Goal: Task Accomplishment & Management: Manage account settings

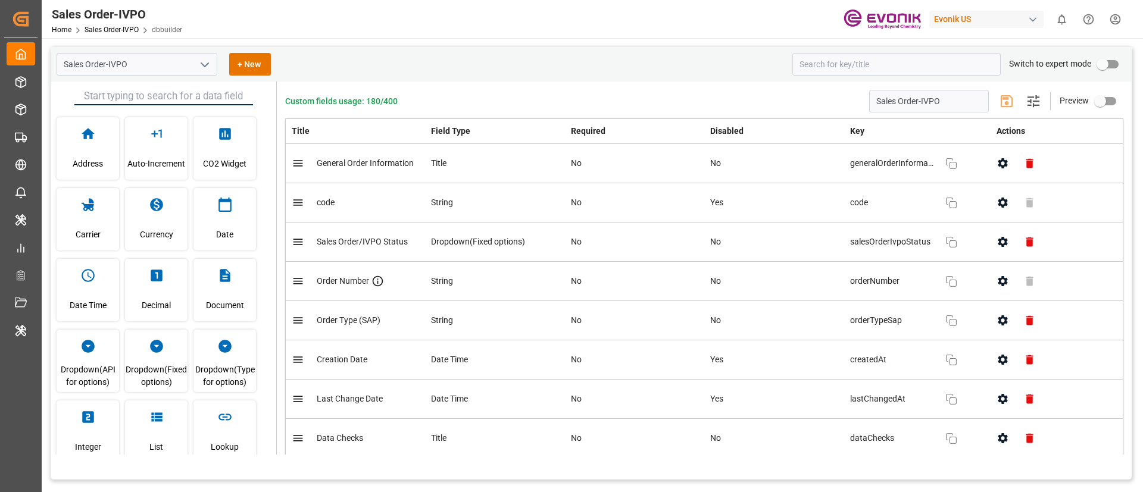
scroll to position [339, 0]
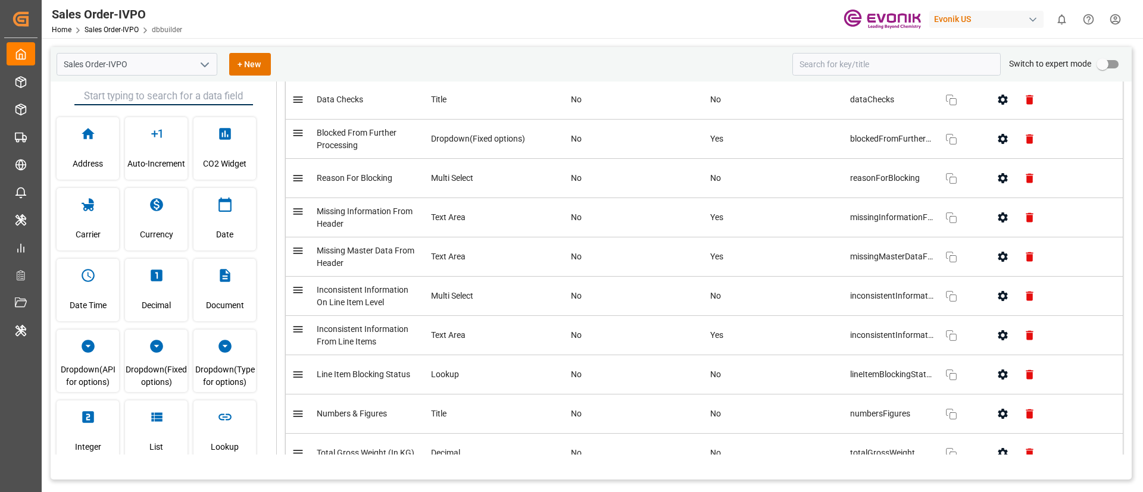
click at [987, 21] on div "Evonik US" at bounding box center [986, 19] width 114 height 17
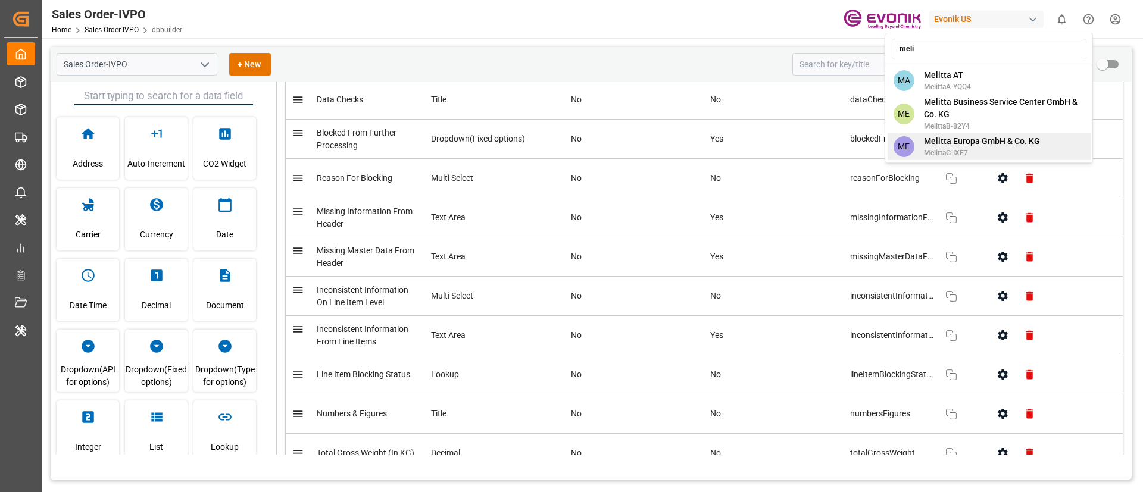
type input "meli"
click at [999, 135] on span "Melitta Europa GmbH & Co. KG" at bounding box center [982, 141] width 116 height 12
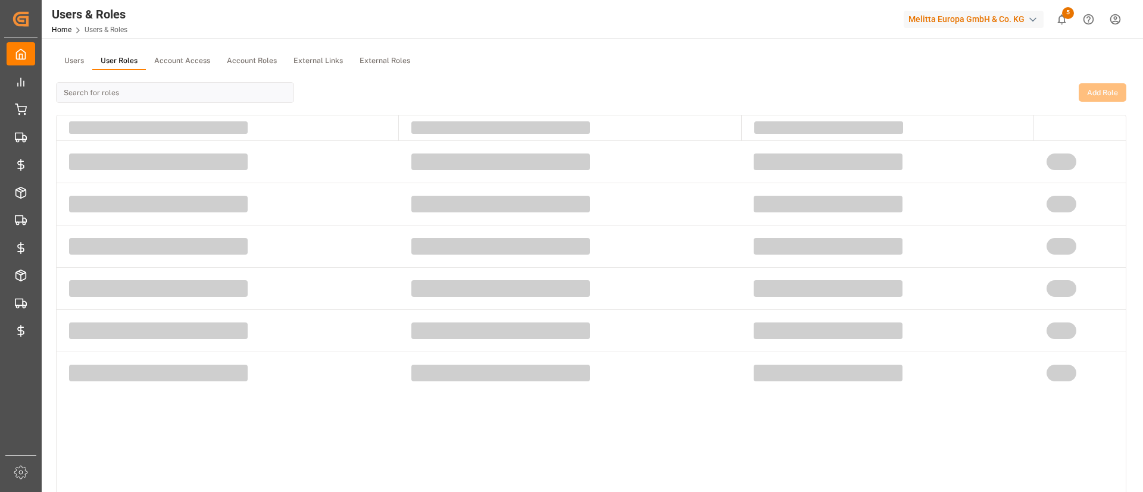
click at [132, 62] on button "User Roles" at bounding box center [119, 61] width 54 height 18
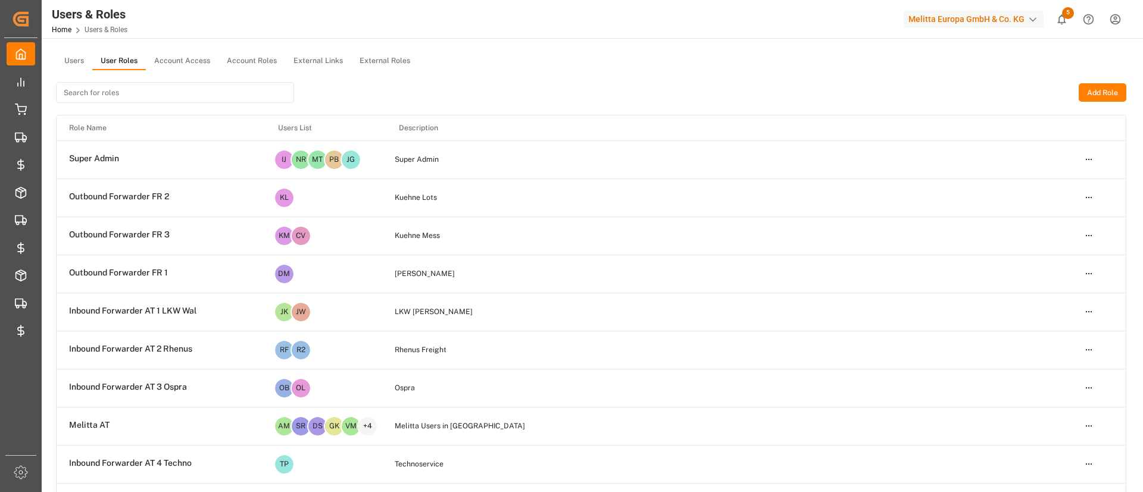
click at [132, 96] on input at bounding box center [175, 92] width 238 height 21
paste input "Inbound FR 18 Everest"
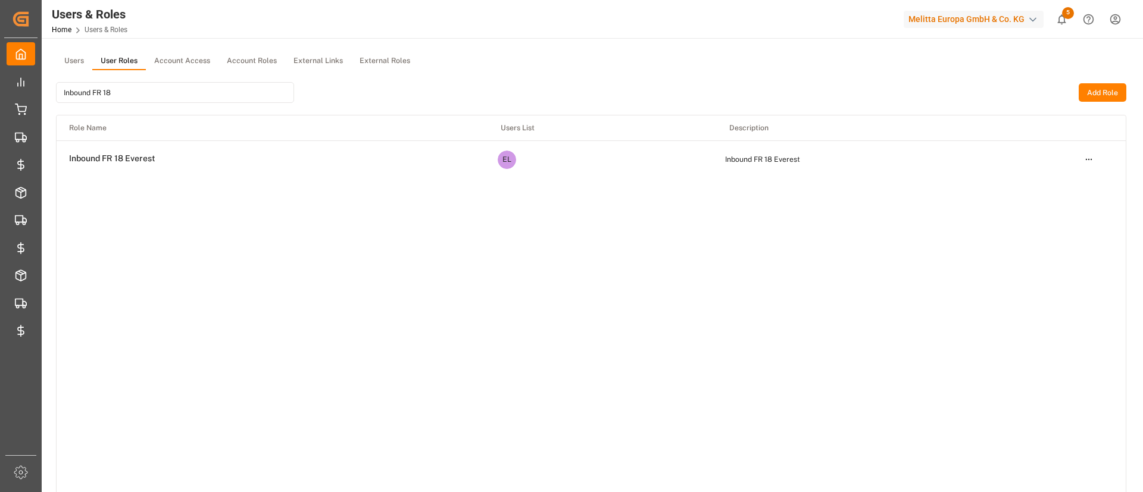
type input "Inbound FR 18"
click at [1088, 162] on html "Created by potrace 1.15, written by Peter Selinger 2001-2017 Created by potrace…" at bounding box center [571, 246] width 1143 height 492
click at [1039, 182] on div "Edit" at bounding box center [1063, 181] width 61 height 17
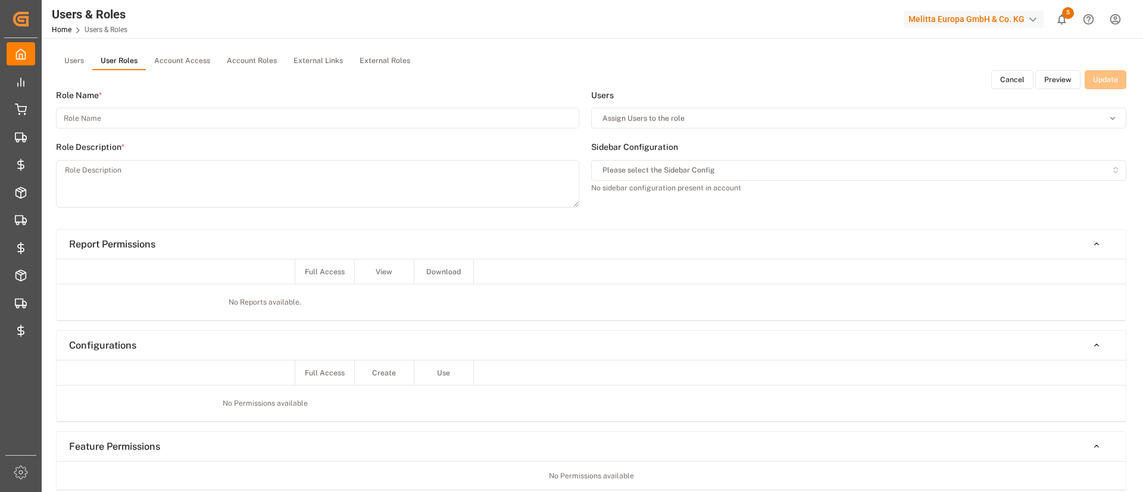
type input "Inbound FR 18 Everest"
type textarea "Inbound FR 18 Everest"
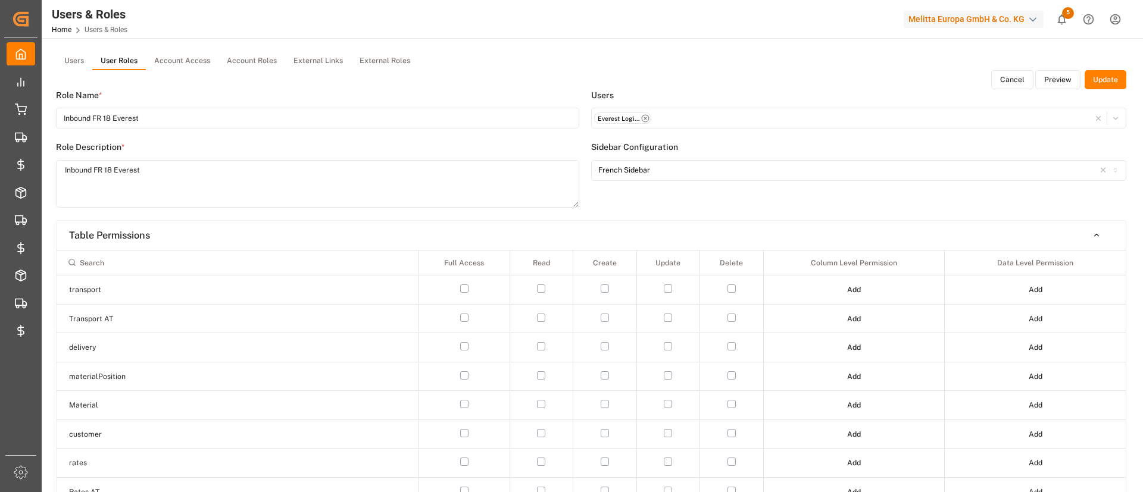
click at [580, 185] on div "Role Name * Inbound FR 18 Everest Role Description * Inbound FR 18 Everest" at bounding box center [323, 154] width 535 height 131
click at [1061, 85] on button "Preview" at bounding box center [1057, 79] width 45 height 19
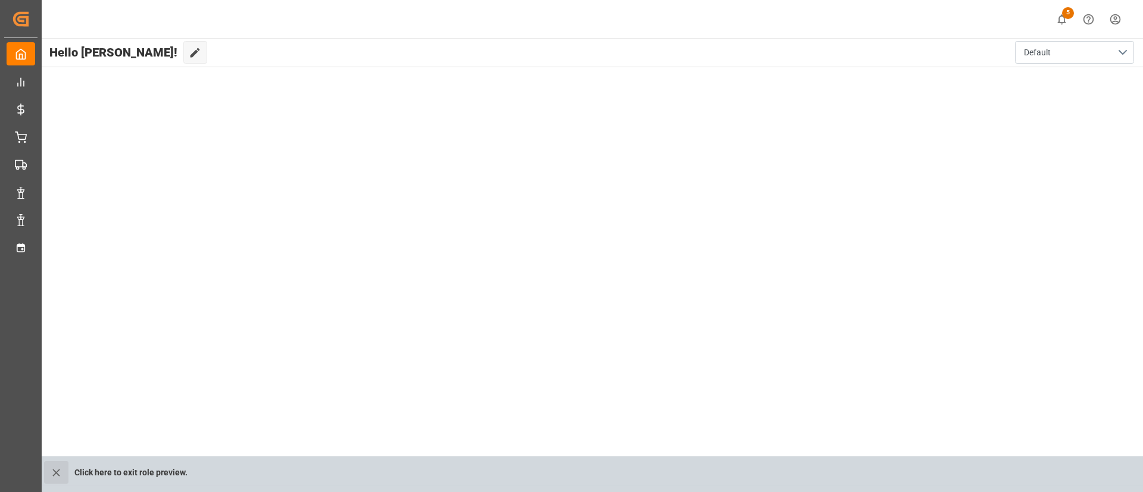
click at [47, 478] on button "close role preview" at bounding box center [56, 472] width 24 height 23
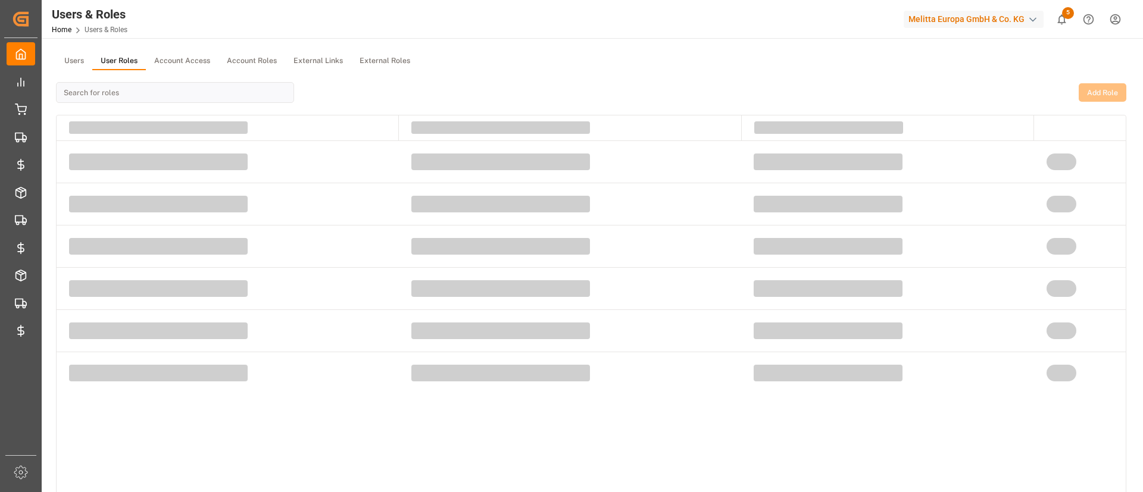
click at [105, 61] on button "User Roles" at bounding box center [119, 61] width 54 height 18
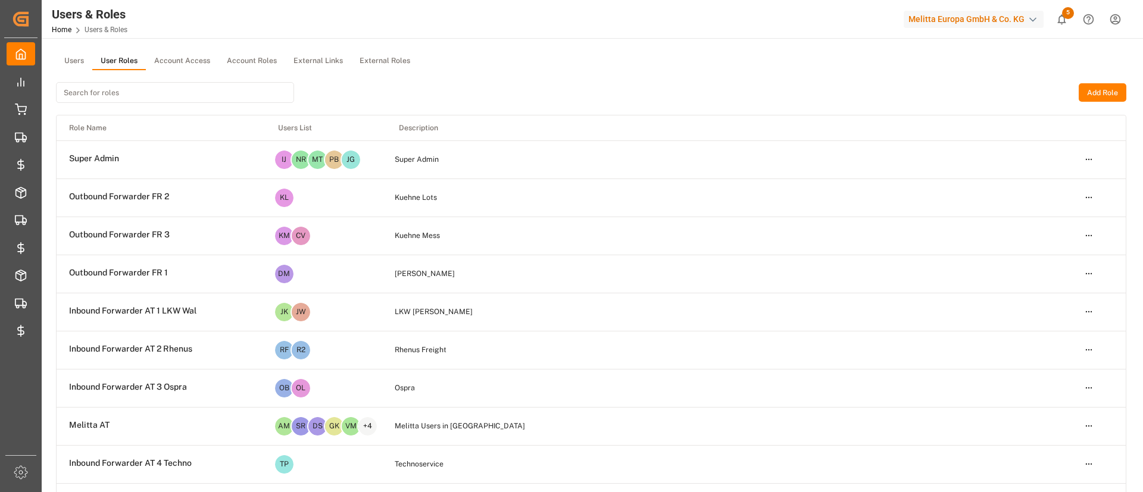
click at [201, 93] on input at bounding box center [175, 92] width 238 height 21
paste input "Inbound FR 18 Everest"
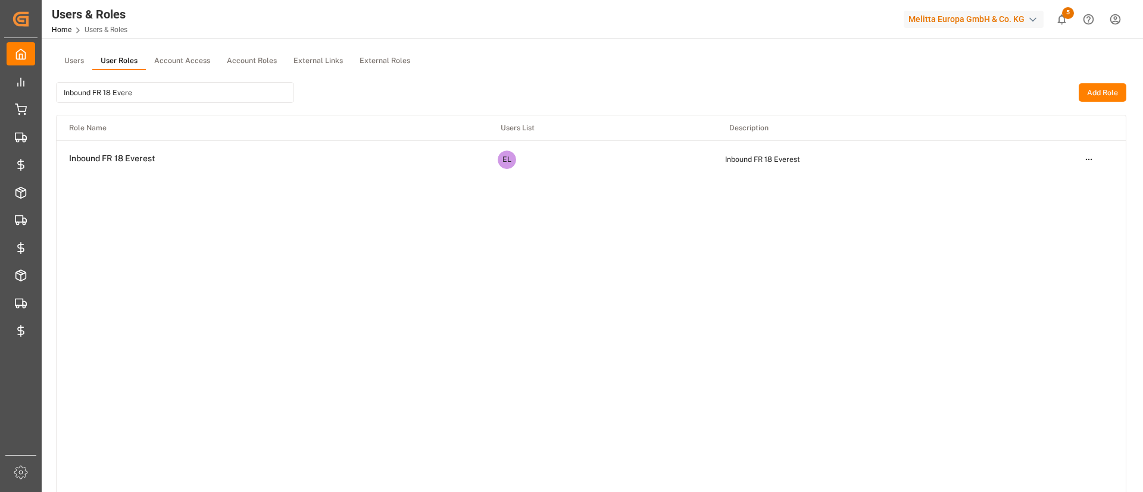
type input "Inbound FR 18 Evere"
click at [1086, 158] on html "Created by potrace 1.15, written by Peter Selinger 2001-2017 Created by potrace…" at bounding box center [571, 246] width 1143 height 492
click at [1075, 185] on div "Edit" at bounding box center [1063, 181] width 61 height 17
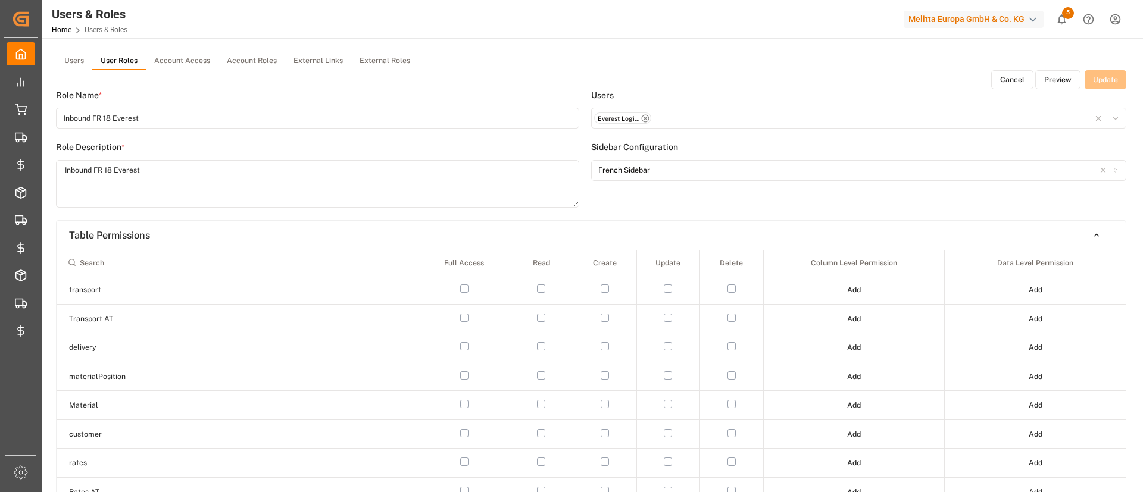
click at [1052, 73] on button "Preview" at bounding box center [1057, 79] width 45 height 19
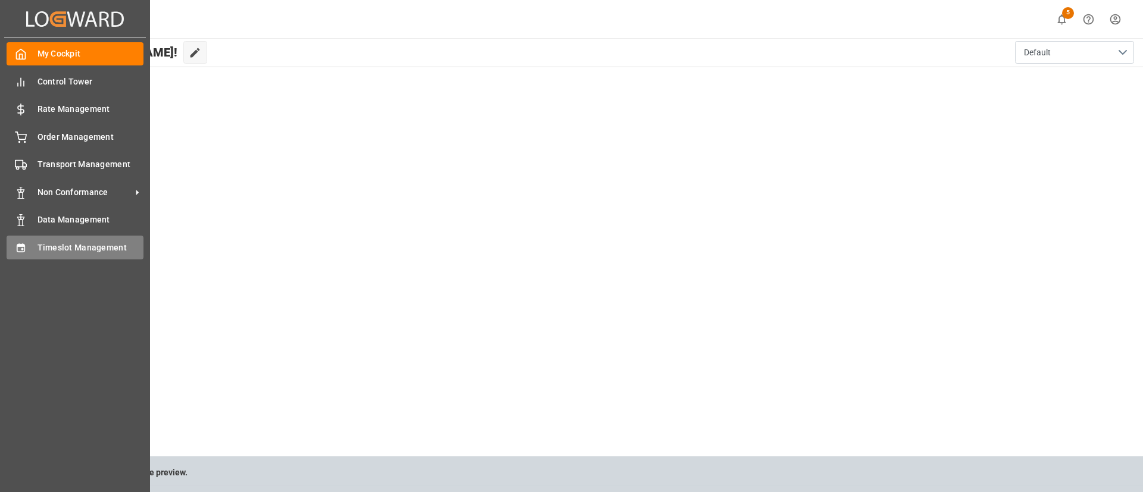
click at [46, 249] on span "Timeslot Management" at bounding box center [90, 248] width 107 height 12
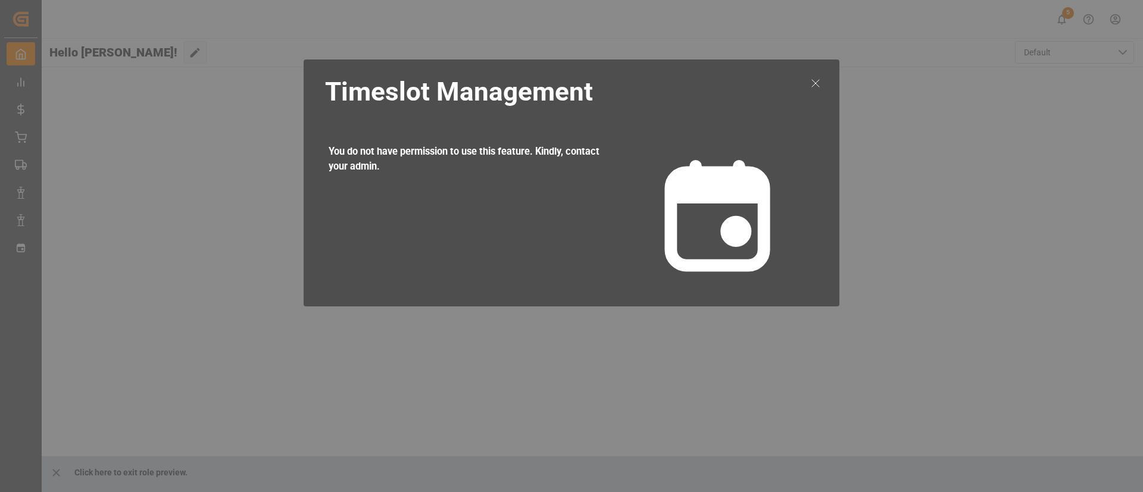
click at [814, 89] on icon at bounding box center [815, 83] width 14 height 14
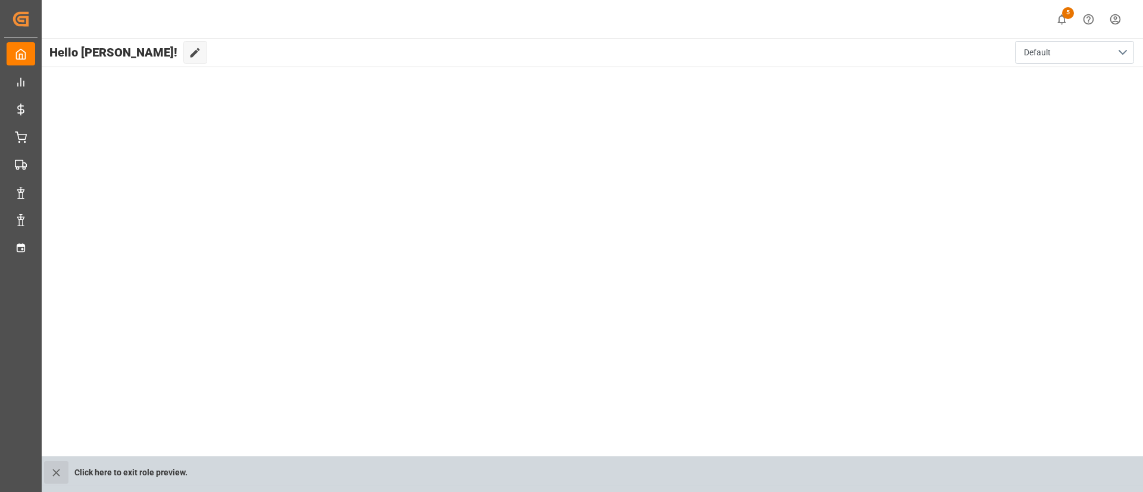
click at [56, 467] on icon "close role preview" at bounding box center [56, 473] width 12 height 12
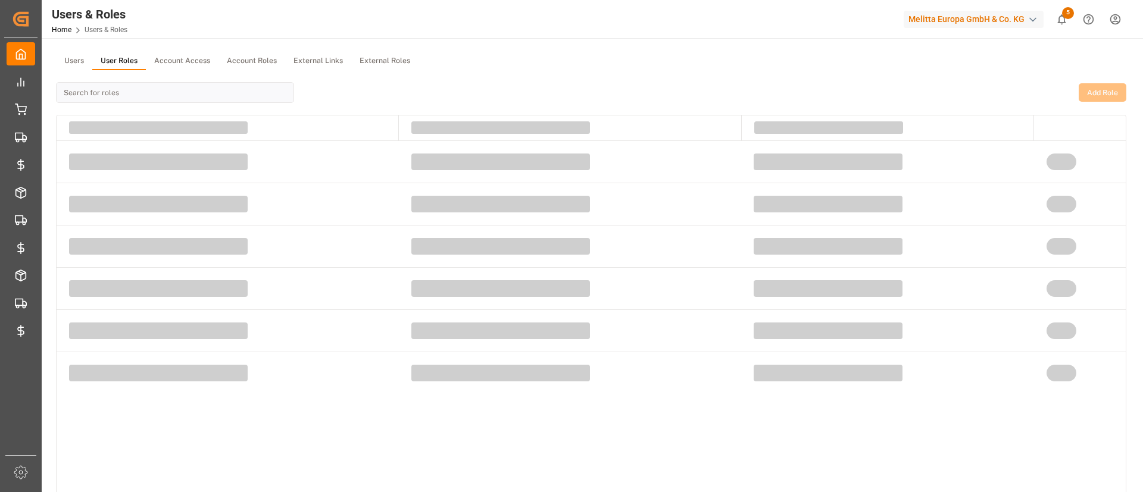
click at [115, 55] on button "User Roles" at bounding box center [119, 61] width 54 height 18
click at [157, 114] on div at bounding box center [175, 92] width 238 height 45
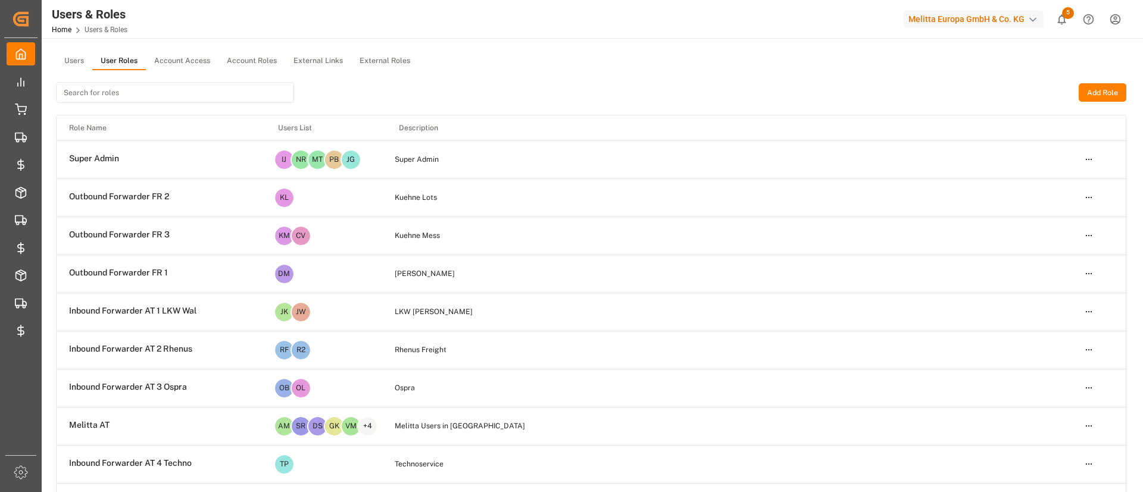
click at [136, 87] on input at bounding box center [175, 92] width 238 height 21
paste input "Inbound FR 18 Everest"
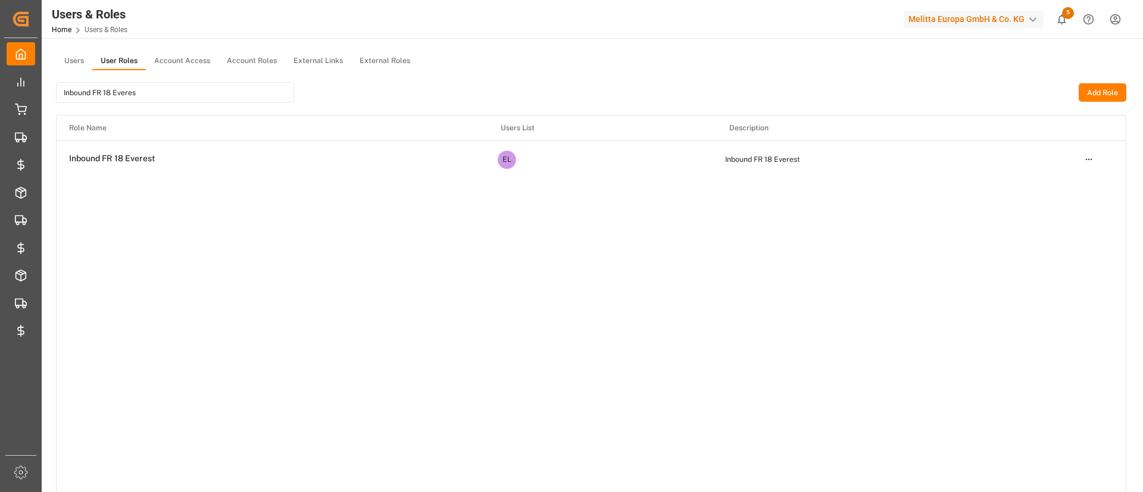
type input "Inbound FR 18 Everes"
click at [1084, 82] on div "Inbound FR 18 Everes Add Role" at bounding box center [591, 92] width 1070 height 45
click at [1093, 159] on html "Created by potrace 1.15, written by Peter Selinger 2001-2017 Created by potrace…" at bounding box center [571, 246] width 1143 height 492
click at [1050, 177] on div "Edit" at bounding box center [1063, 181] width 61 height 17
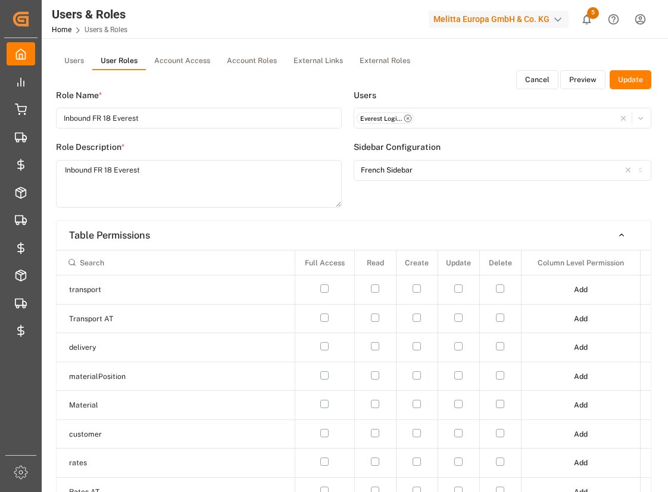
click at [628, 72] on button "Update" at bounding box center [630, 79] width 42 height 19
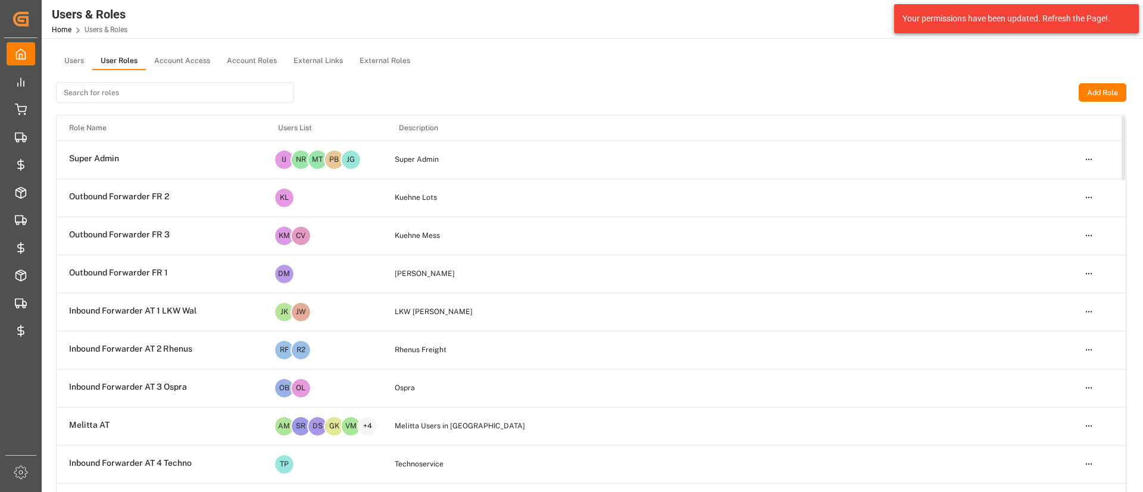
click at [242, 89] on input at bounding box center [175, 92] width 238 height 21
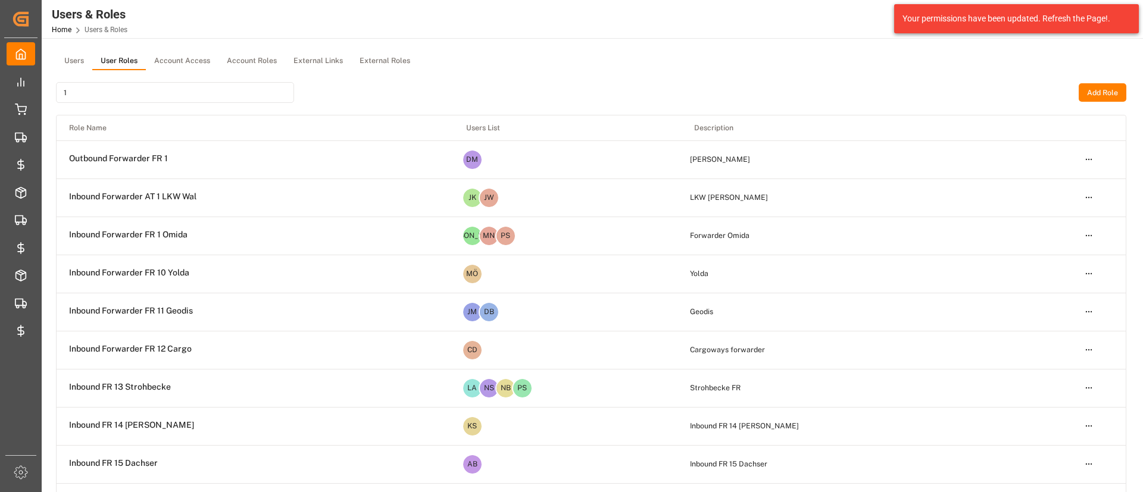
click at [242, 89] on input "1" at bounding box center [175, 92] width 238 height 21
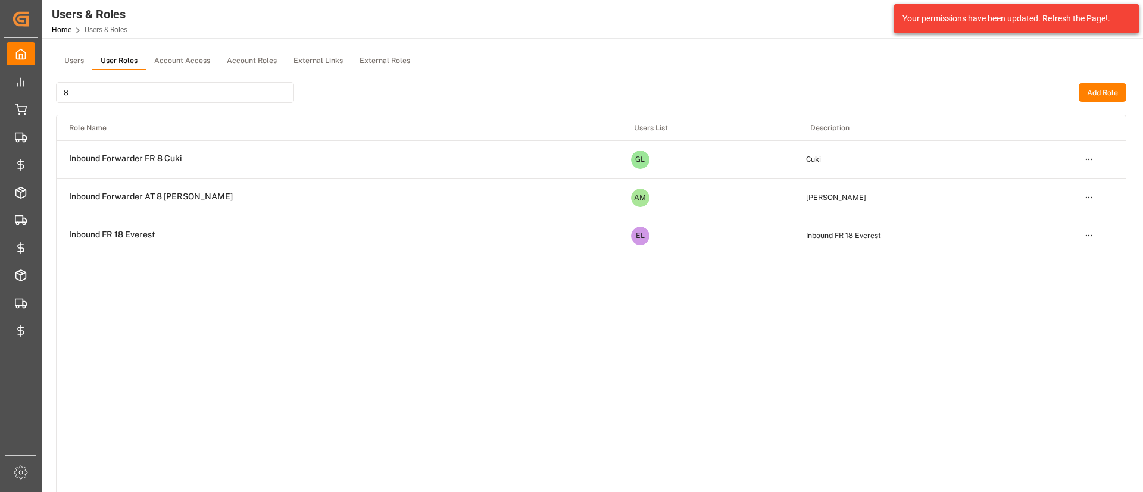
type input "8"
click at [1085, 238] on html "Created by potrace 1.15, written by Peter Selinger 2001-2017 Created by potrace…" at bounding box center [571, 246] width 1143 height 492
click at [1077, 257] on div "Edit" at bounding box center [1063, 257] width 61 height 17
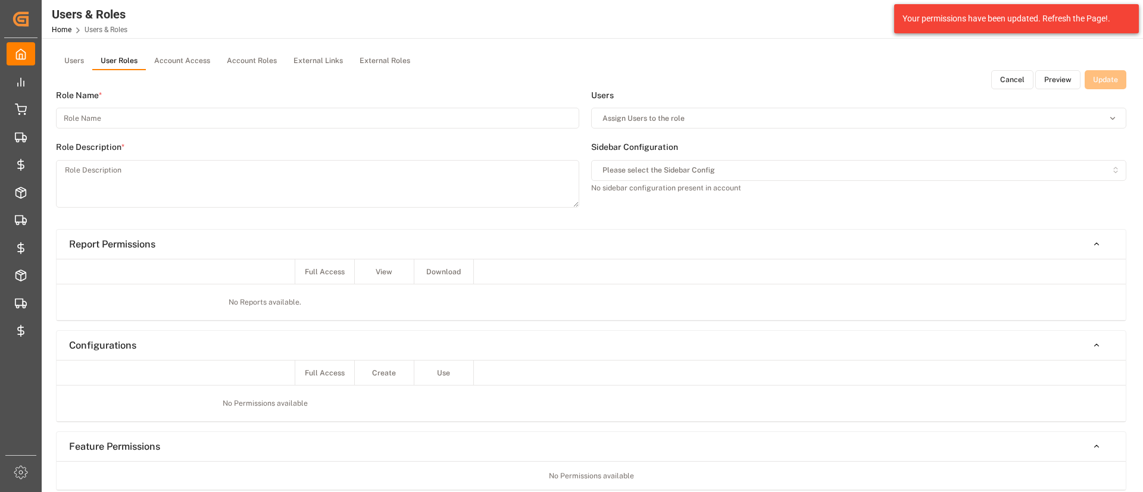
type input "Inbound FR 18 Everest"
type textarea "Inbound FR 18 Everest"
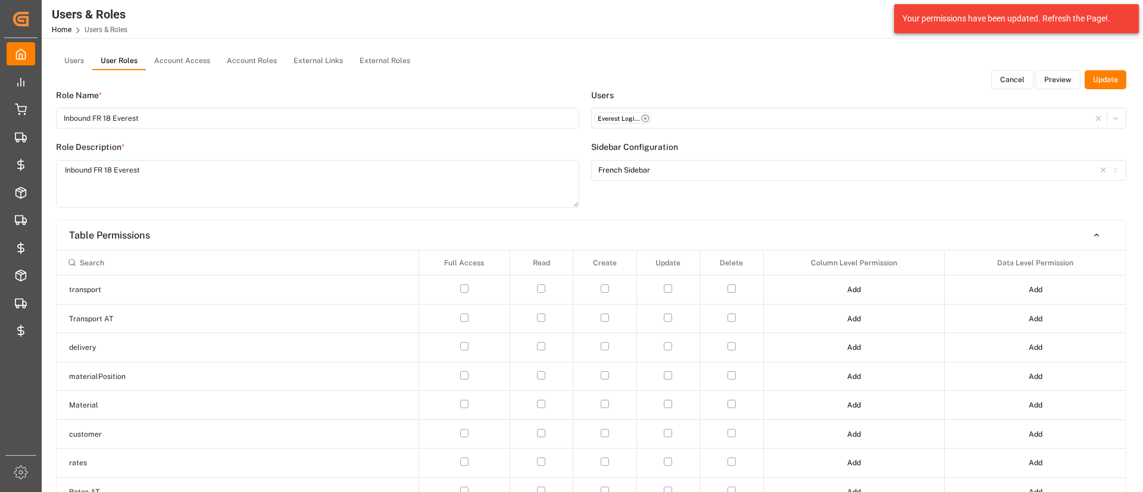
click at [627, 123] on div "Everest Logistics - info@everest-transport.pl" at bounding box center [623, 118] width 58 height 12
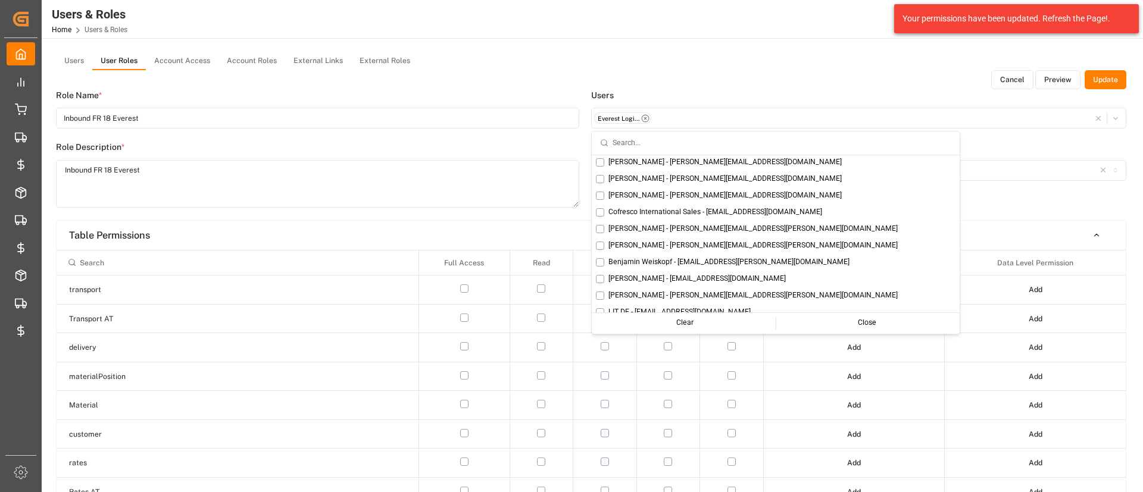
scroll to position [2359, 0]
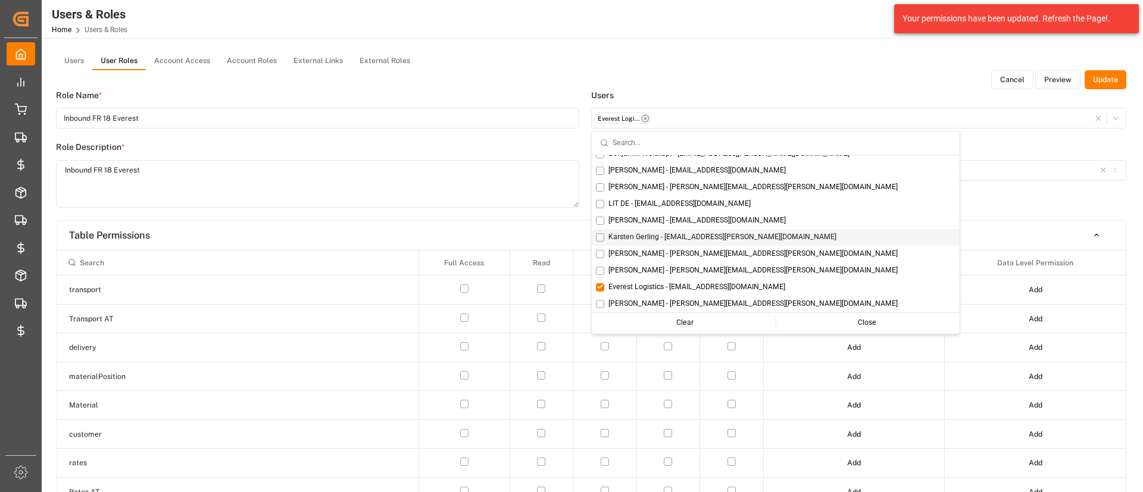
click at [1016, 77] on button "Cancel" at bounding box center [1012, 79] width 42 height 19
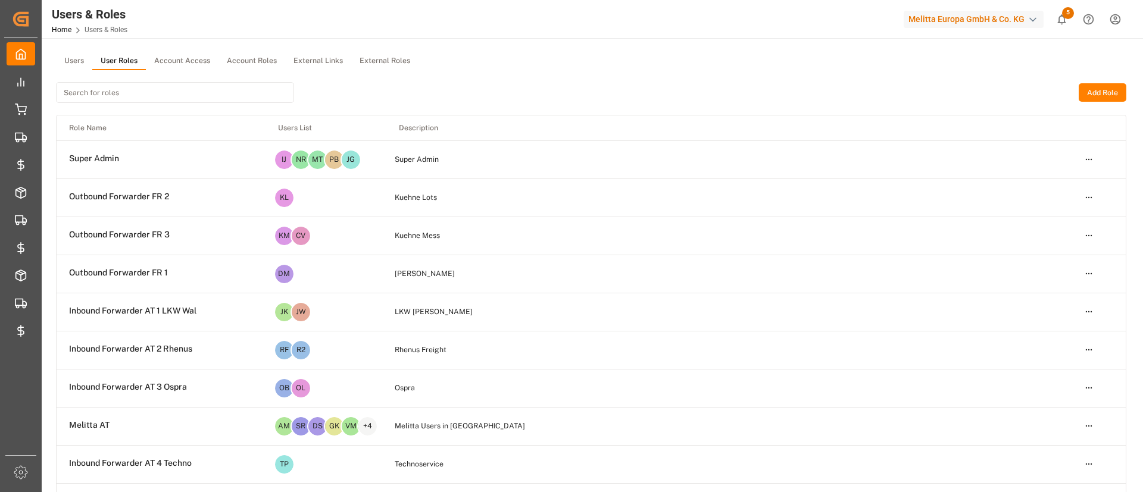
click at [151, 90] on input at bounding box center [175, 92] width 238 height 21
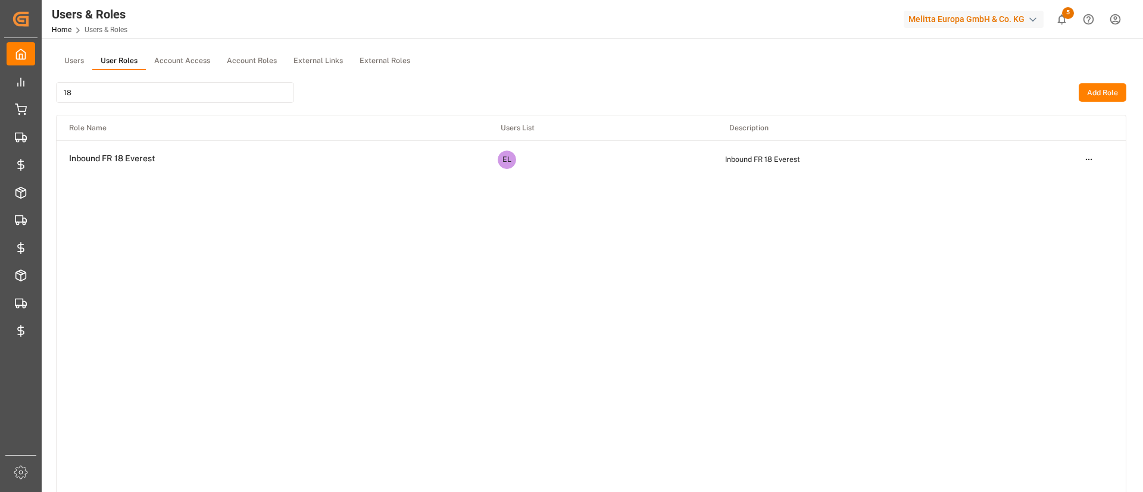
type input "18"
click at [1089, 155] on html "Created by potrace 1.15, written by Peter Selinger 2001-2017 Created by potrace…" at bounding box center [571, 246] width 1143 height 492
click at [1062, 180] on div "Edit" at bounding box center [1063, 181] width 61 height 17
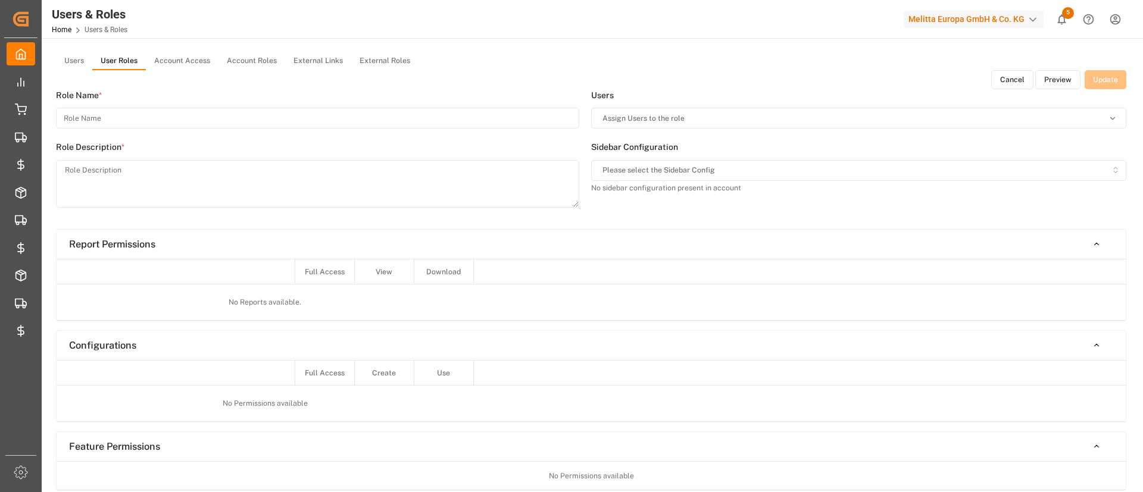
type input "Inbound FR 18 Everest"
type textarea "Inbound FR 18 Everest"
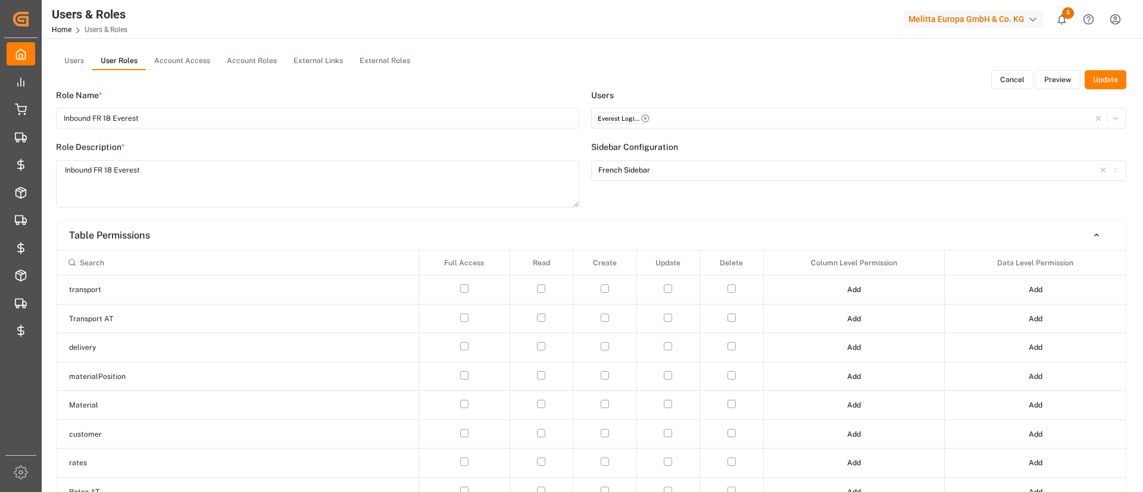
click at [1058, 79] on button "Preview" at bounding box center [1057, 79] width 45 height 19
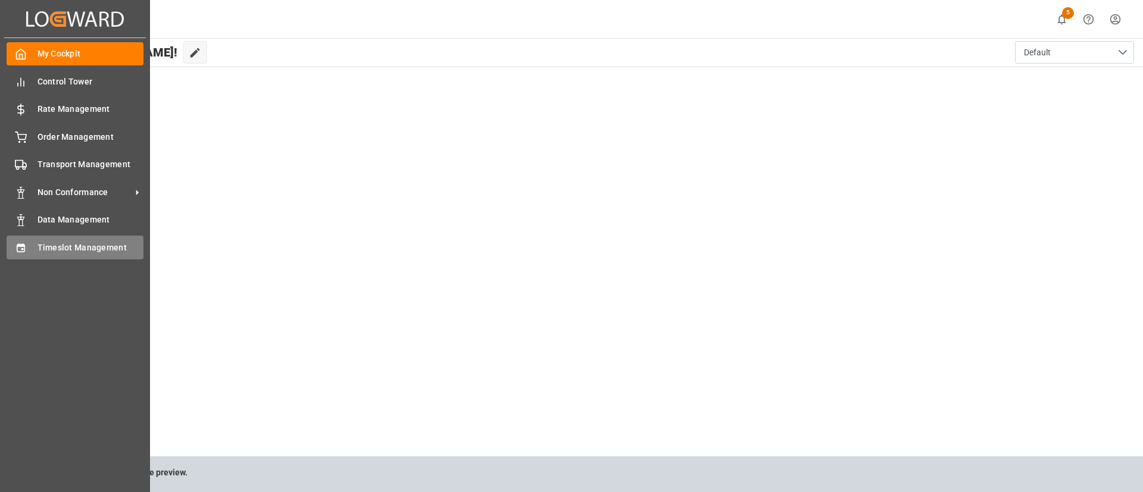
click at [92, 245] on span "Timeslot Management" at bounding box center [90, 248] width 107 height 12
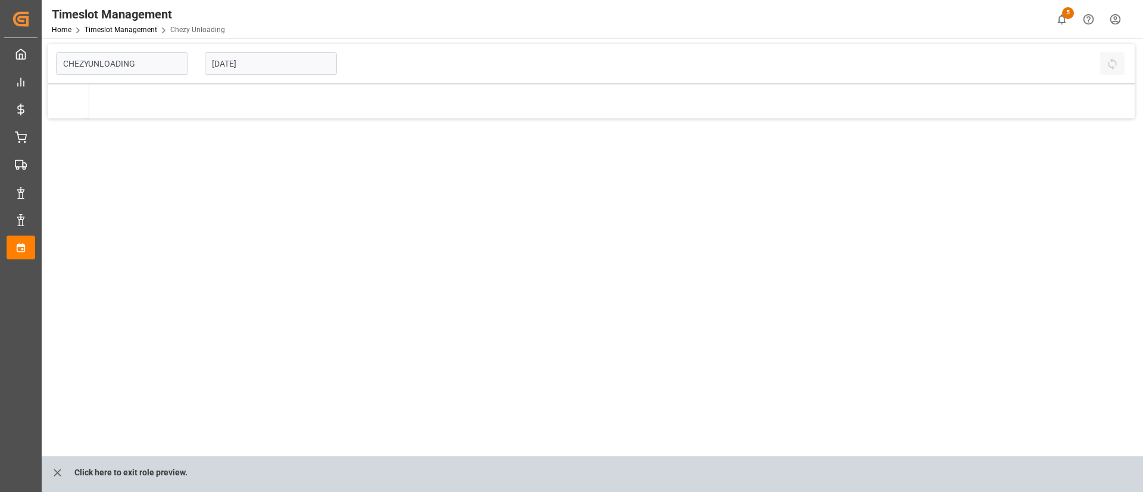
type input "Chezy Unloading"
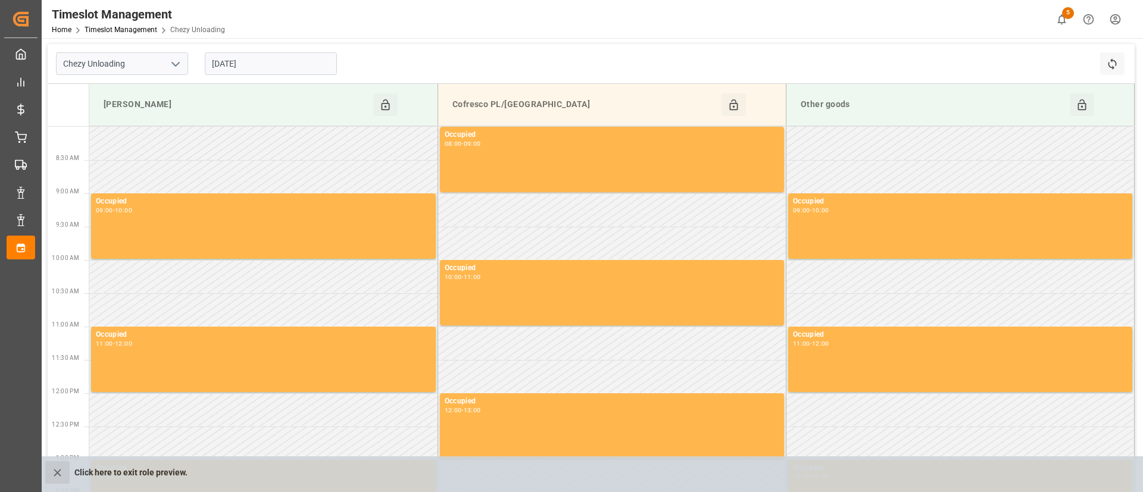
click at [54, 471] on icon "close role preview" at bounding box center [57, 473] width 12 height 12
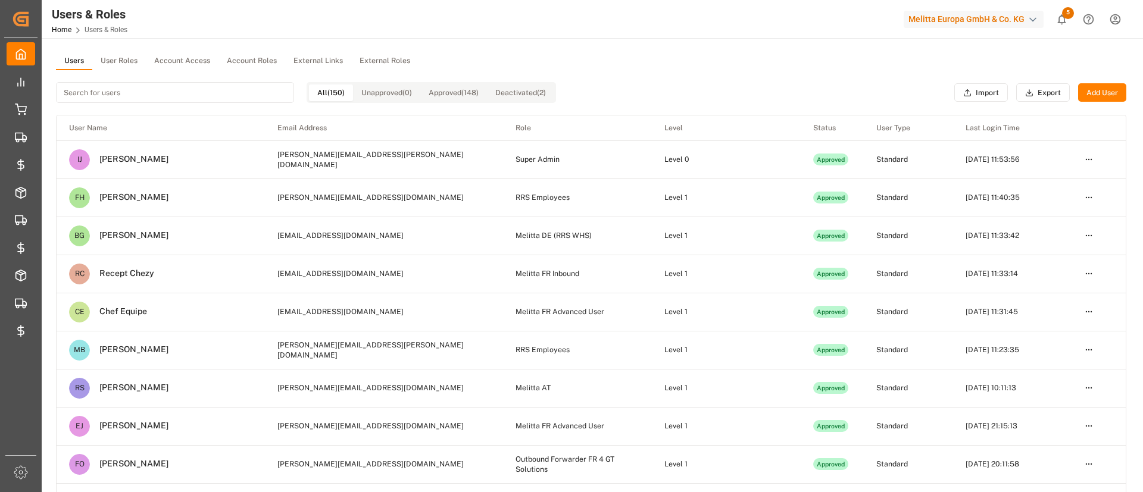
click at [218, 96] on input at bounding box center [175, 92] width 238 height 21
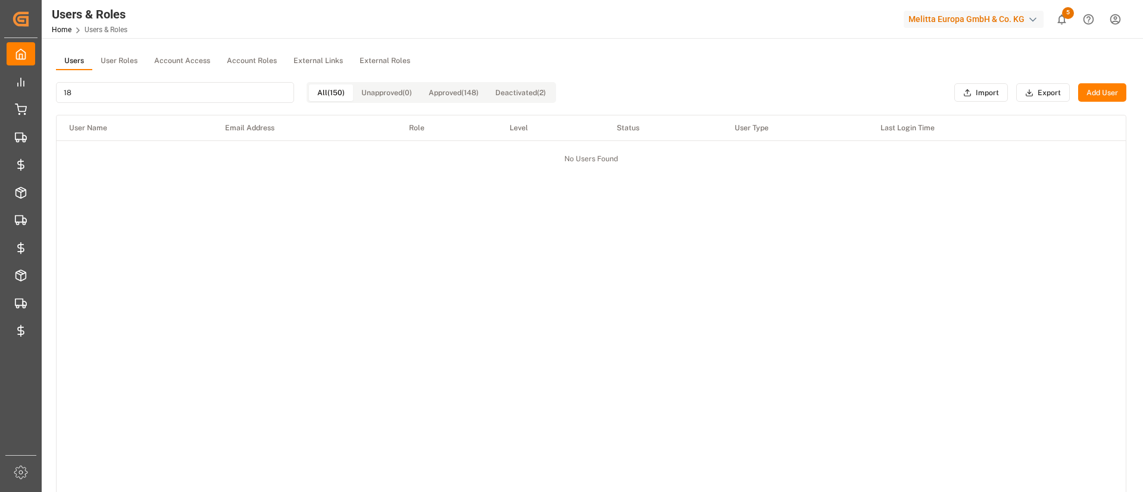
type input "1"
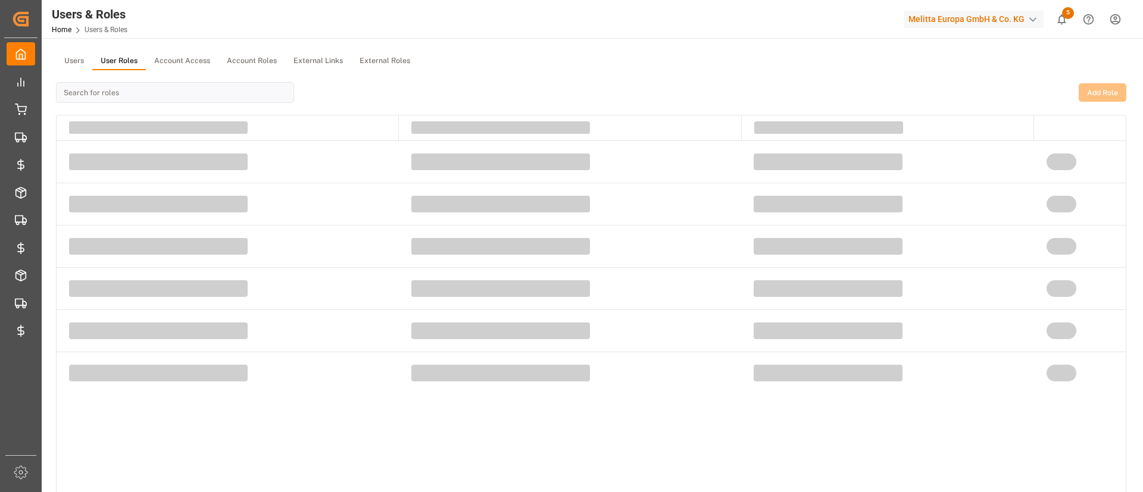
click at [136, 64] on button "User Roles" at bounding box center [119, 61] width 54 height 18
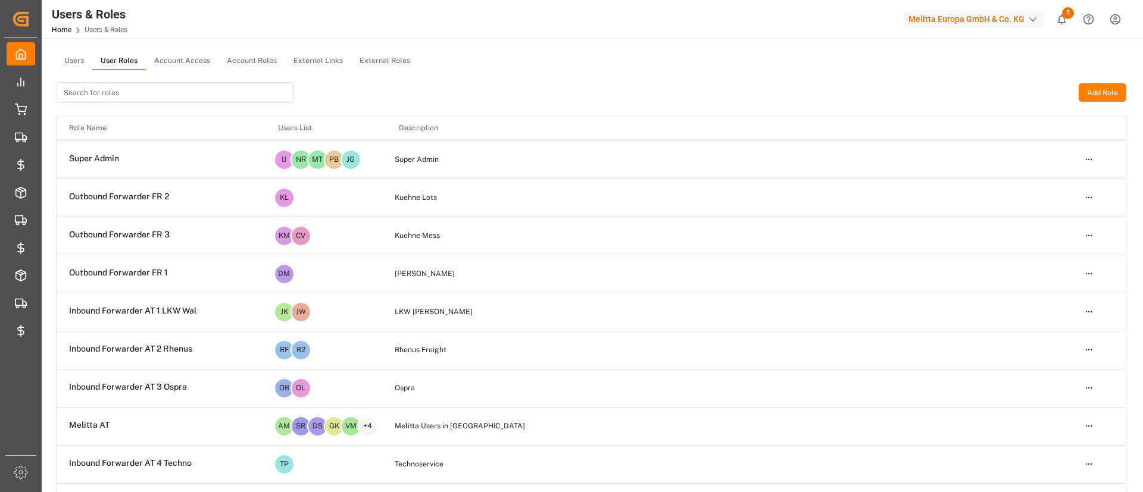
click at [215, 96] on input at bounding box center [175, 92] width 238 height 21
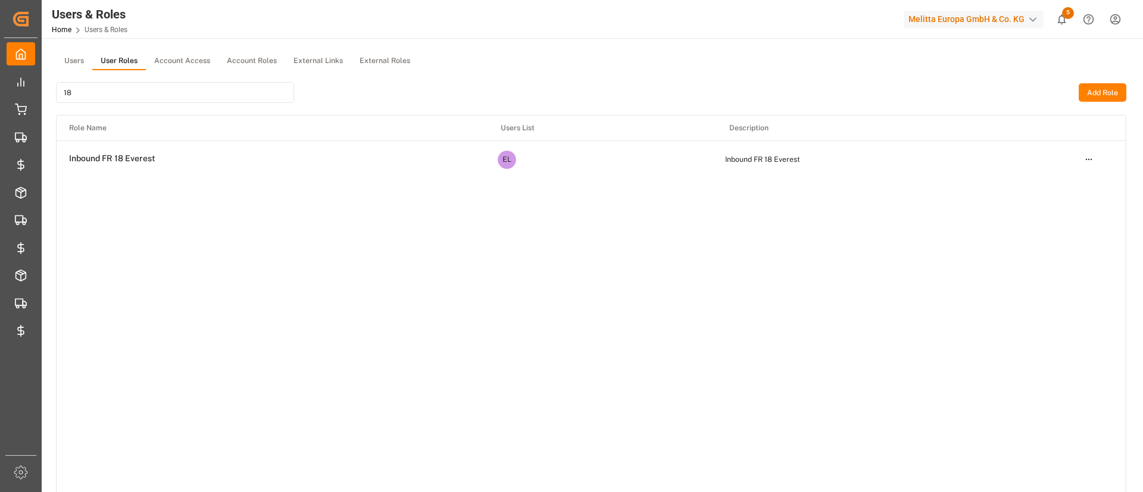
type input "18"
click at [1094, 161] on html "Created by potrace 1.15, written by Peter Selinger 2001-2017 Created by potrace…" at bounding box center [571, 246] width 1143 height 492
click at [1068, 175] on div "Edit" at bounding box center [1063, 181] width 61 height 17
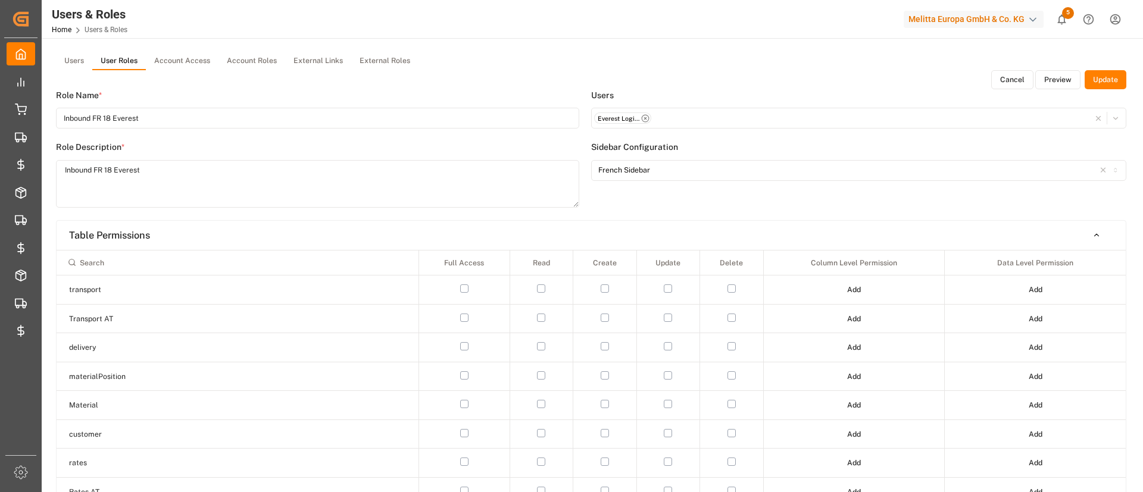
click at [1059, 80] on button "Preview" at bounding box center [1057, 79] width 45 height 19
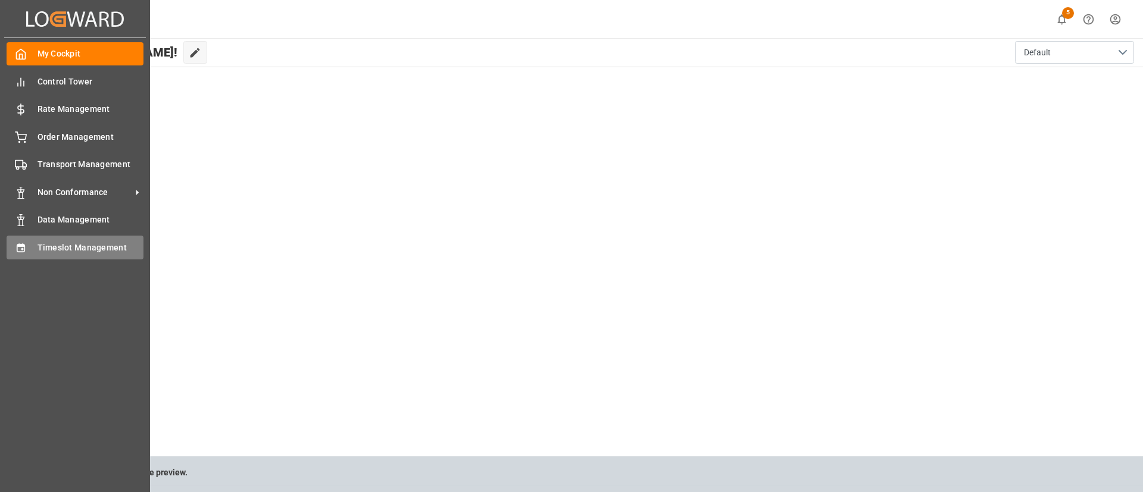
click at [32, 249] on div "Timeslot Management Timeslot Management" at bounding box center [75, 247] width 137 height 23
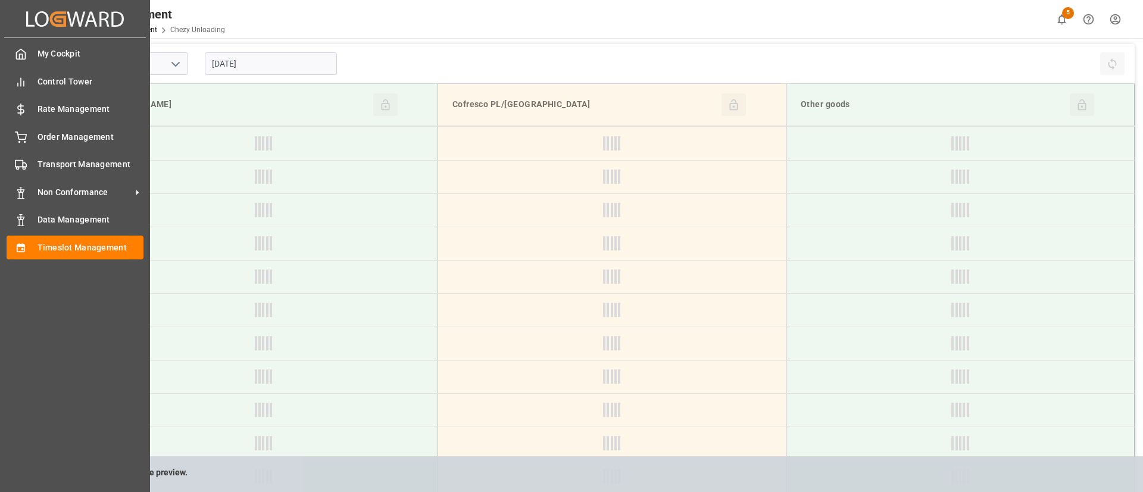
type input "Chezy Unloading"
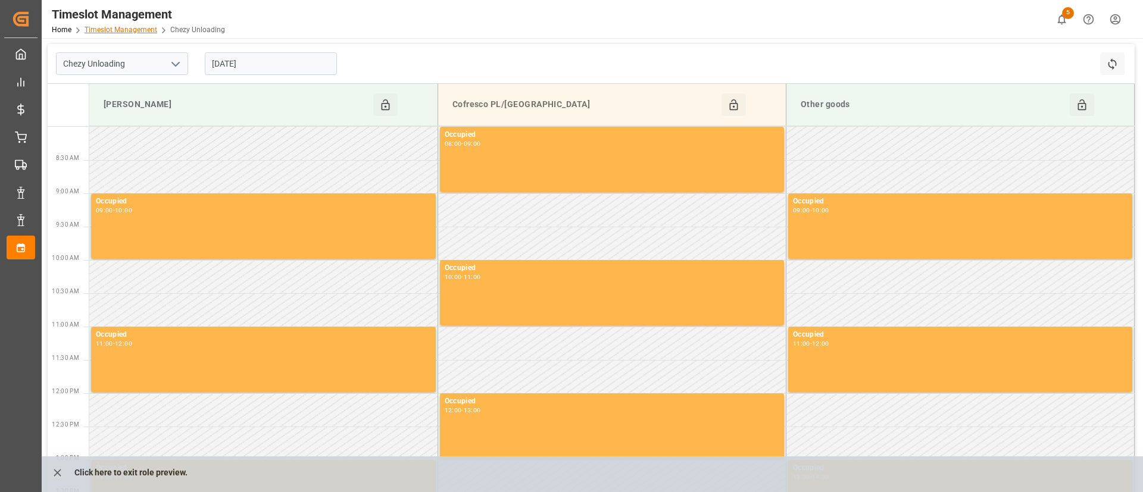
click at [149, 27] on link "Timeslot Management" at bounding box center [121, 30] width 73 height 8
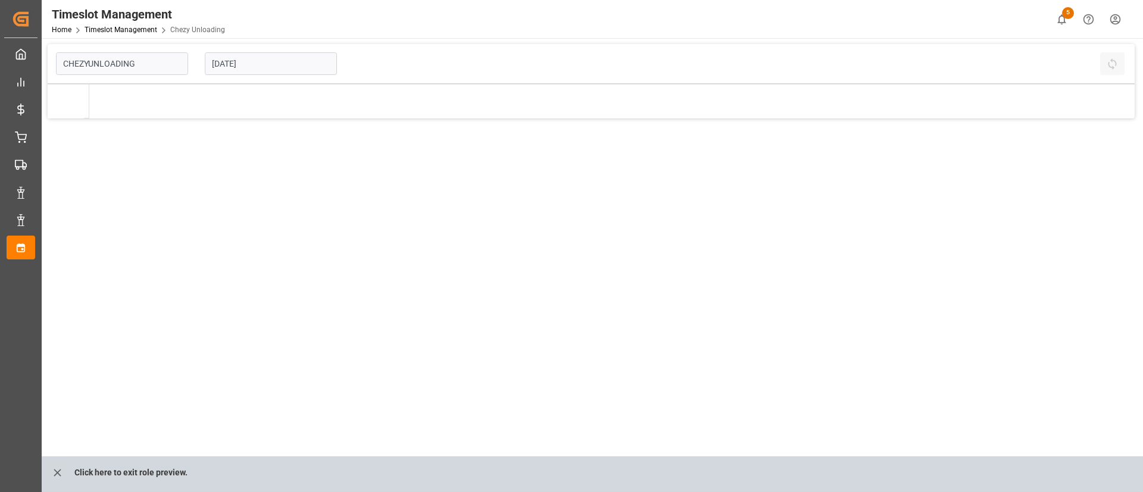
type input "Chezy Unloading"
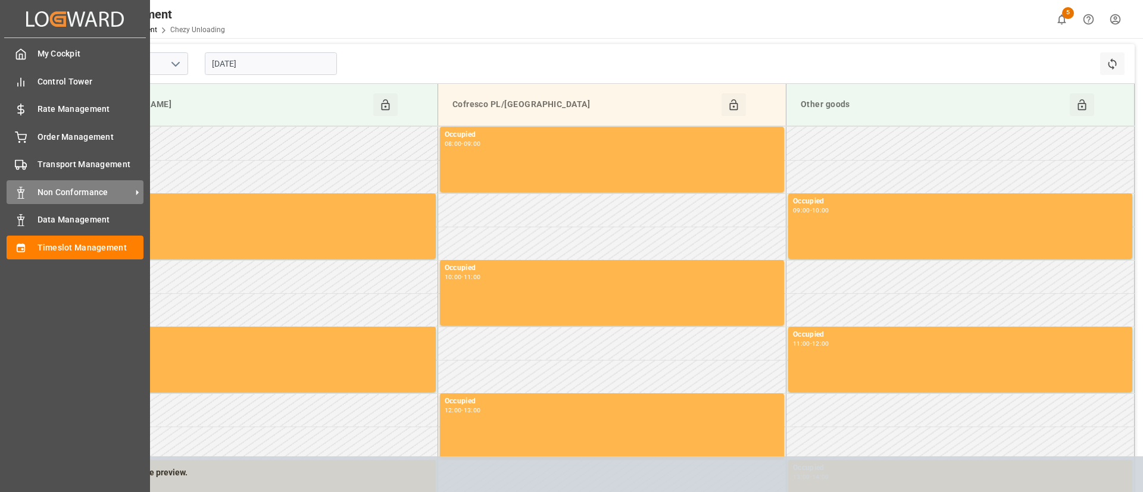
click at [135, 192] on icon at bounding box center [137, 192] width 12 height 12
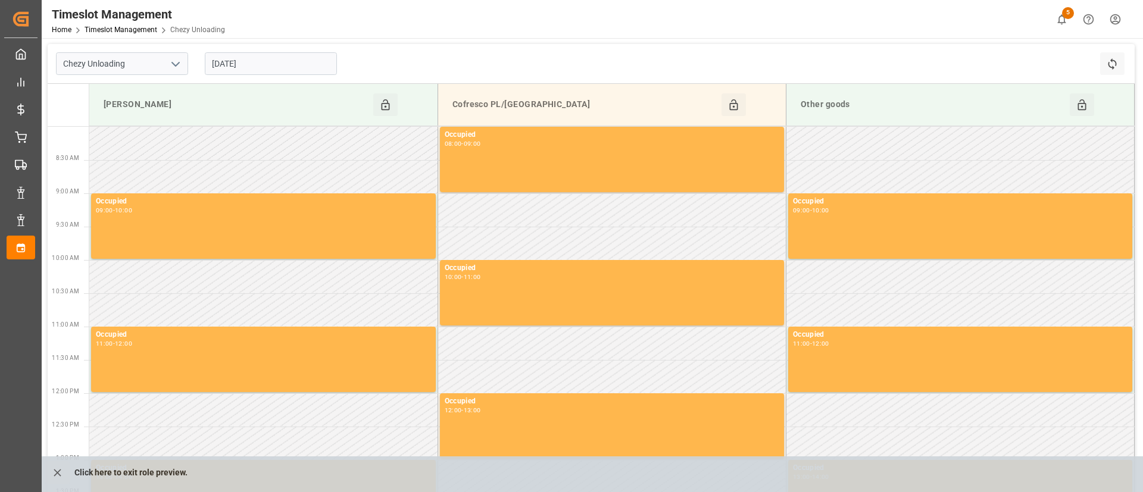
click at [506, 51] on div "Chezy Unloading 03-09-2025 Refresh Time Slots" at bounding box center [591, 64] width 1087 height 40
click at [137, 28] on link "Timeslot Management" at bounding box center [121, 30] width 73 height 8
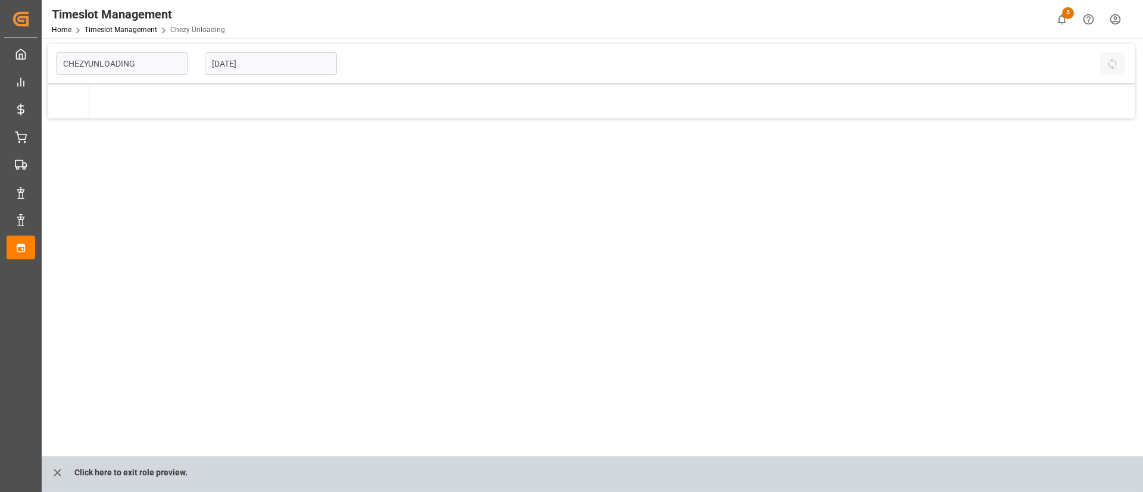
type input "Chezy Unloading"
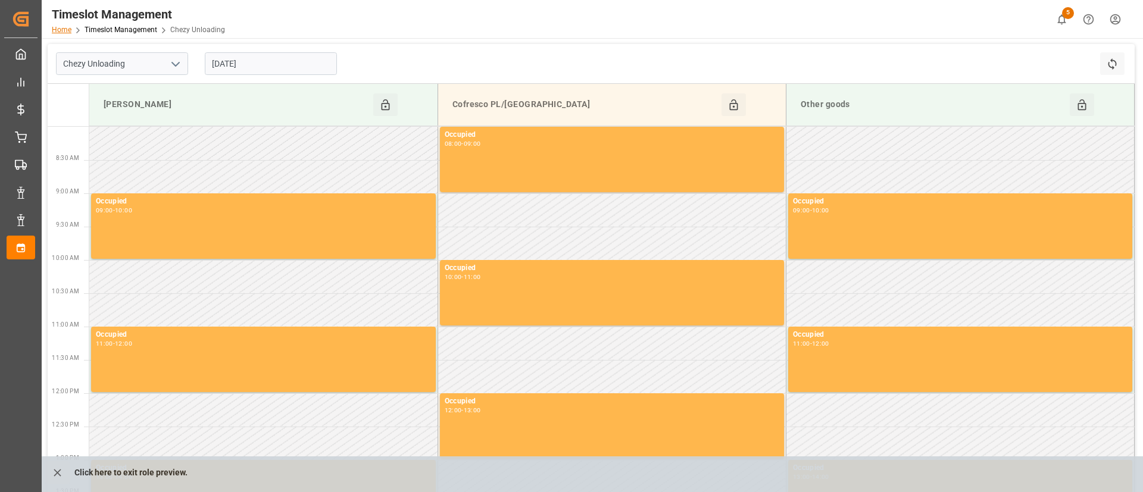
click at [58, 30] on link "Home" at bounding box center [62, 30] width 20 height 8
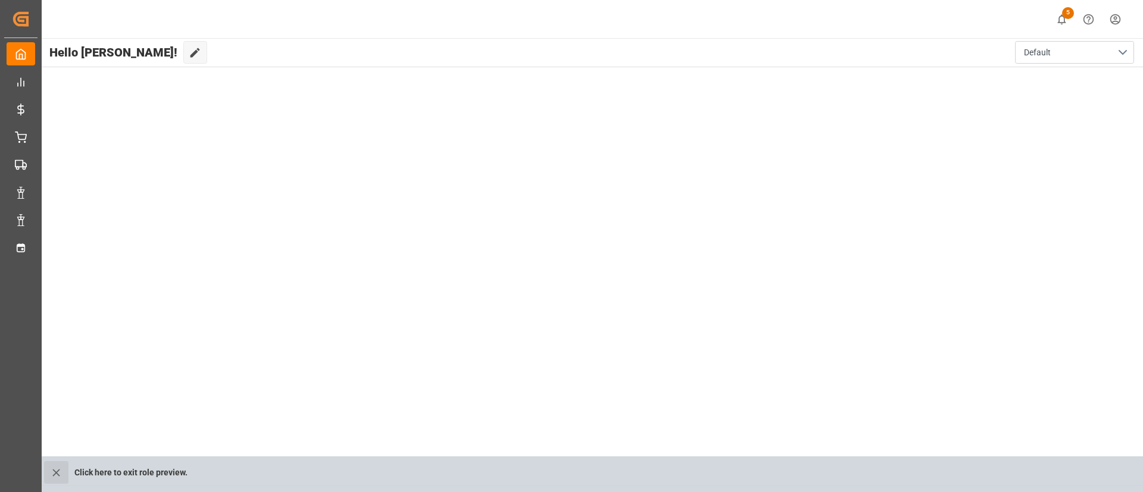
click at [55, 474] on icon "close role preview" at bounding box center [55, 472] width 7 height 7
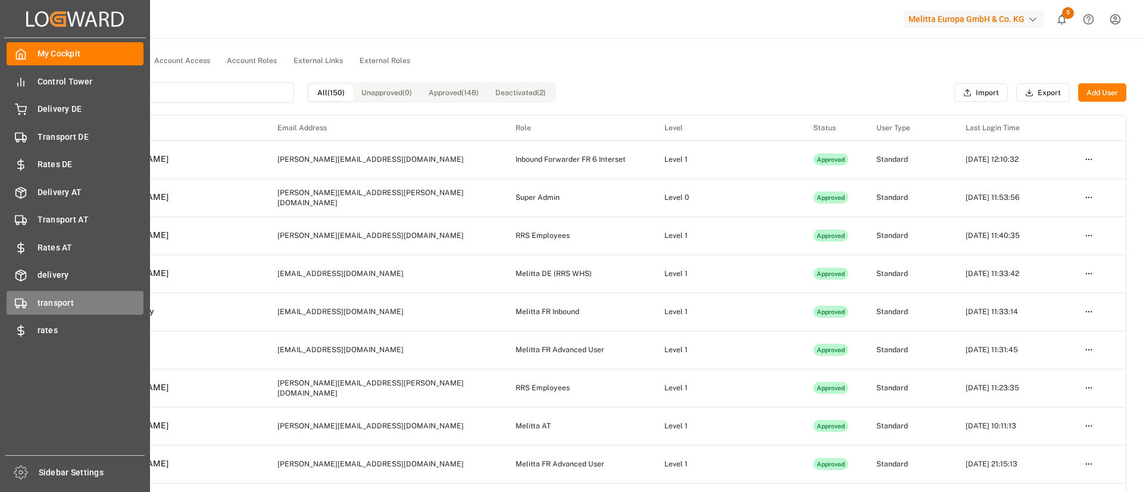
click at [61, 298] on span "transport" at bounding box center [90, 303] width 107 height 12
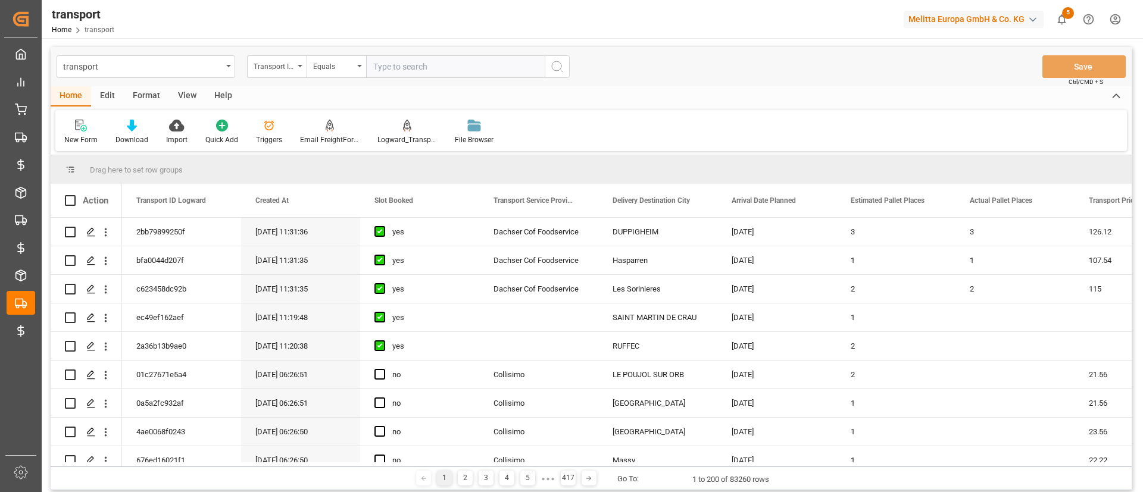
click at [113, 98] on div "Edit" at bounding box center [107, 96] width 33 height 20
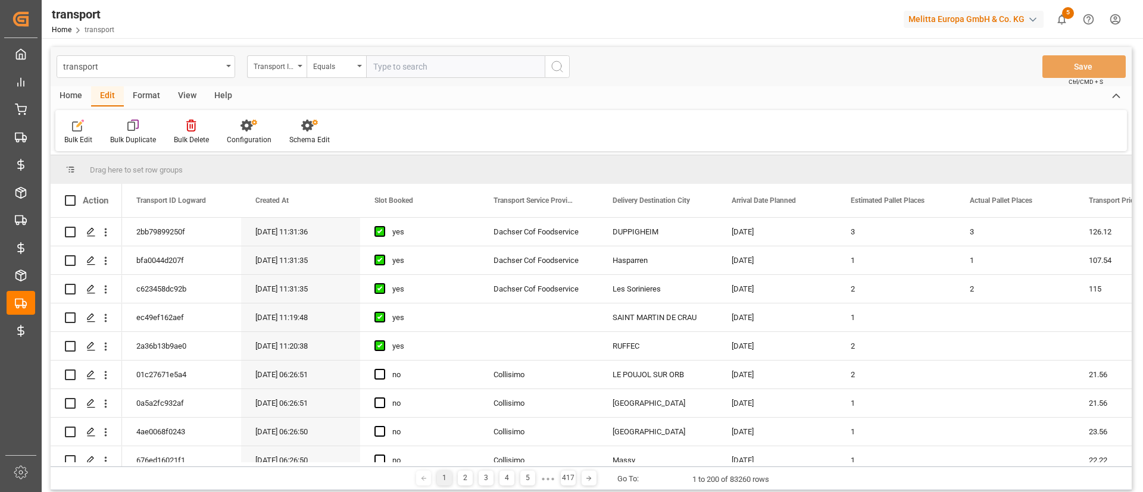
click at [142, 98] on div "Format" at bounding box center [146, 96] width 45 height 20
click at [77, 101] on div "Home" at bounding box center [71, 96] width 40 height 20
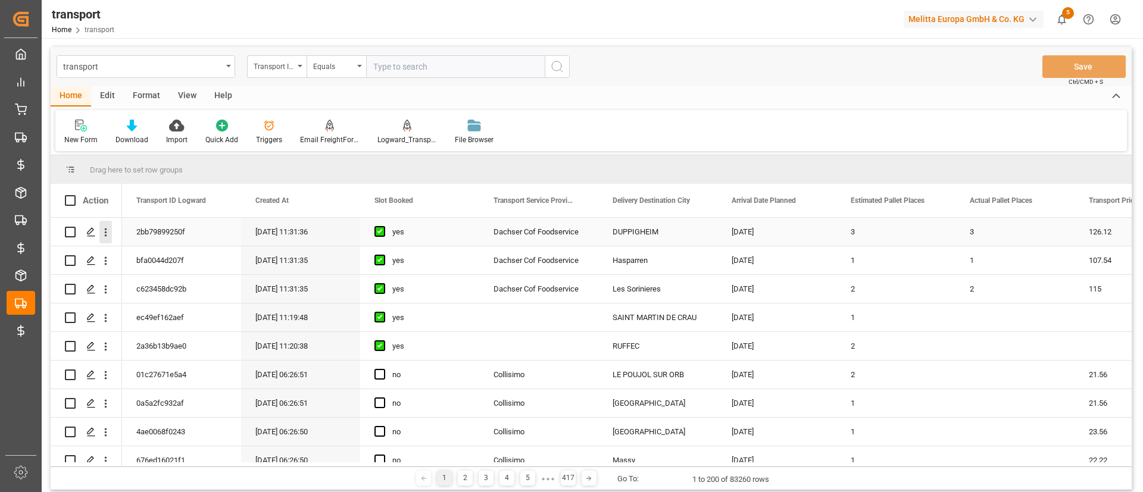
click at [108, 236] on icon "open menu" at bounding box center [105, 232] width 12 height 12
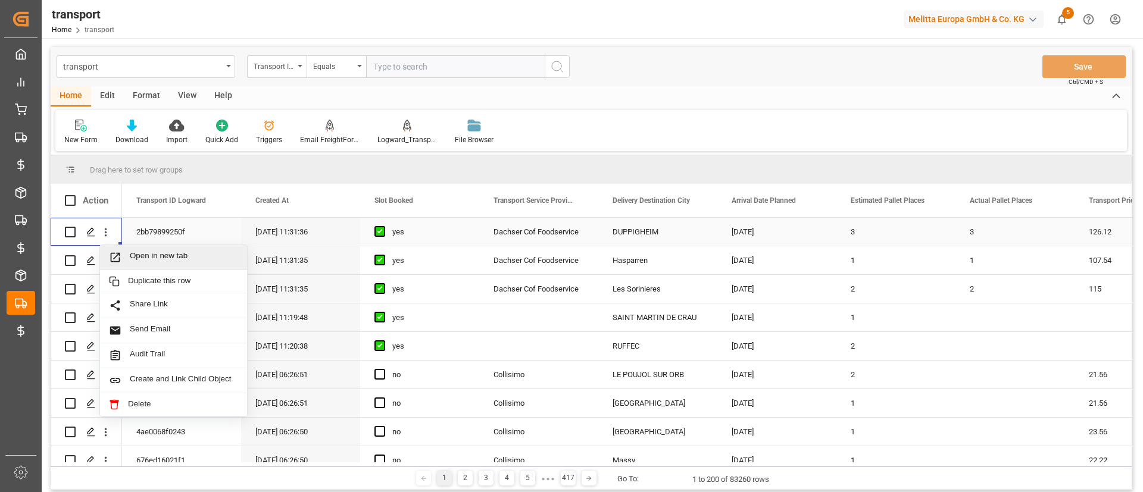
click at [140, 251] on span "Open in new tab" at bounding box center [184, 257] width 108 height 12
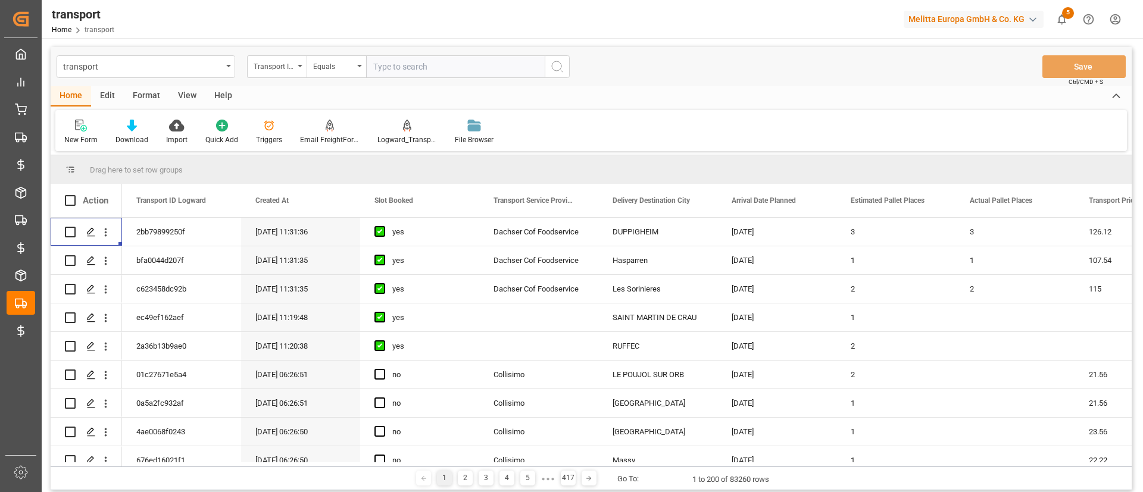
click at [1001, 20] on div "Melitta Europa GmbH & Co. KG" at bounding box center [973, 19] width 140 height 17
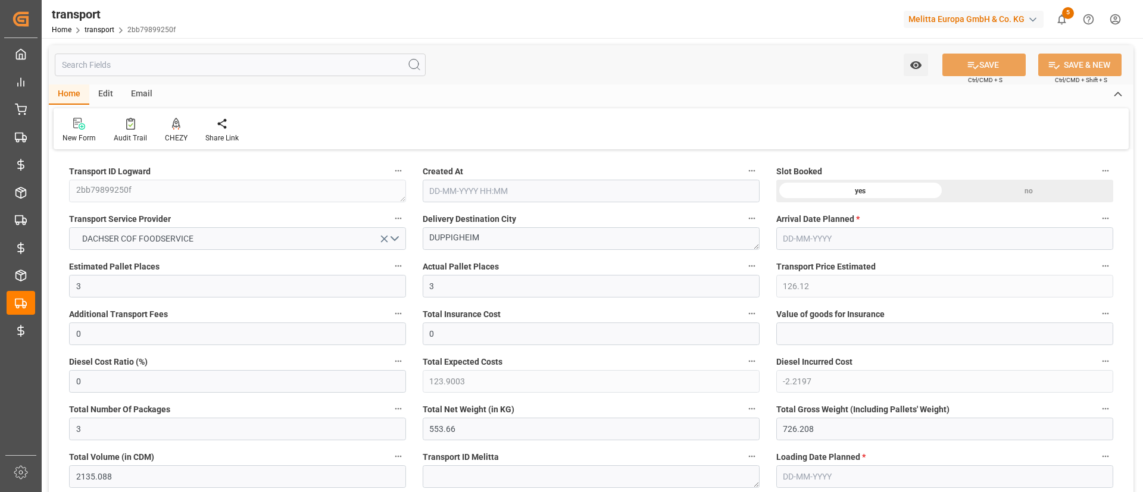
type input "[DATE] 11:31"
type input "[DATE]"
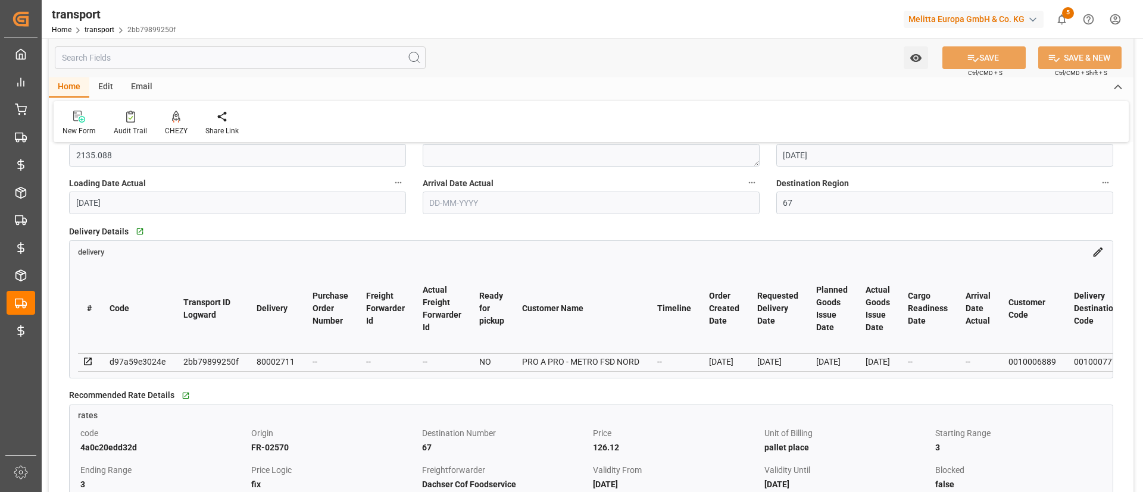
scroll to position [330, 0]
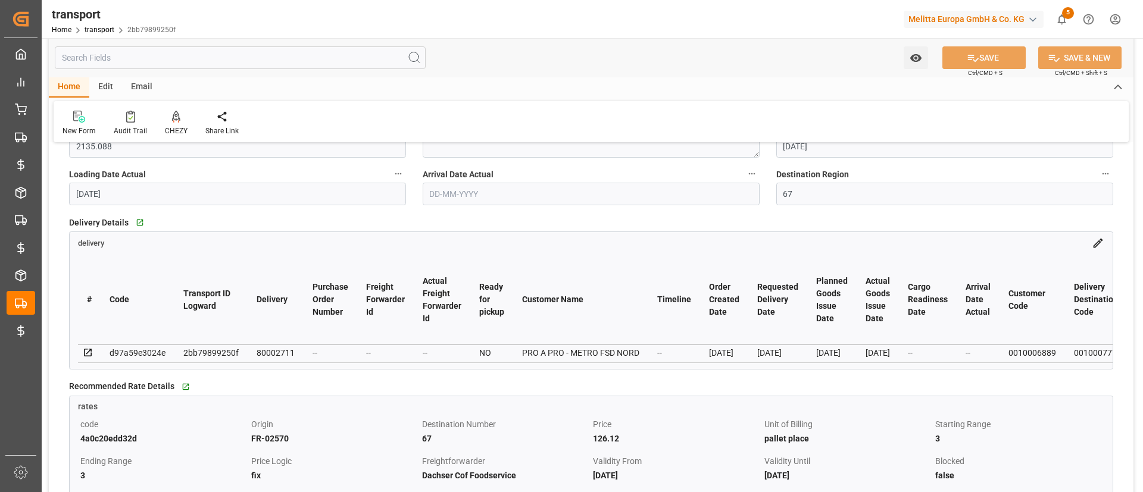
click at [771, 214] on div "Delivery Details   Go to delivery Grid" at bounding box center [591, 223] width 1044 height 18
click at [1100, 245] on icon at bounding box center [1098, 243] width 12 height 12
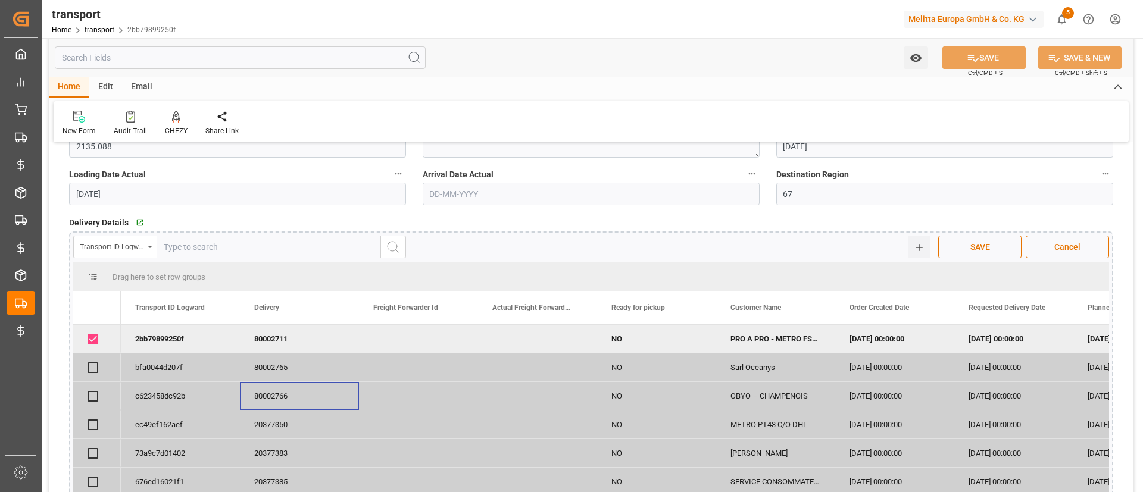
click at [264, 386] on div "80002766" at bounding box center [299, 396] width 119 height 28
click at [107, 249] on div "Transport ID Logward" at bounding box center [112, 246] width 64 height 14
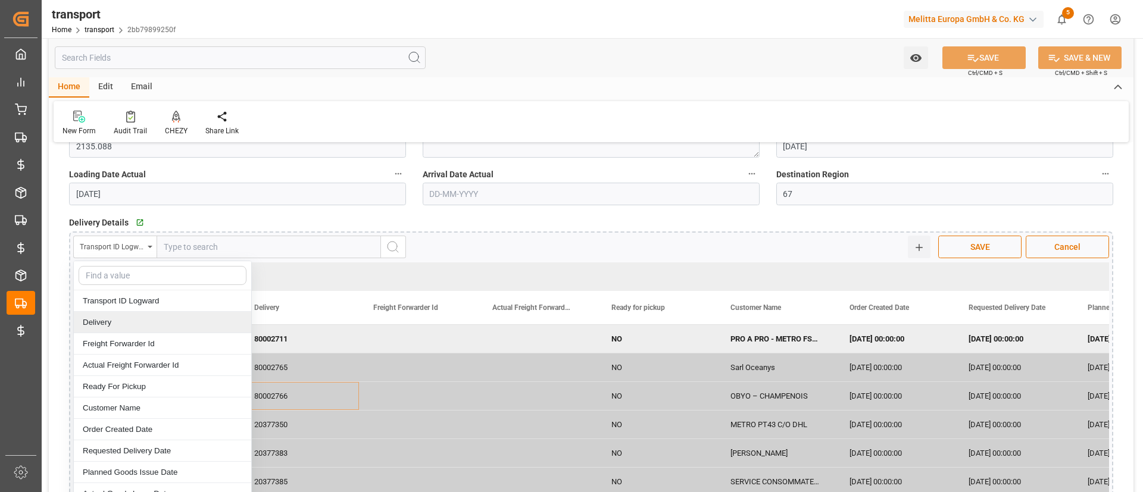
click at [130, 323] on div "Delivery" at bounding box center [162, 322] width 177 height 21
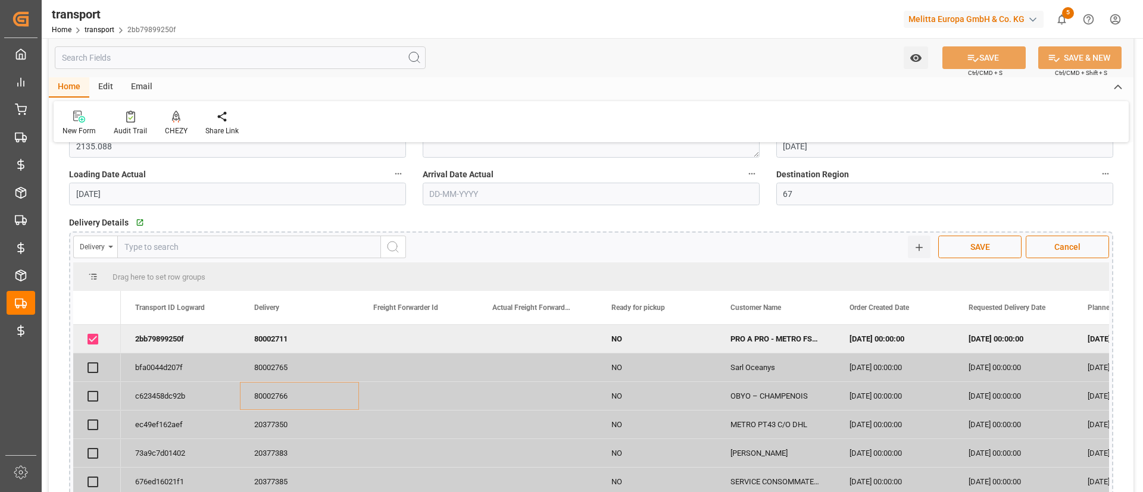
click at [169, 247] on input "text" at bounding box center [249, 247] width 264 height 23
paste input "80002766"
type input "80002766"
click at [402, 248] on button "search button" at bounding box center [393, 247] width 25 height 23
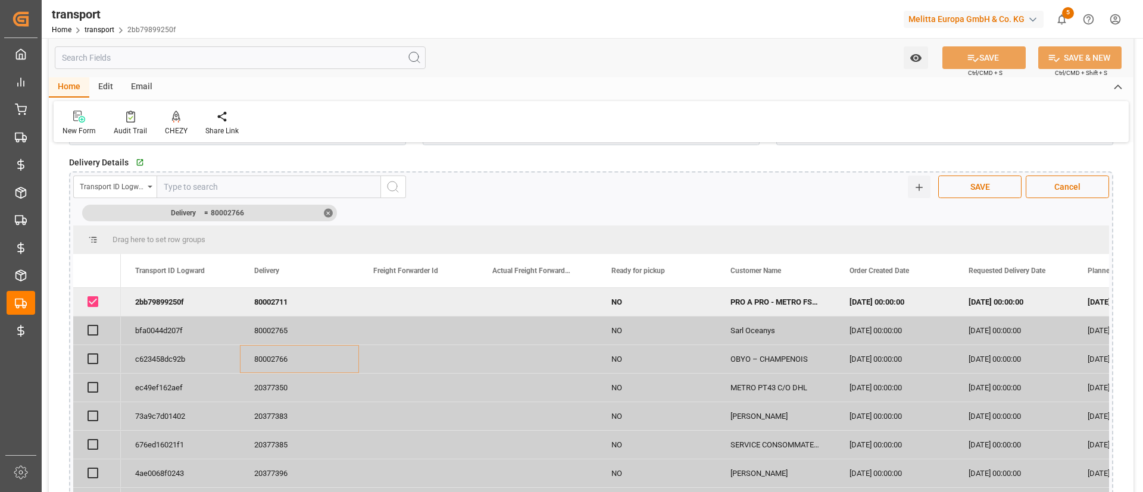
scroll to position [424, 0]
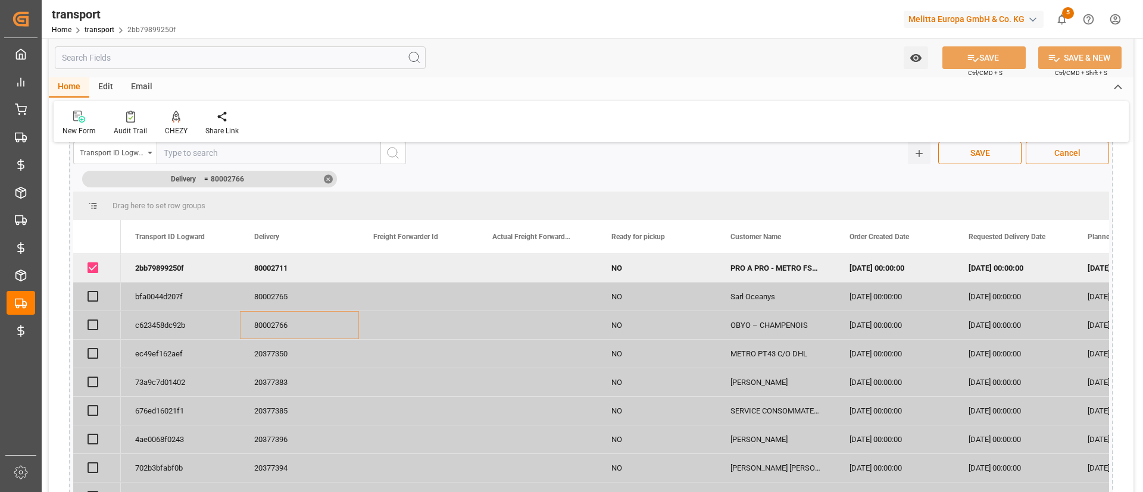
click at [1050, 152] on span "Cancel" at bounding box center [1067, 153] width 38 height 12
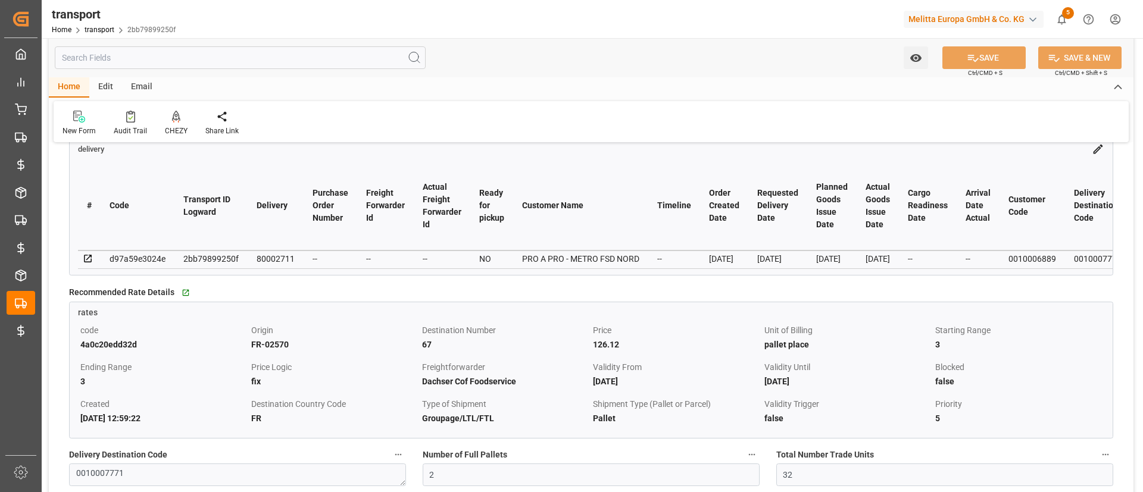
click at [101, 86] on div "Edit" at bounding box center [105, 87] width 33 height 20
click at [268, 118] on icon at bounding box center [274, 117] width 12 height 12
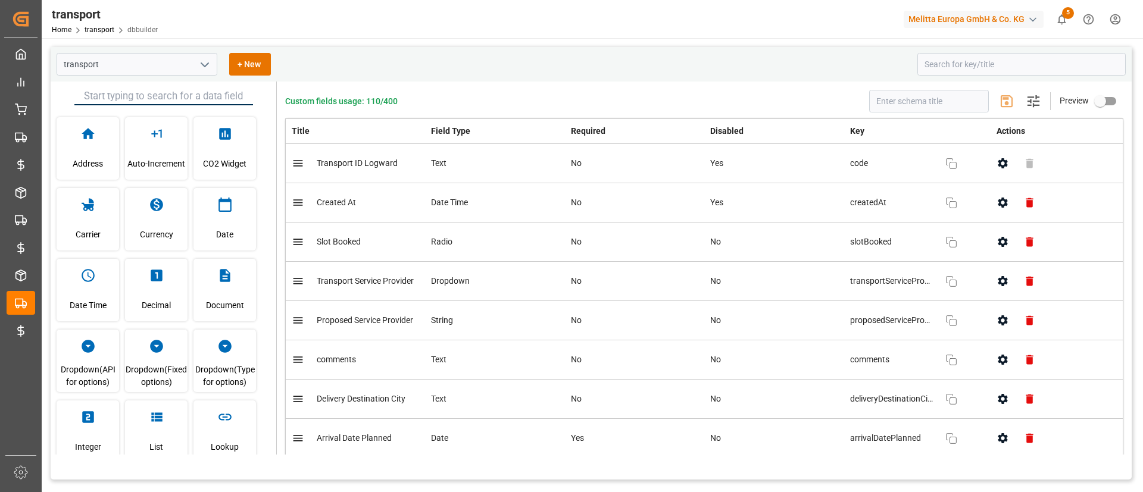
scroll to position [917, 0]
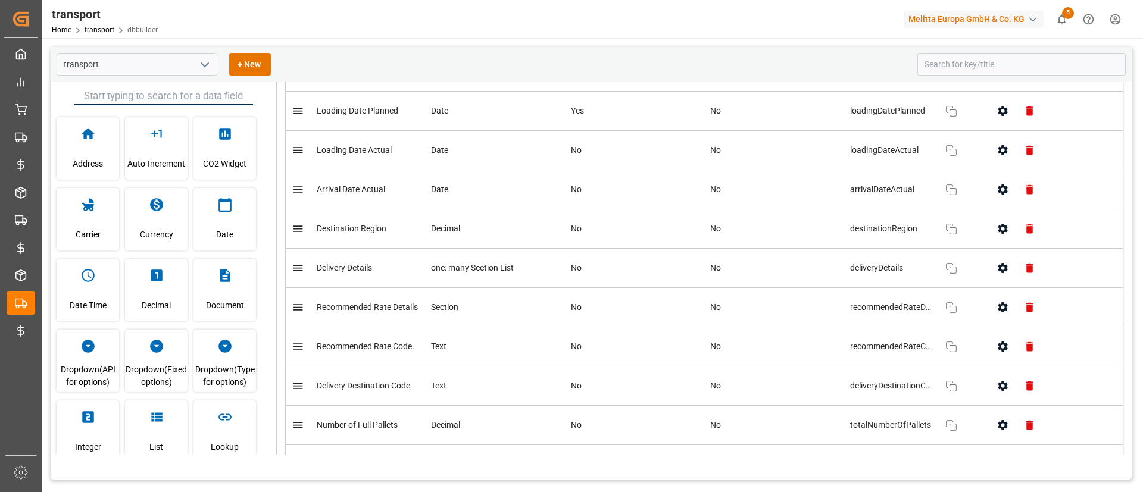
click at [997, 270] on icon "button" at bounding box center [1002, 268] width 10 height 10
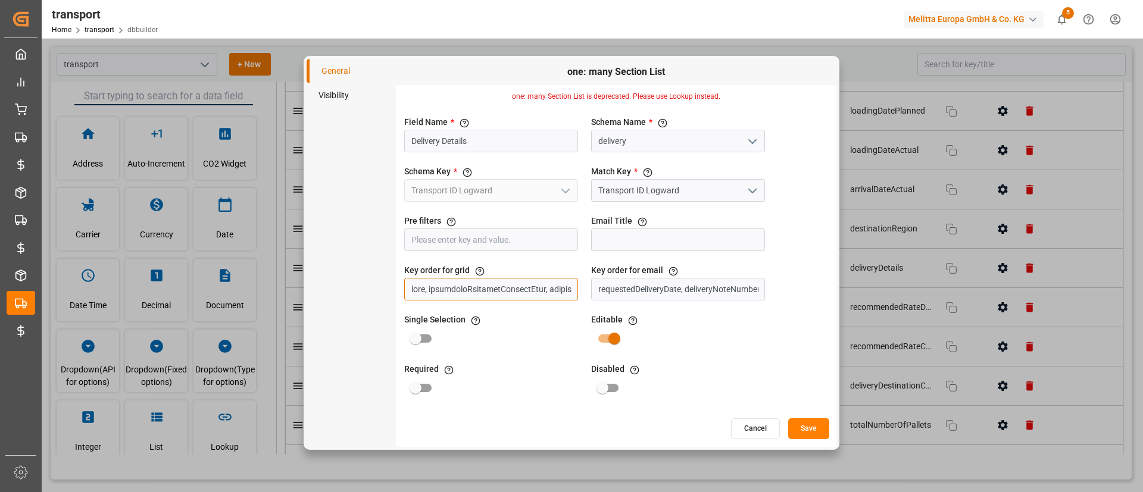
click at [498, 294] on input "text" at bounding box center [491, 289] width 174 height 23
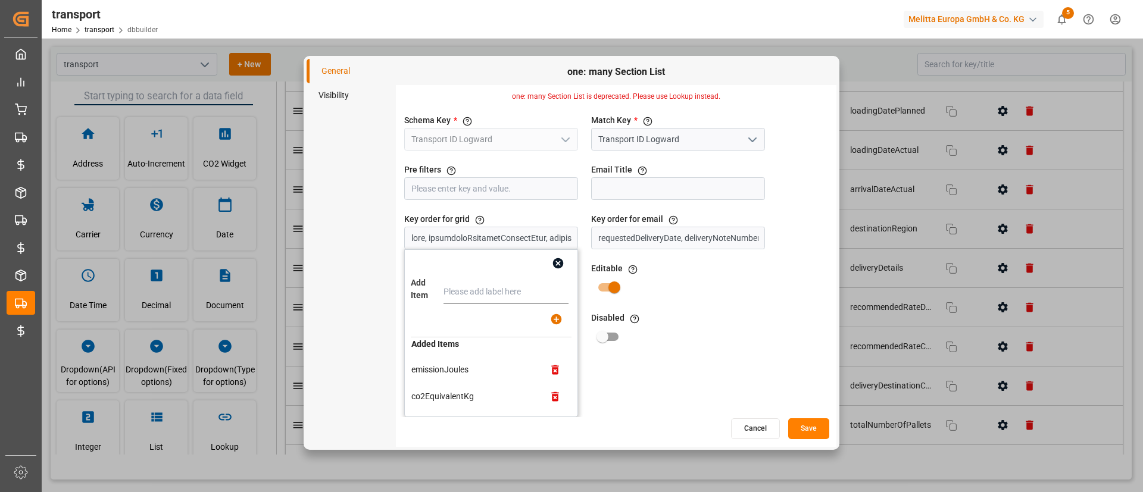
scroll to position [4172, 0]
click at [557, 259] on icon "button" at bounding box center [558, 263] width 11 height 11
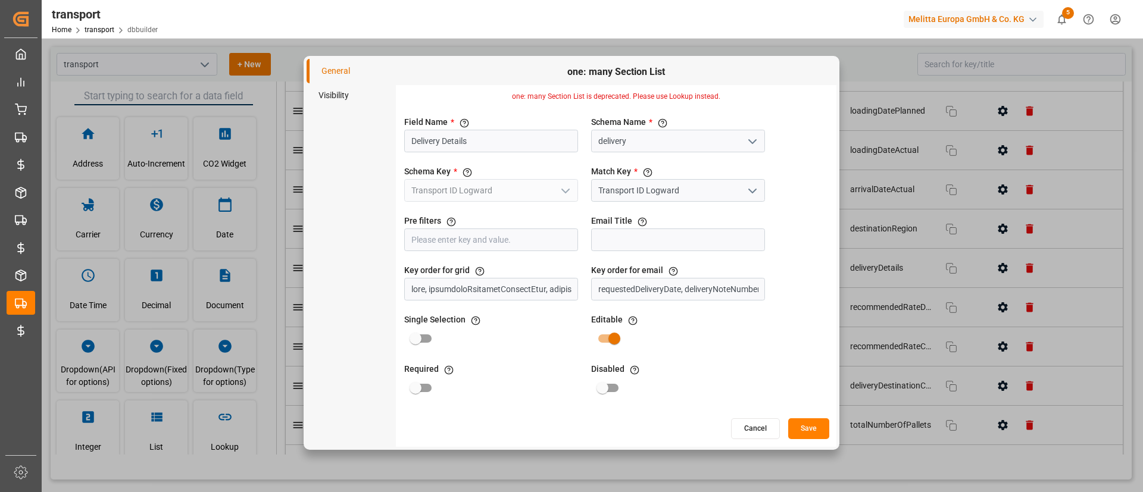
scroll to position [0, 0]
click at [578, 293] on input "requestedDeliveryDate, deliveryNoteNumber, shippingUnit, route, deliveryDestina…" at bounding box center [491, 289] width 174 height 23
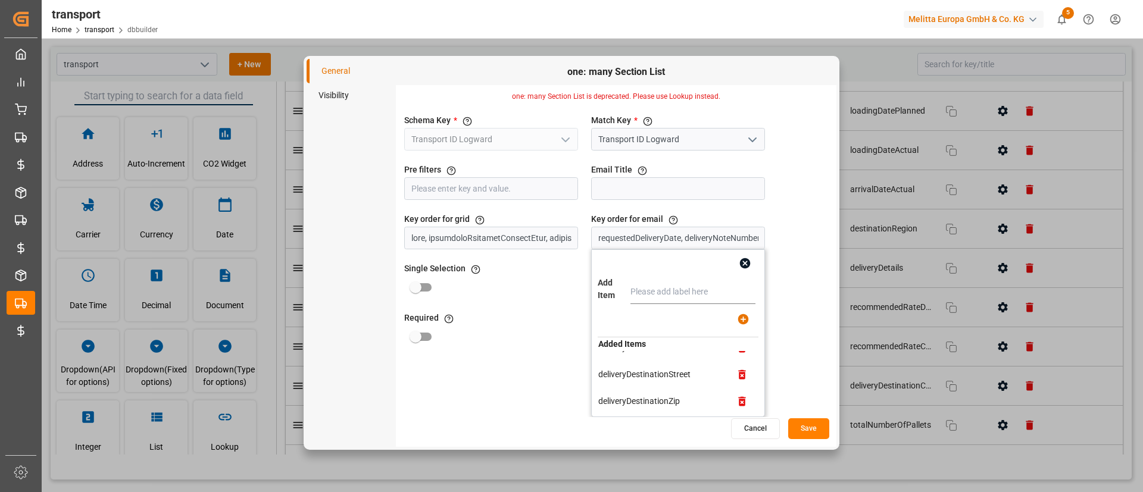
scroll to position [144, 0]
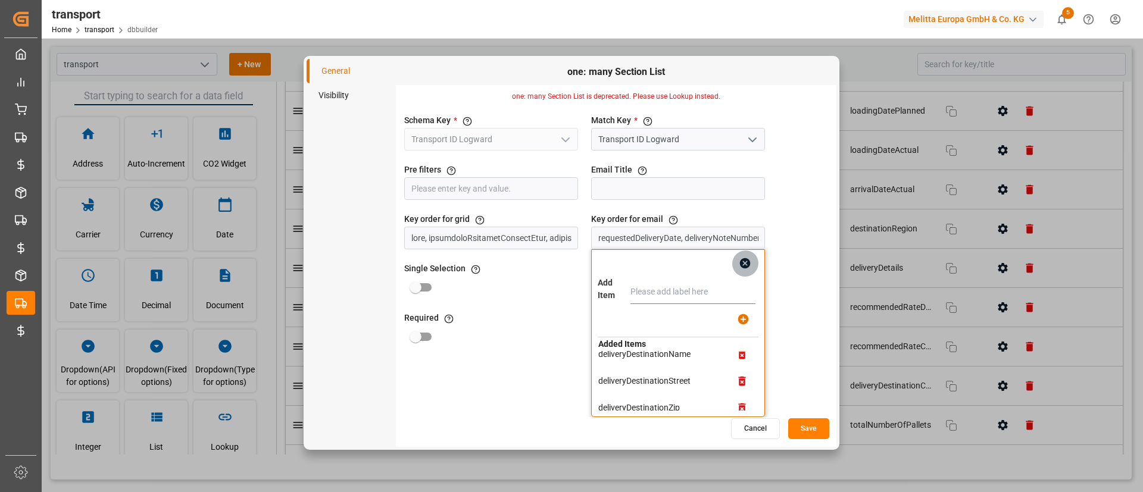
click at [739, 267] on icon "button" at bounding box center [745, 263] width 12 height 12
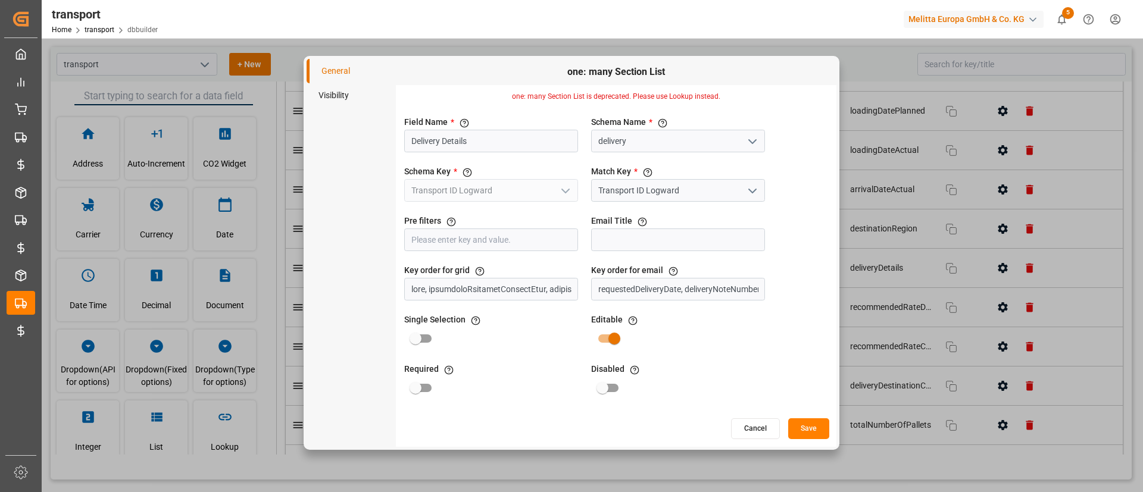
scroll to position [0, 0]
click at [751, 423] on button "Cancel" at bounding box center [755, 428] width 49 height 21
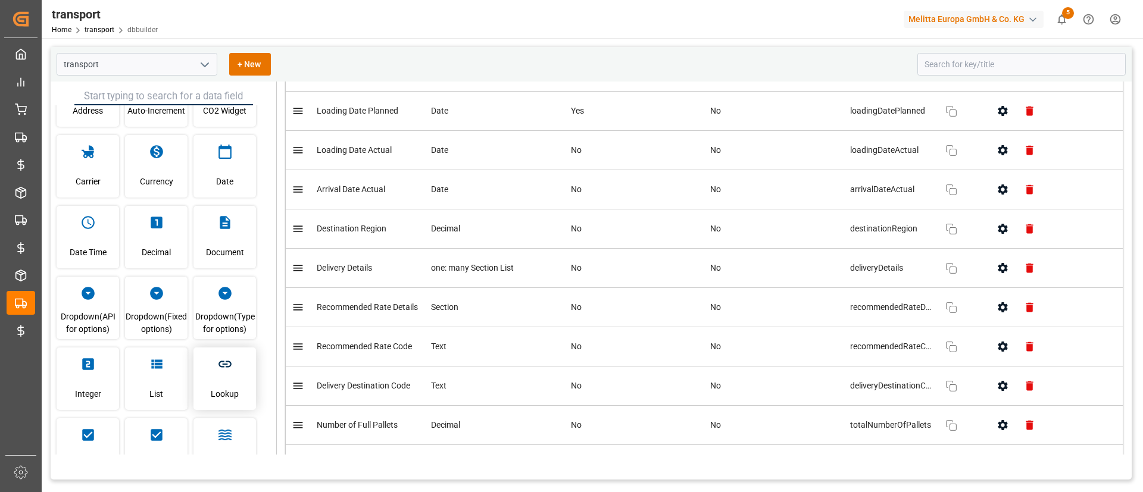
scroll to position [61, 0]
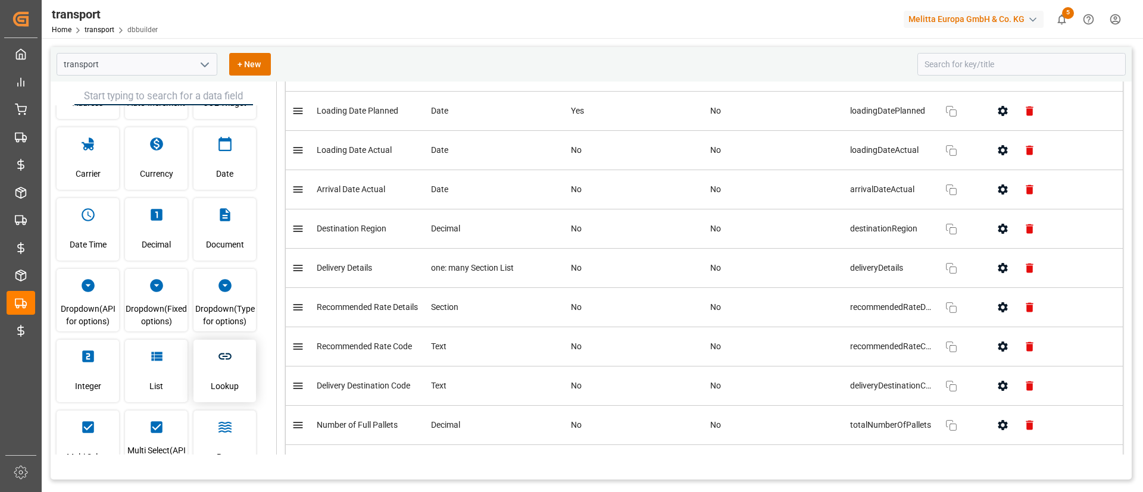
click at [225, 357] on icon "button" at bounding box center [224, 356] width 15 height 15
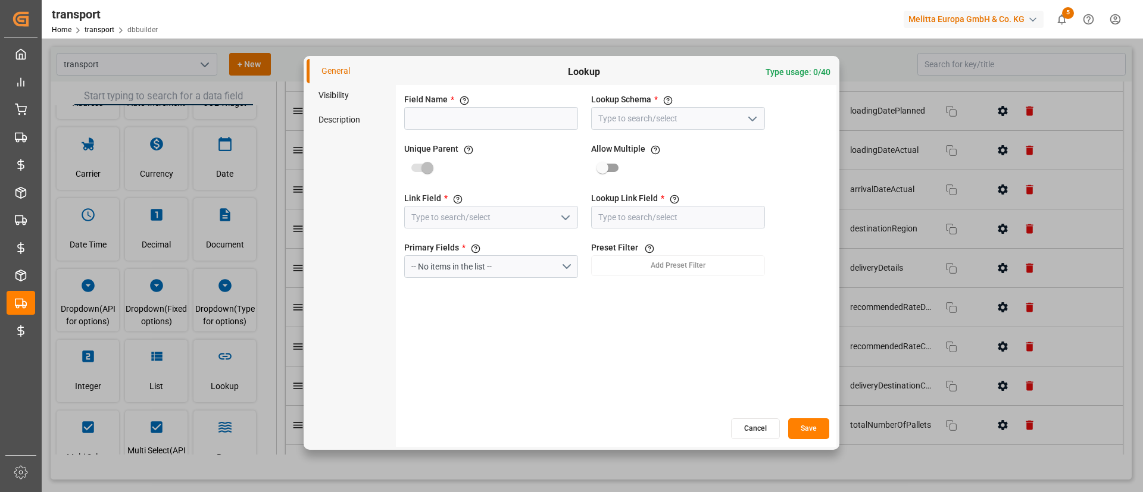
click at [760, 429] on button "Cancel" at bounding box center [755, 428] width 49 height 21
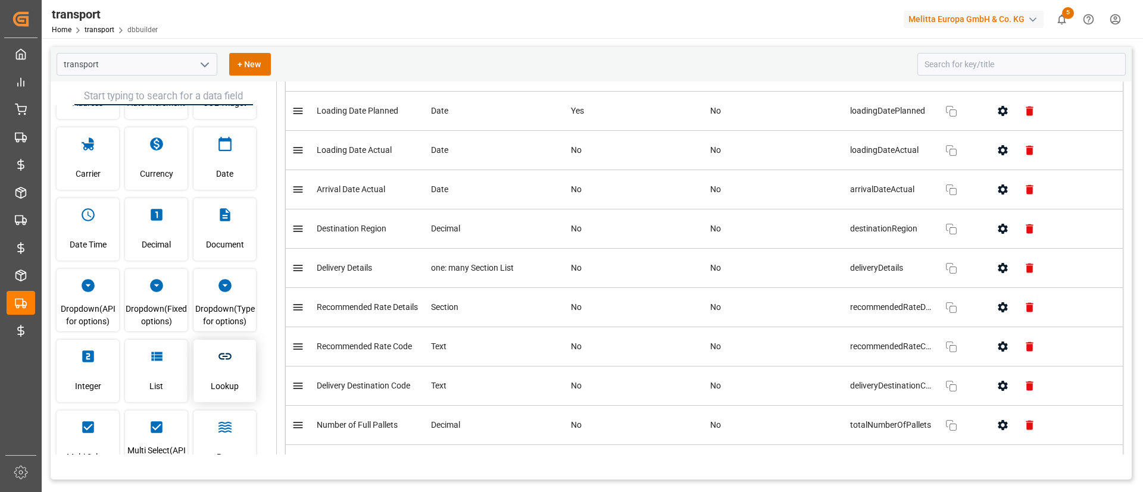
click at [243, 366] on div "Lookup" at bounding box center [224, 371] width 62 height 62
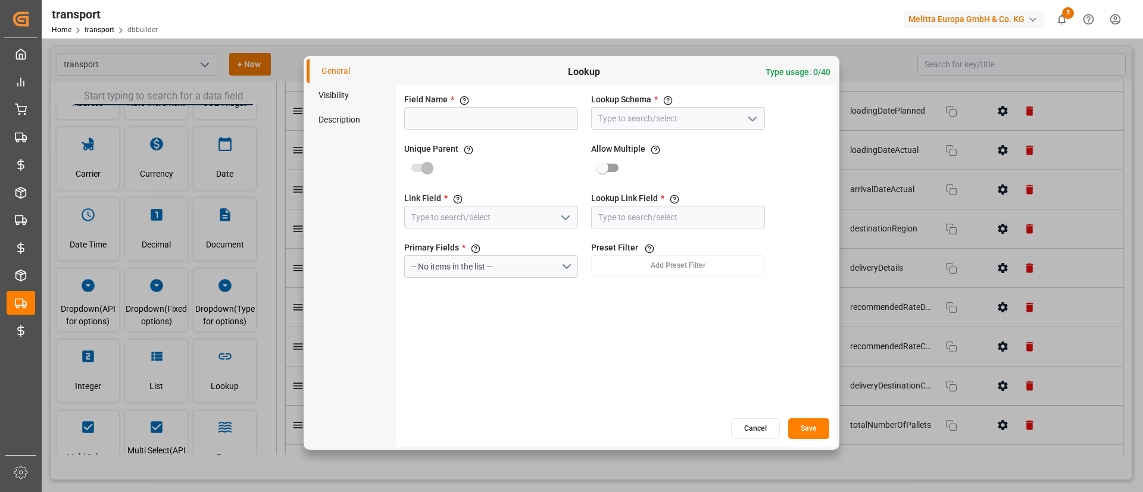
click at [750, 118] on polyline "open menu" at bounding box center [752, 119] width 7 height 4
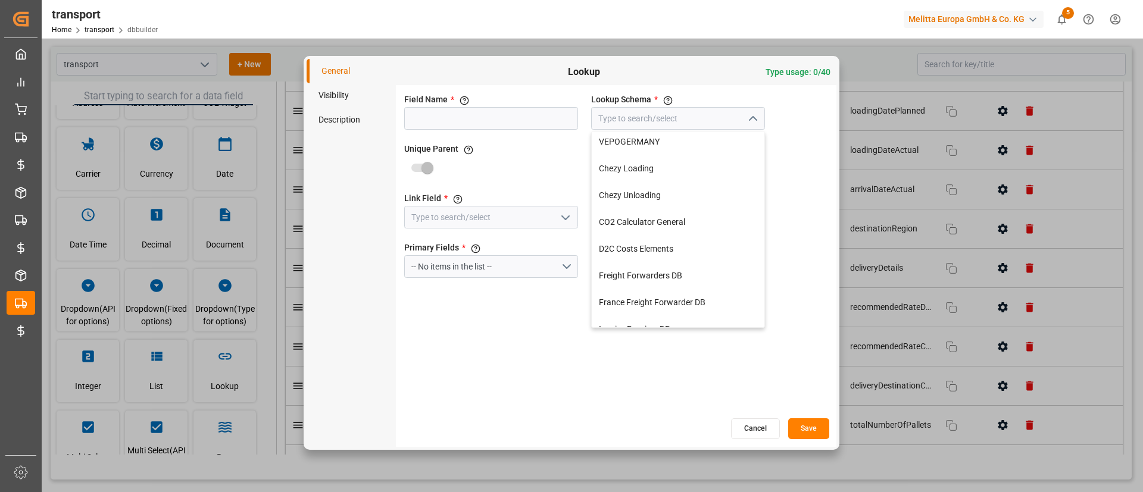
scroll to position [0, 0]
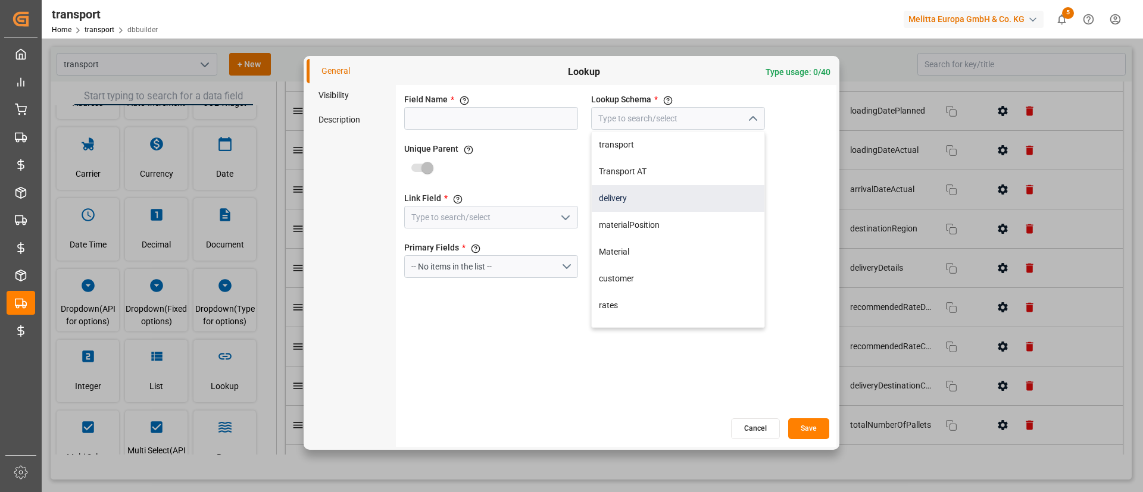
click at [658, 198] on div "delivery" at bounding box center [678, 198] width 173 height 27
type input "delivery"
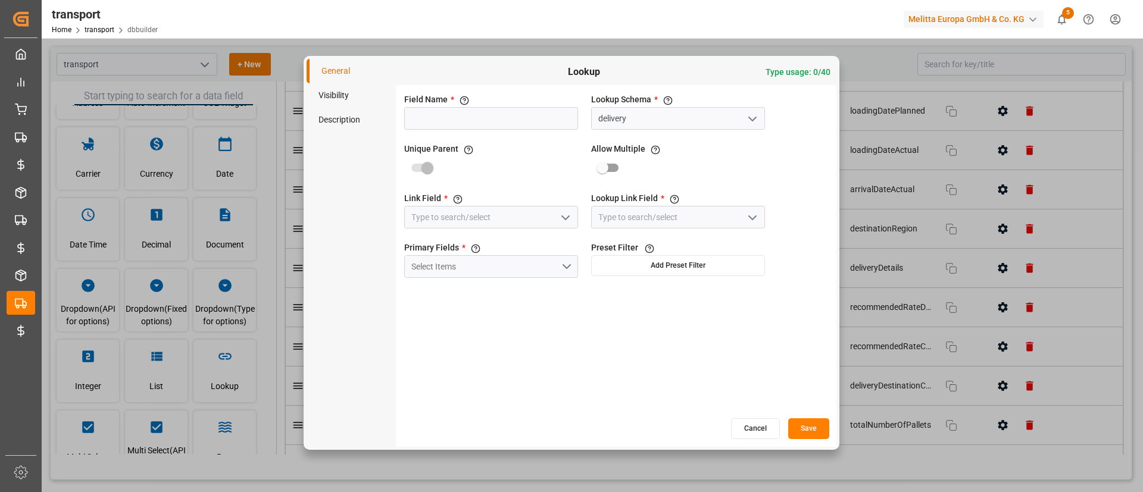
click at [560, 214] on icon "open menu" at bounding box center [565, 218] width 14 height 14
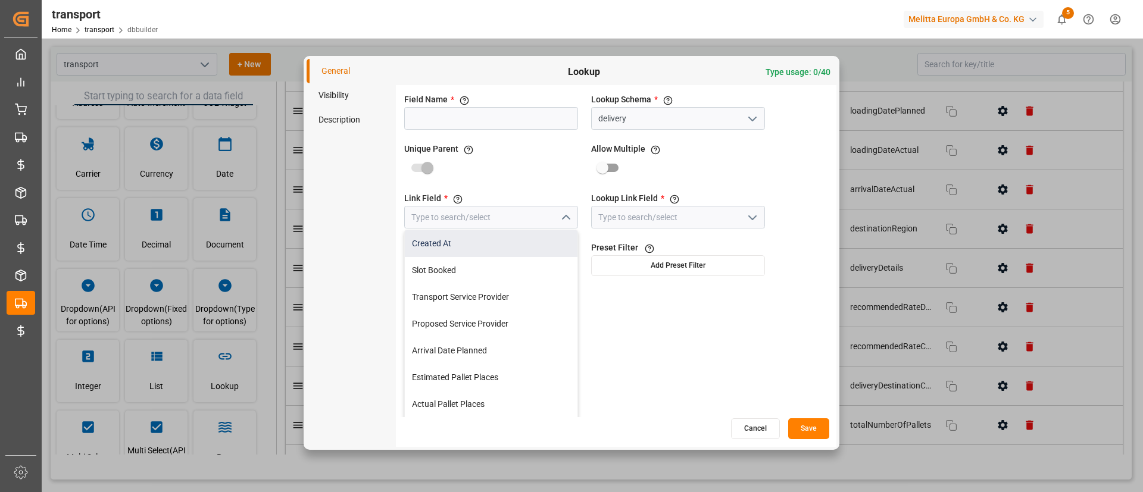
click at [492, 244] on div "Created At" at bounding box center [491, 243] width 173 height 27
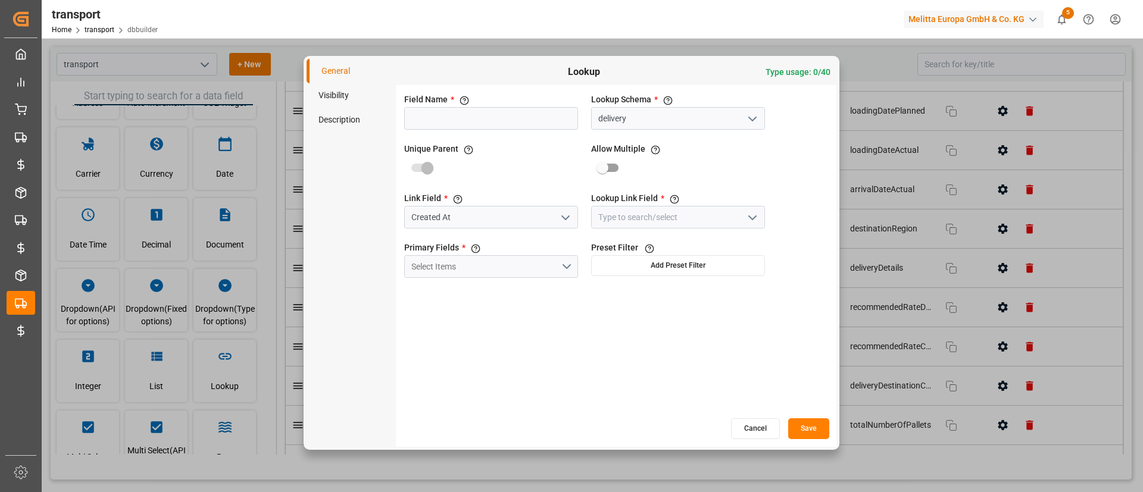
click at [565, 217] on icon "open menu" at bounding box center [565, 218] width 14 height 14
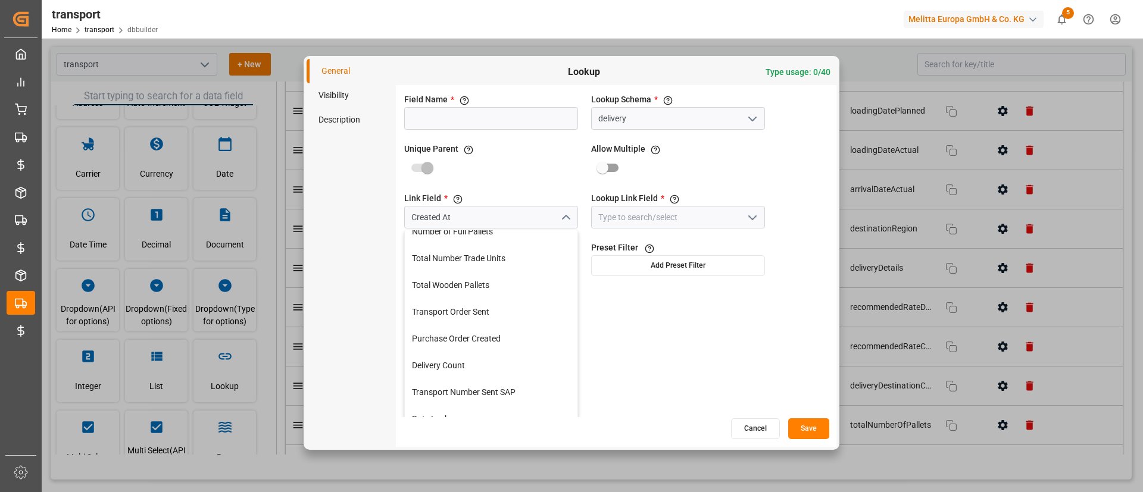
scroll to position [612, 0]
click at [626, 291] on div "Field Name * The title of the field that will be shown in UI Lookup Schema * Se…" at bounding box center [616, 251] width 440 height 332
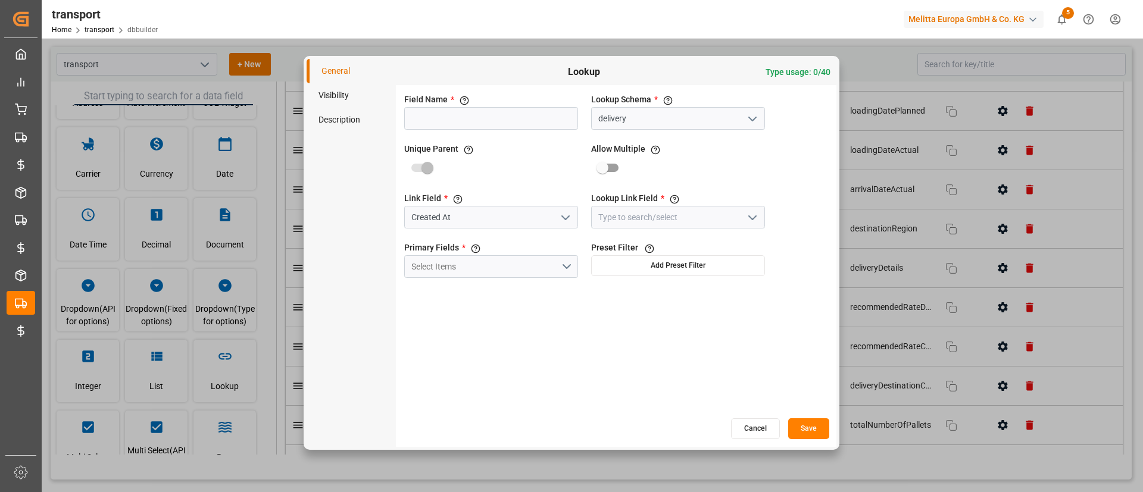
click at [757, 209] on button "open menu" at bounding box center [752, 217] width 18 height 18
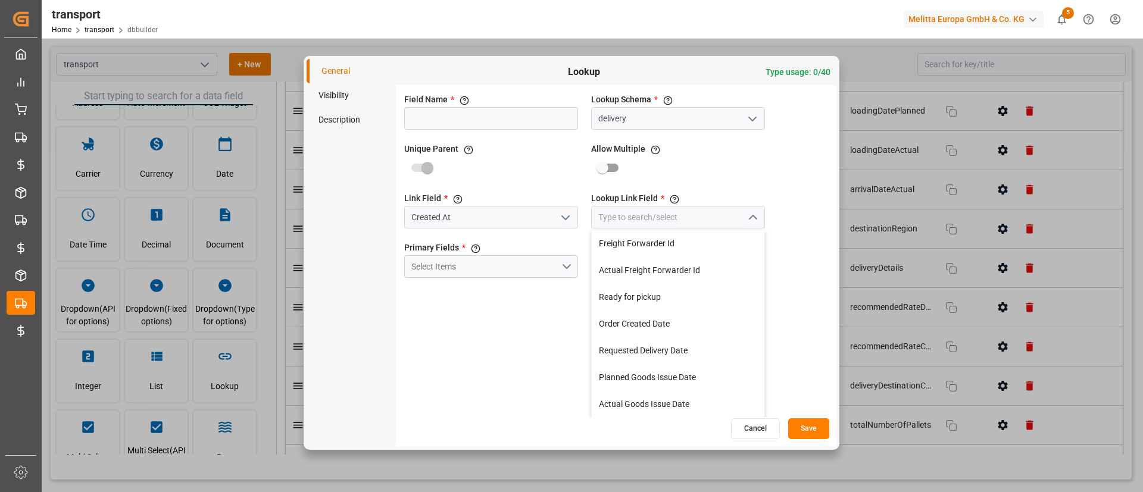
click at [757, 173] on div "Allow Multiple If this is true, multiple data rows of Lookup Schema can be link…" at bounding box center [678, 160] width 179 height 41
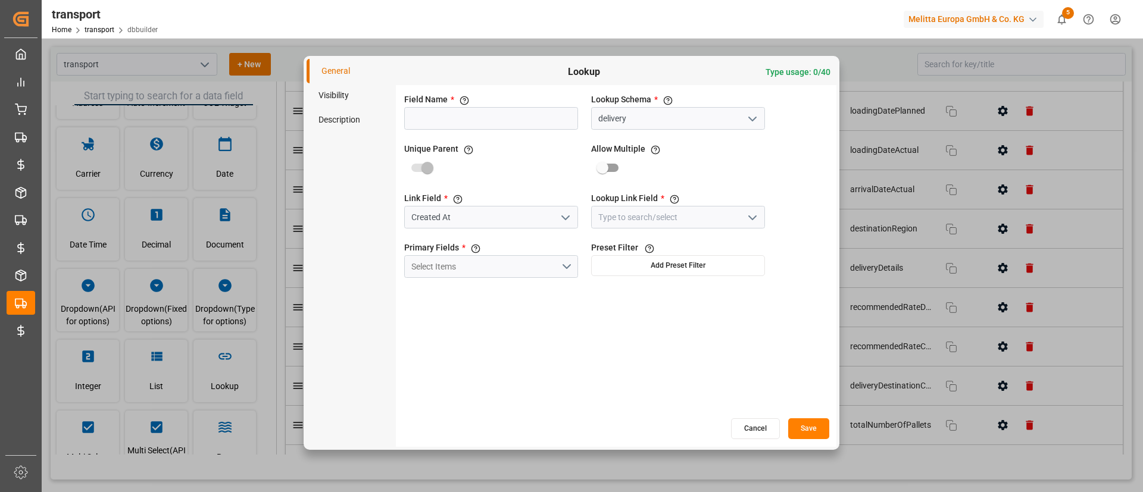
click at [758, 429] on button "Cancel" at bounding box center [755, 428] width 49 height 21
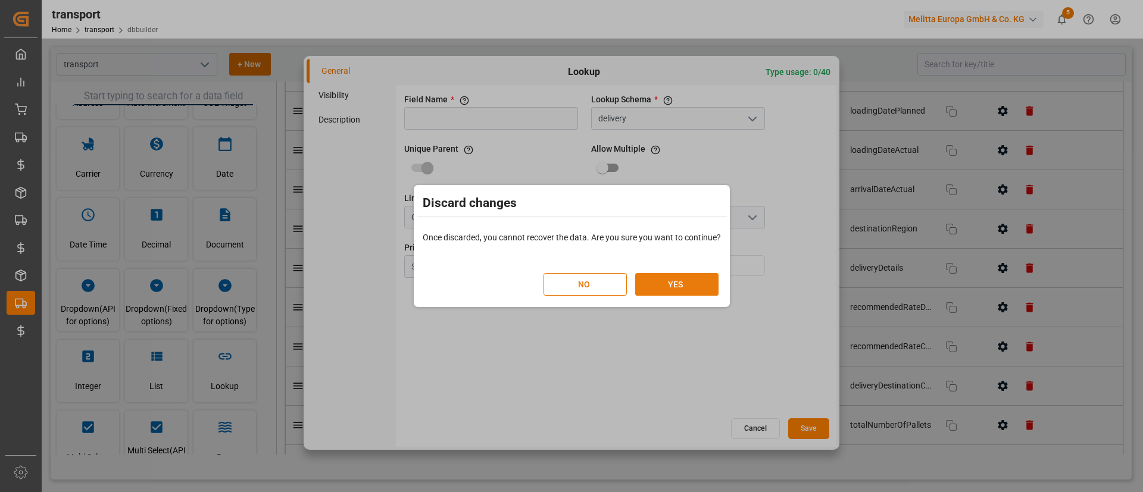
click at [677, 288] on button "YES" at bounding box center [676, 284] width 83 height 23
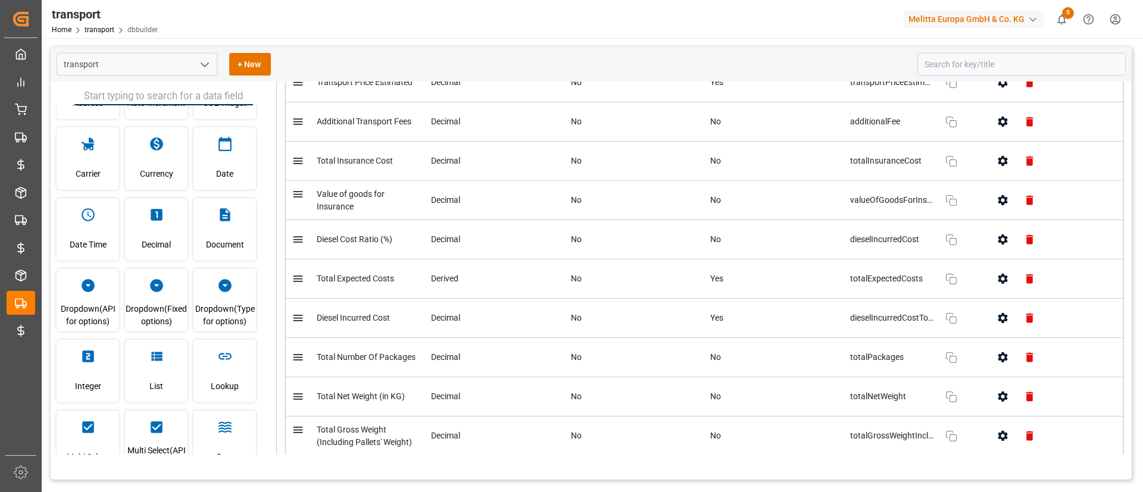
scroll to position [0, 0]
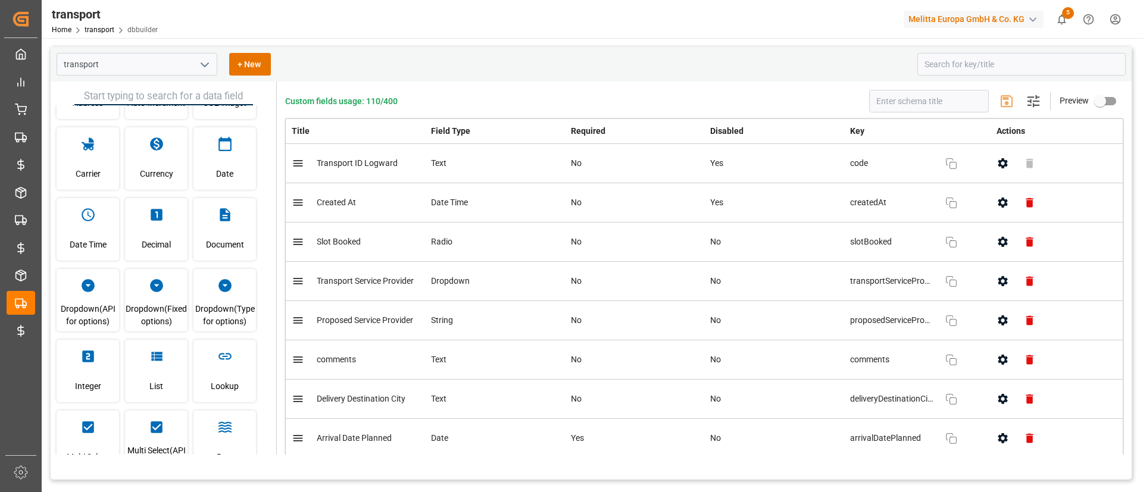
click at [961, 18] on div "Melitta Europa GmbH & Co. KG" at bounding box center [973, 19] width 140 height 17
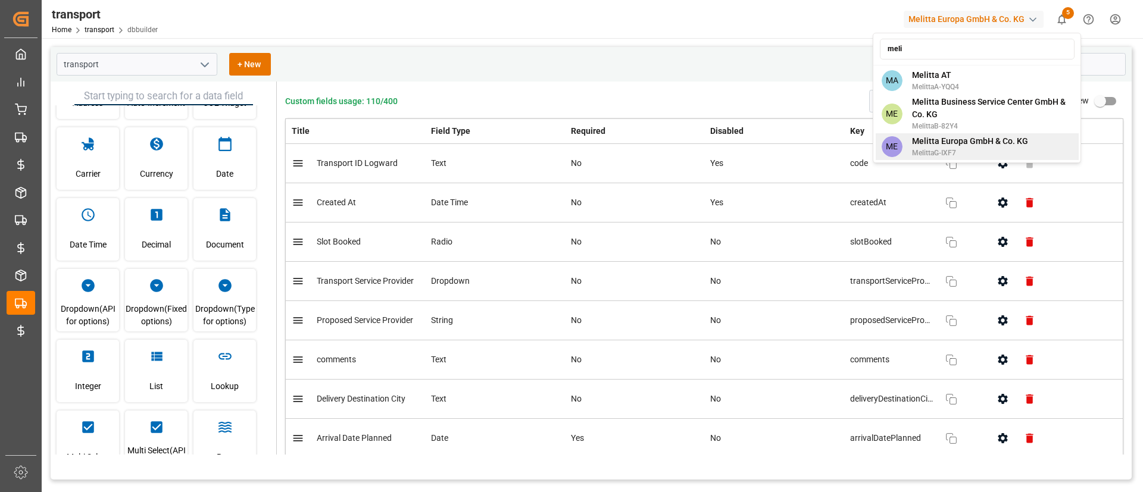
type input "meli"
click at [981, 142] on span "Melitta Europa GmbH & Co. KG" at bounding box center [970, 141] width 116 height 12
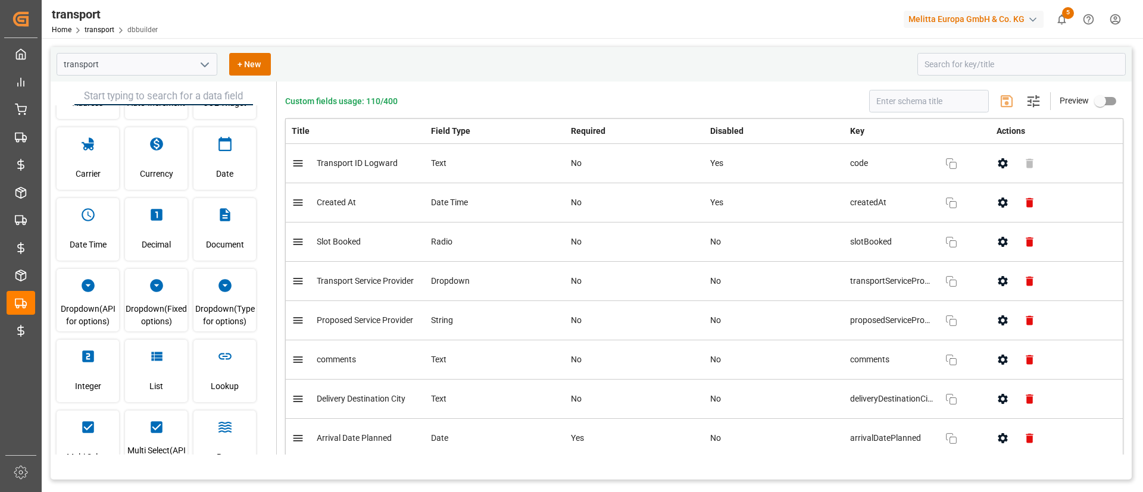
click at [1114, 14] on html "Created by potrace 1.15, written by Peter Selinger 2001-2017 Created by potrace…" at bounding box center [571, 246] width 1143 height 492
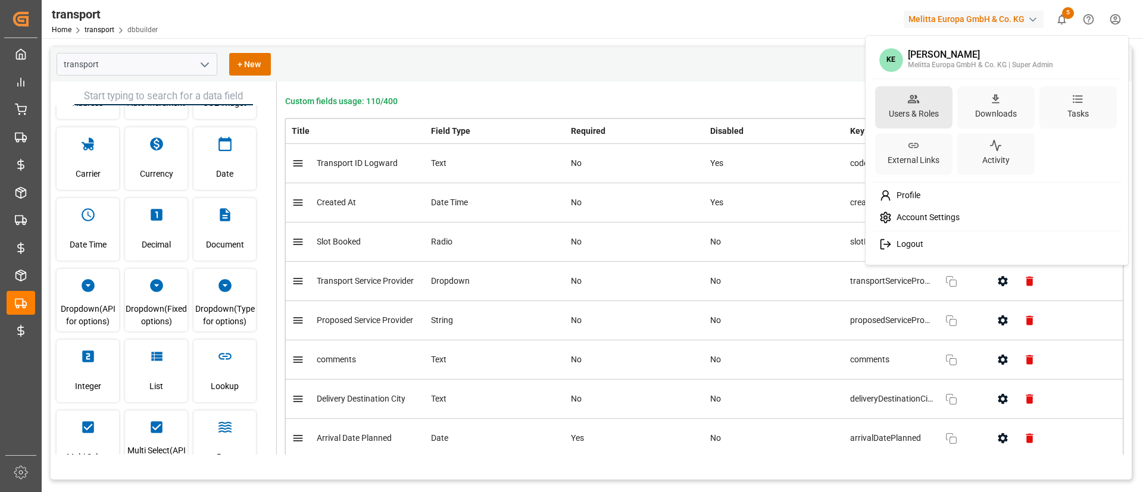
click at [921, 117] on div "Users & Roles" at bounding box center [913, 113] width 55 height 17
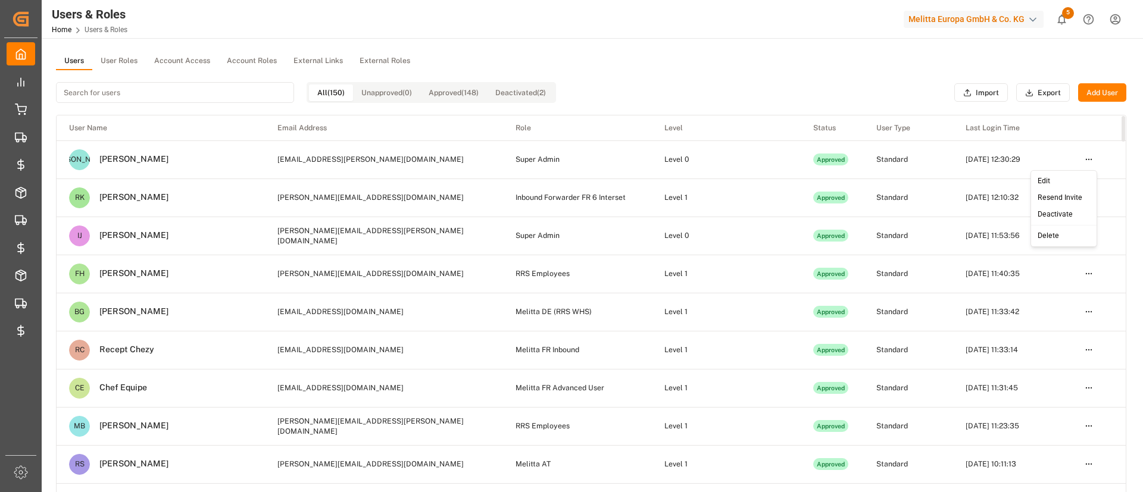
click at [1092, 160] on html "Created by potrace 1.15, written by Peter Selinger 2001-2017 Created by potrace…" at bounding box center [571, 246] width 1143 height 492
click at [1071, 182] on div "Edit" at bounding box center [1063, 181] width 61 height 17
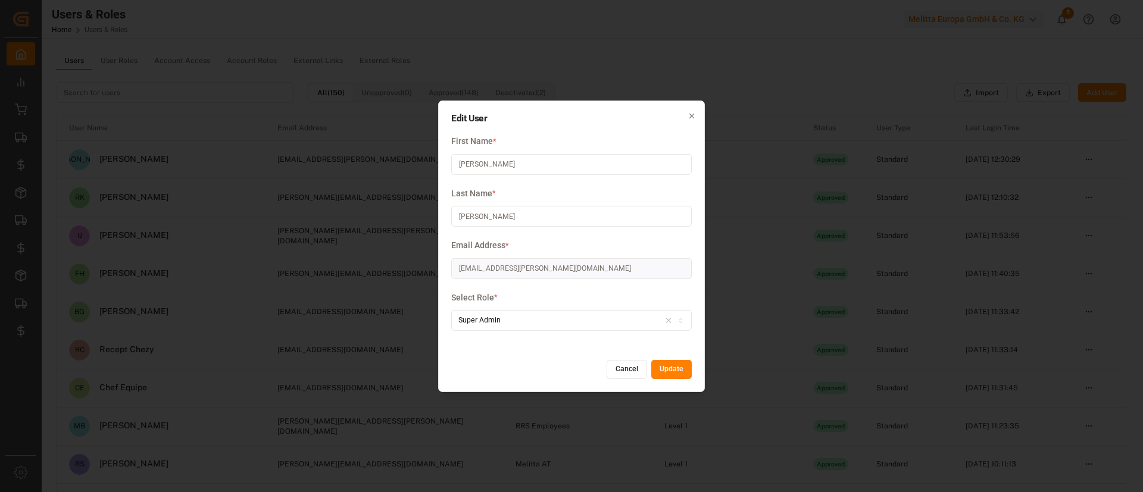
click at [617, 372] on button "Cancel" at bounding box center [626, 369] width 40 height 19
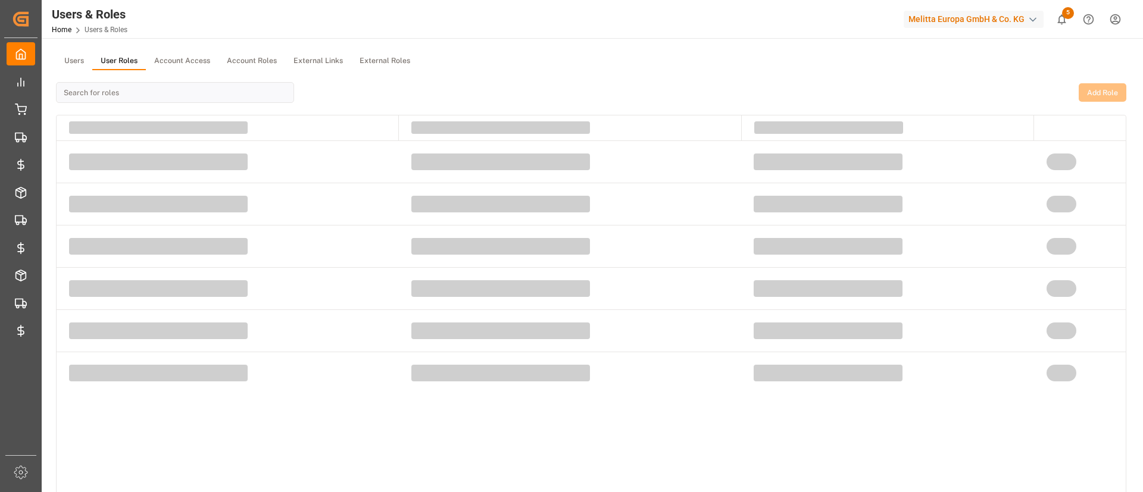
click at [111, 54] on button "User Roles" at bounding box center [119, 61] width 54 height 18
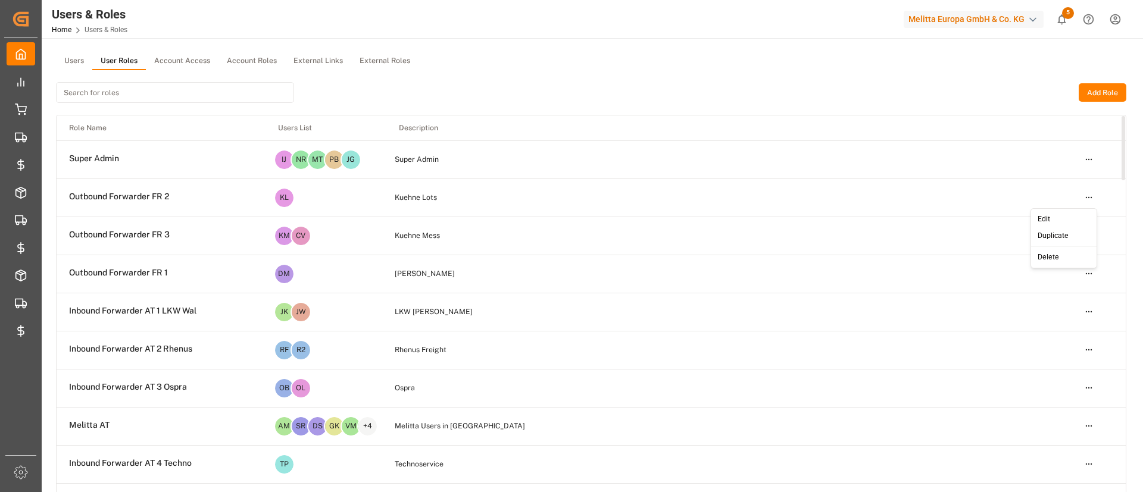
click at [1087, 199] on html "Created by potrace 1.15, written by Peter Selinger 2001-2017 Created by potrace…" at bounding box center [571, 246] width 1143 height 492
click at [1068, 215] on div "Edit" at bounding box center [1063, 219] width 61 height 17
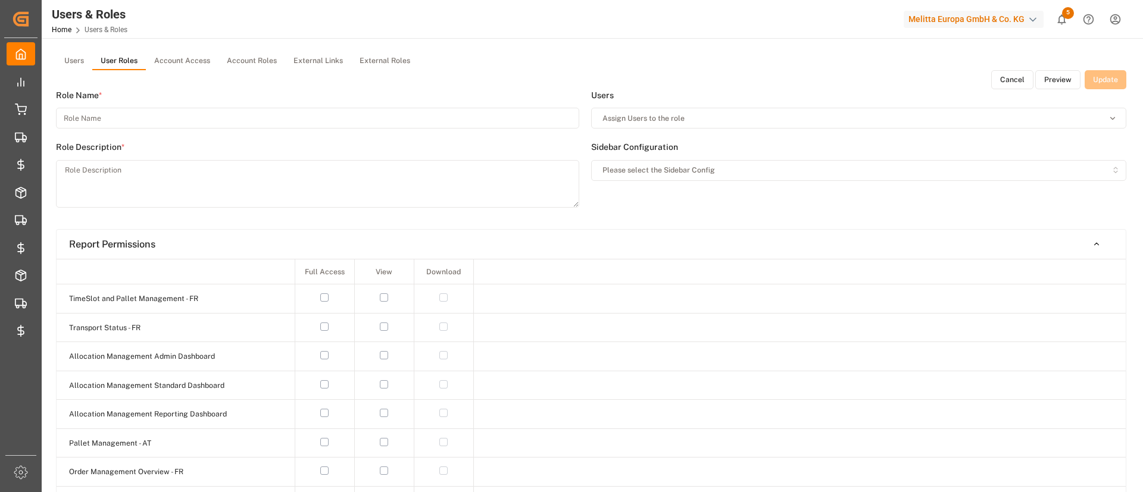
type input "Outbound Forwarder FR 2"
type textarea "Kuehne Lots"
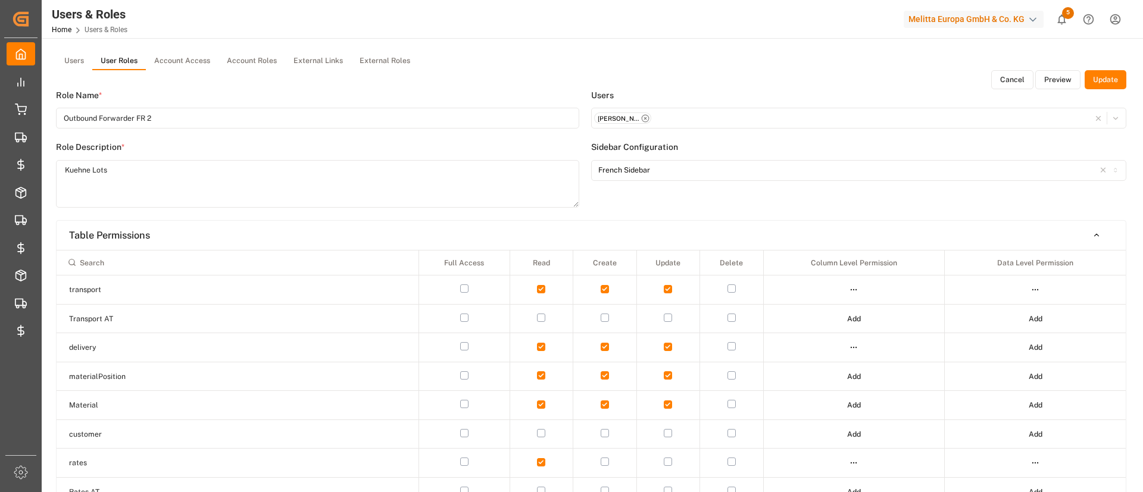
click at [1052, 77] on button "Preview" at bounding box center [1057, 79] width 45 height 19
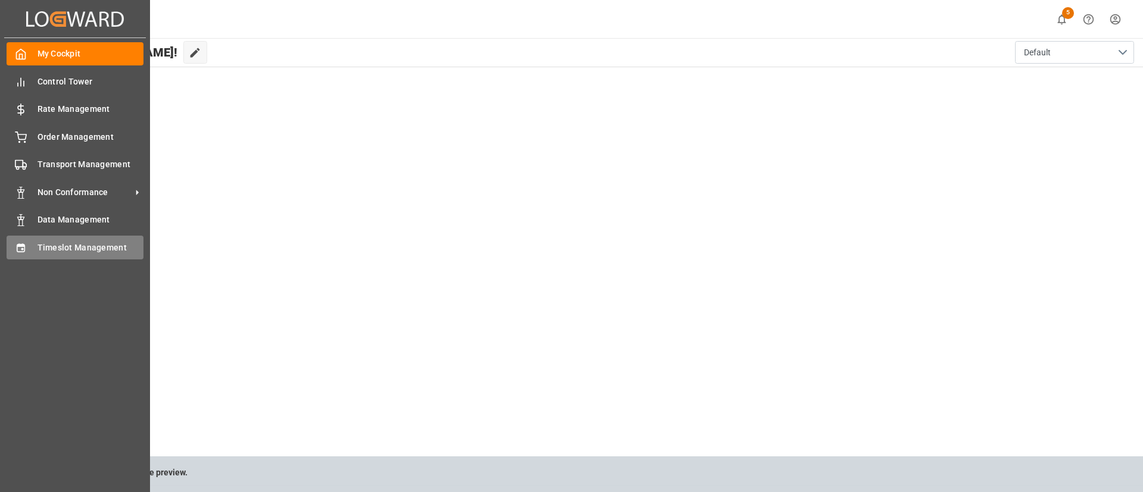
click at [38, 250] on span "Timeslot Management" at bounding box center [90, 248] width 107 height 12
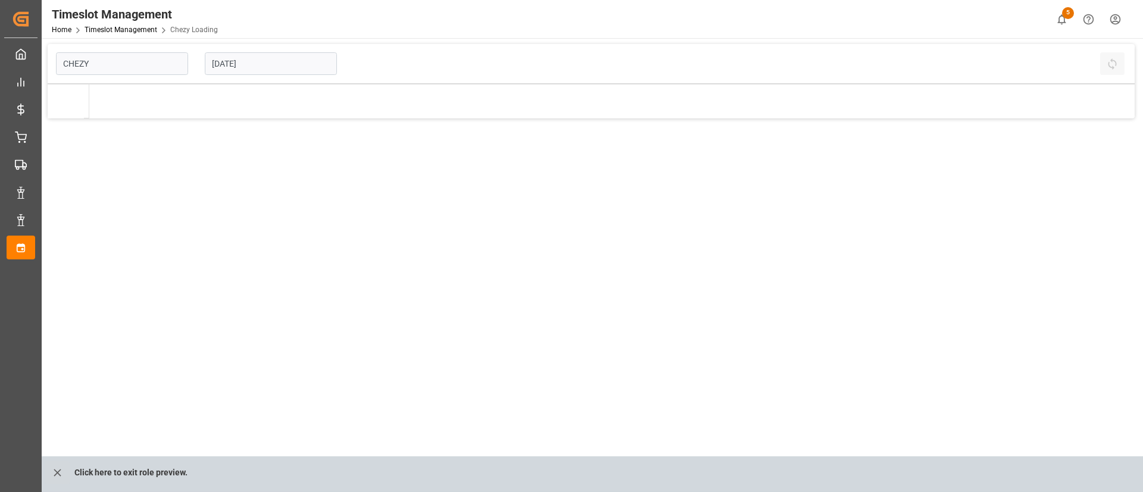
type input "Chezy Loading"
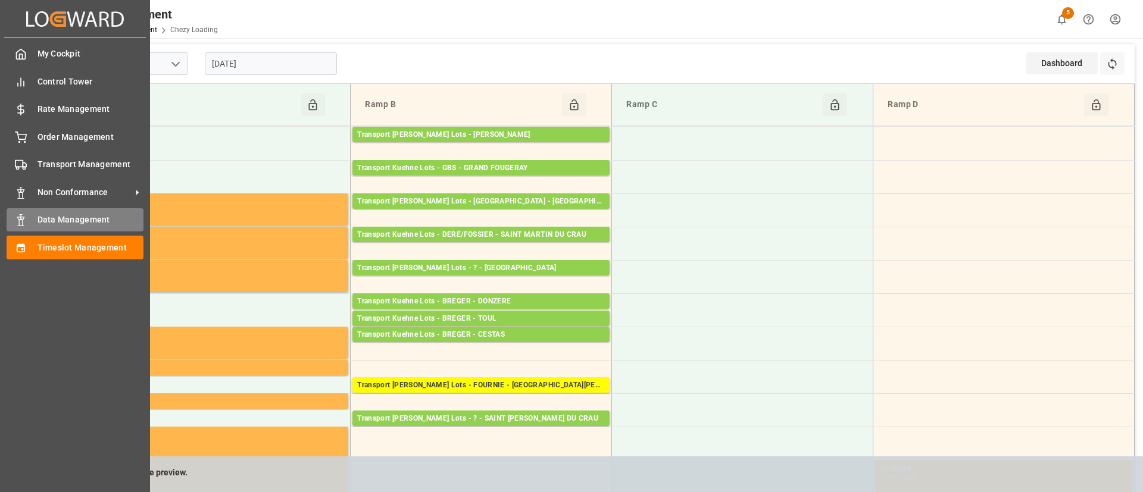
click at [31, 221] on div "Data Management Data Management" at bounding box center [75, 219] width 137 height 23
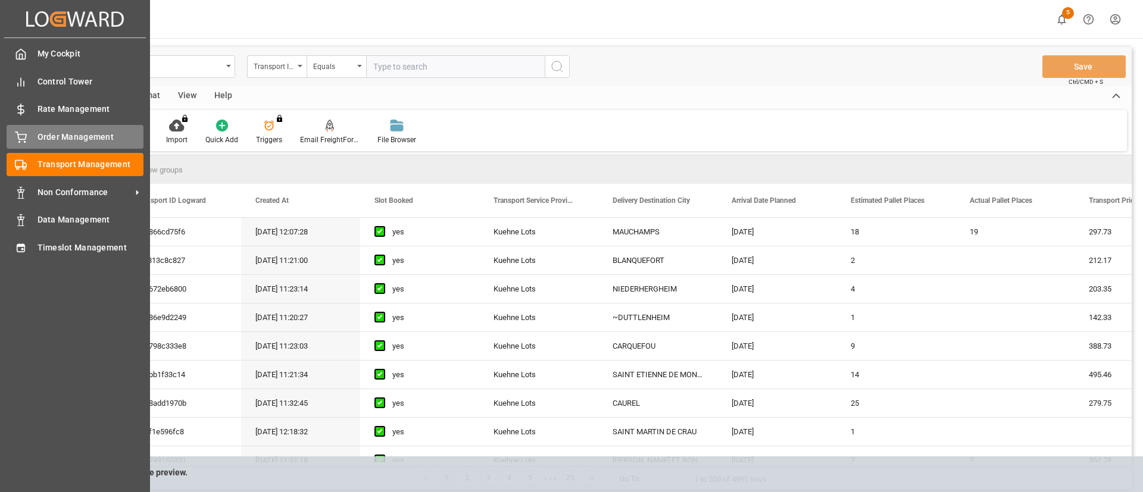
click at [76, 136] on span "Order Management" at bounding box center [90, 137] width 107 height 12
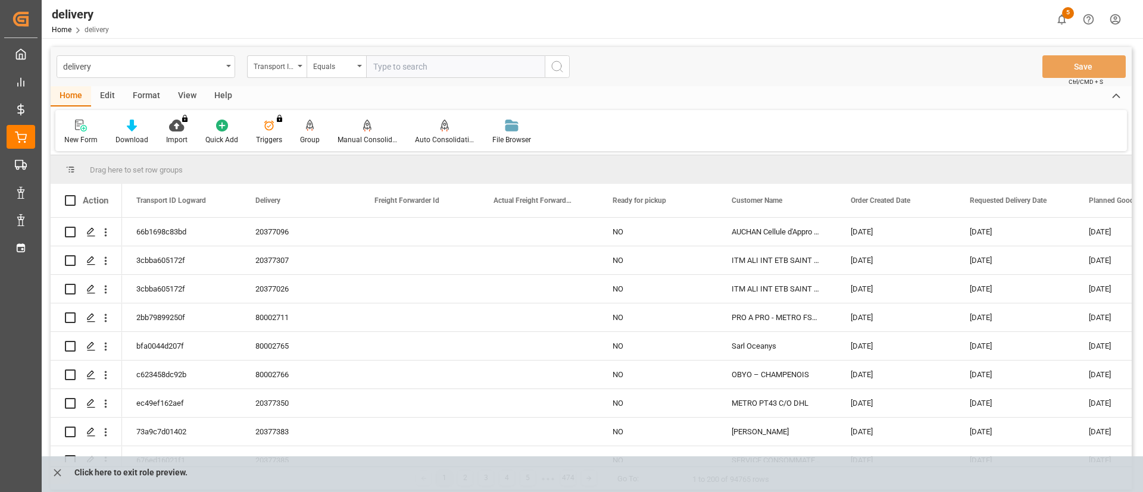
click at [71, 467] on div "Click here to exit role preview." at bounding box center [613, 474] width 1143 height 36
click at [46, 470] on button "close role preview" at bounding box center [57, 472] width 24 height 23
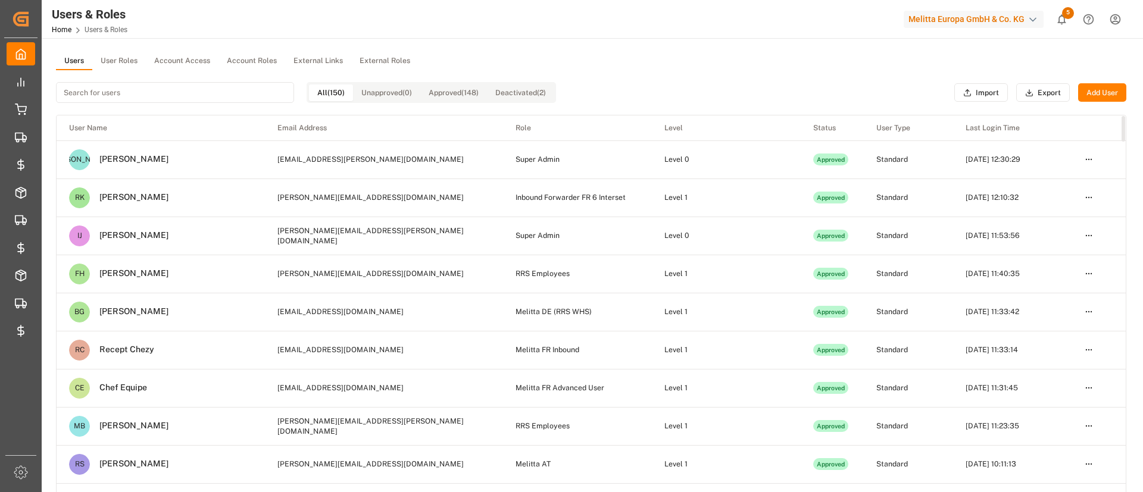
click at [256, 70] on div "All (150) Unapproved (0) Approved (148) Deactivated (2)" at bounding box center [306, 92] width 500 height 45
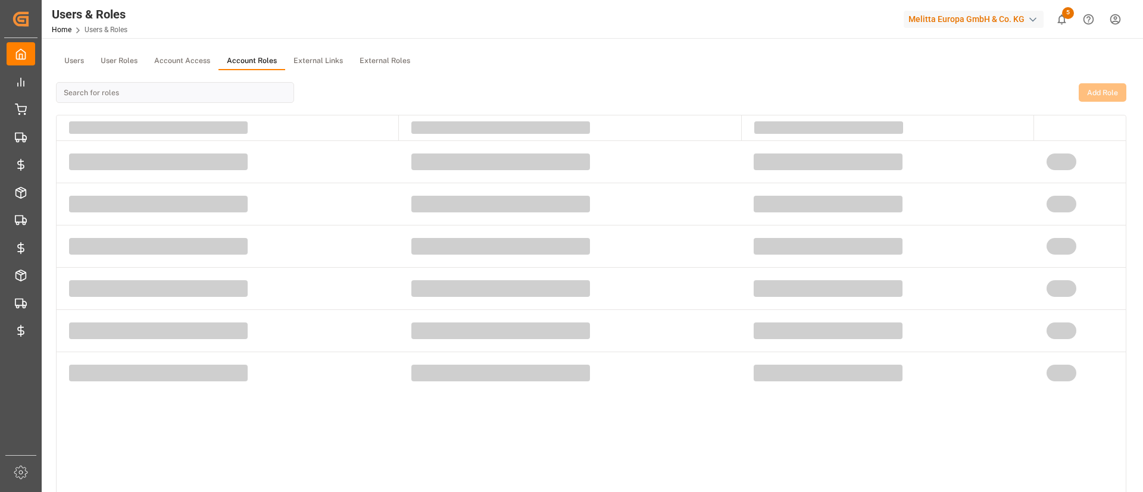
click at [255, 62] on button "Account Roles" at bounding box center [251, 61] width 67 height 18
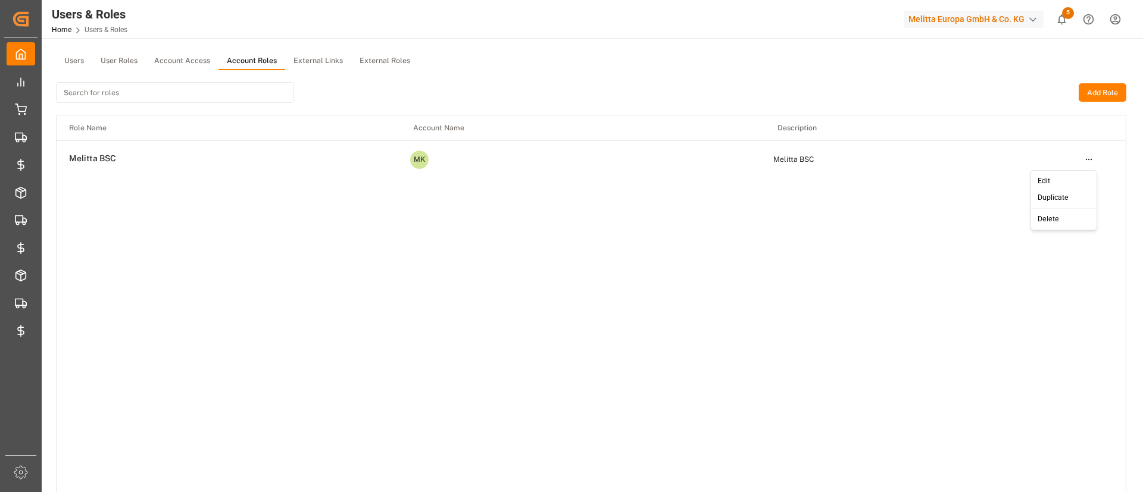
click at [1082, 158] on html "Created by potrace 1.15, written by Peter Selinger 2001-2017 Created by potrace…" at bounding box center [571, 246] width 1143 height 492
click at [1058, 175] on div "Edit" at bounding box center [1063, 181] width 61 height 17
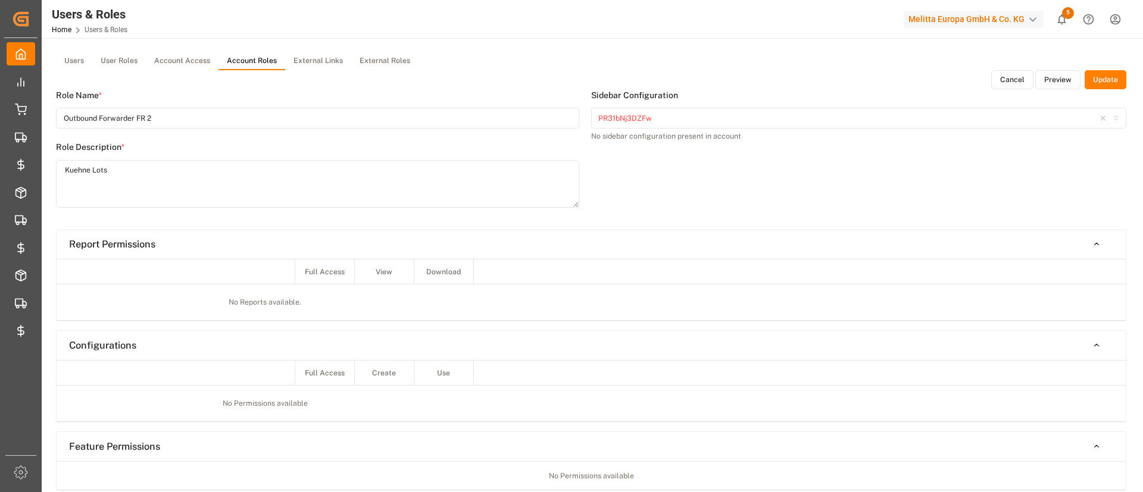
type input "Melitta BSC"
type textarea "Melitta BSC"
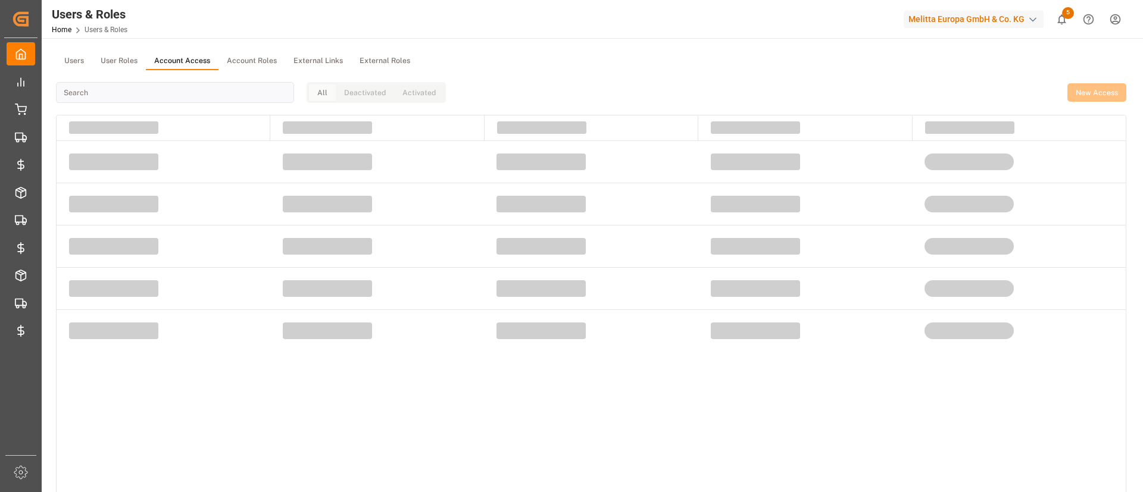
click at [189, 59] on button "Account Access" at bounding box center [182, 61] width 73 height 18
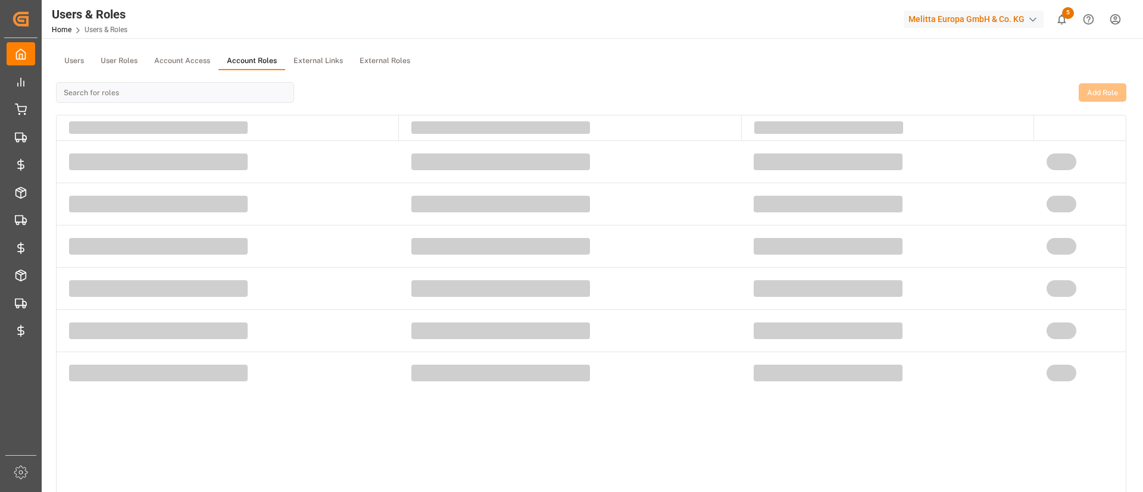
click at [263, 54] on button "Account Roles" at bounding box center [251, 61] width 67 height 18
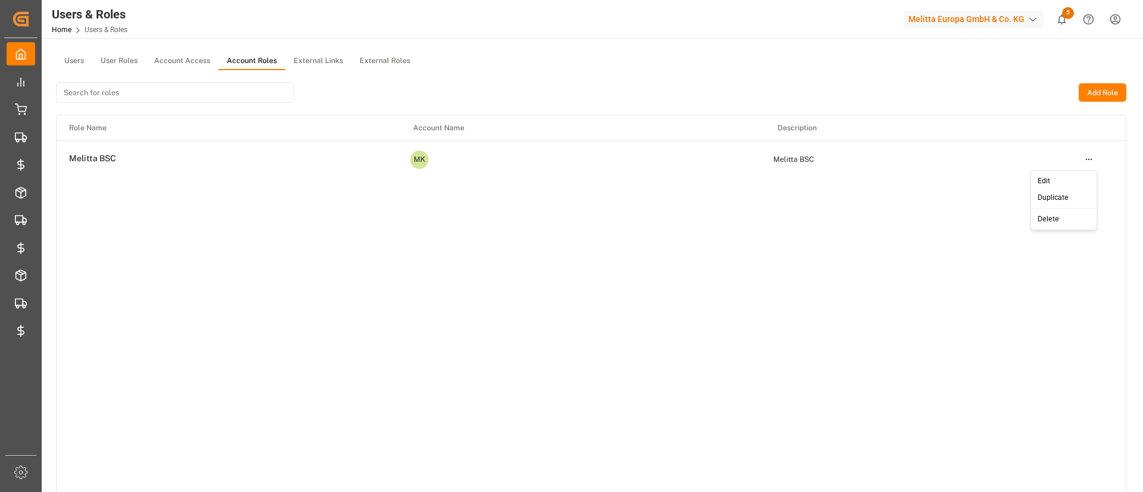
click at [1084, 156] on html "Created by potrace 1.15, written by Peter Selinger 2001-2017 Created by potrace…" at bounding box center [571, 246] width 1143 height 492
click at [1081, 179] on div "Edit" at bounding box center [1063, 181] width 61 height 17
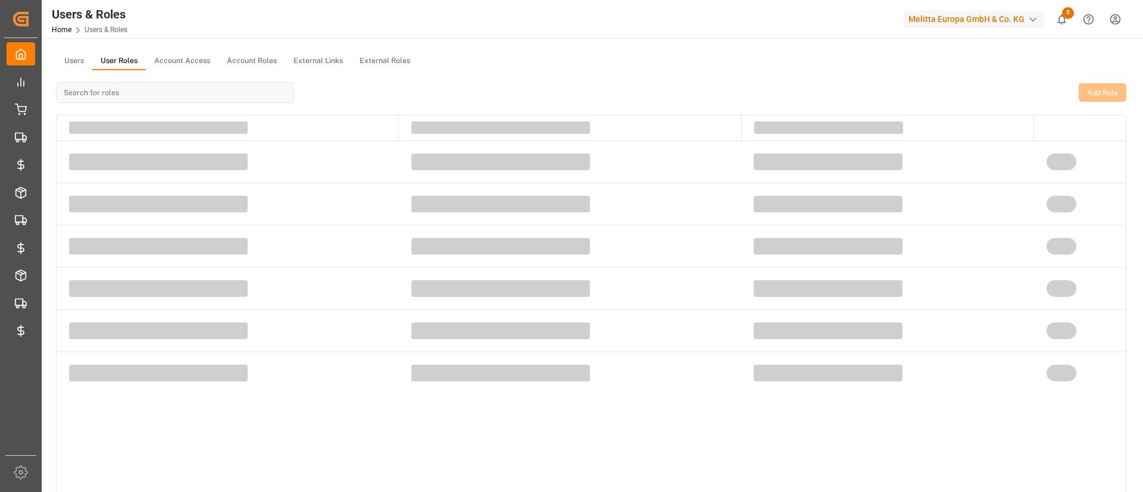
click at [137, 69] on button "User Roles" at bounding box center [119, 61] width 54 height 18
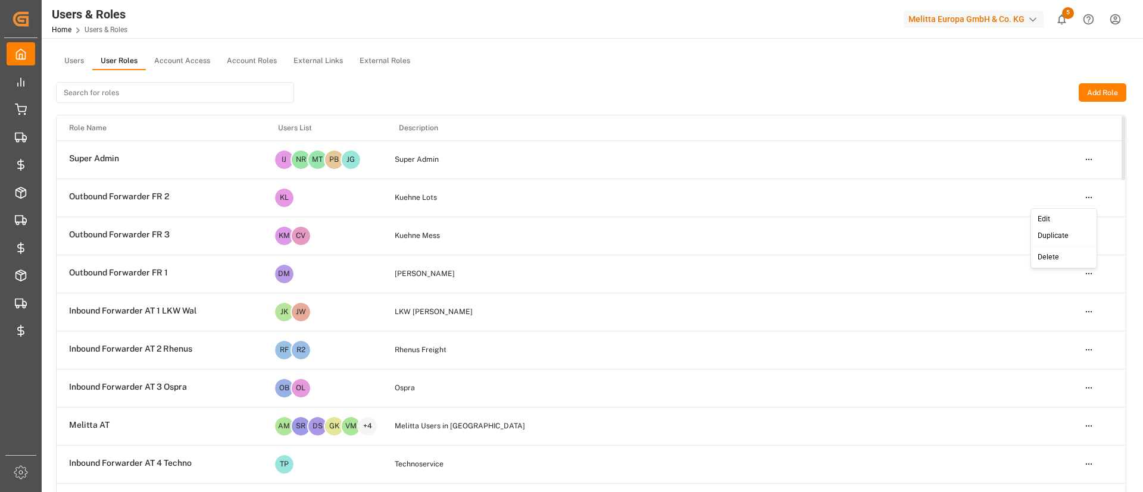
click at [1090, 201] on html "Created by potrace 1.15, written by Peter Selinger 2001-2017 Created by potrace…" at bounding box center [571, 246] width 1143 height 492
click at [1062, 218] on div "Edit" at bounding box center [1063, 219] width 61 height 17
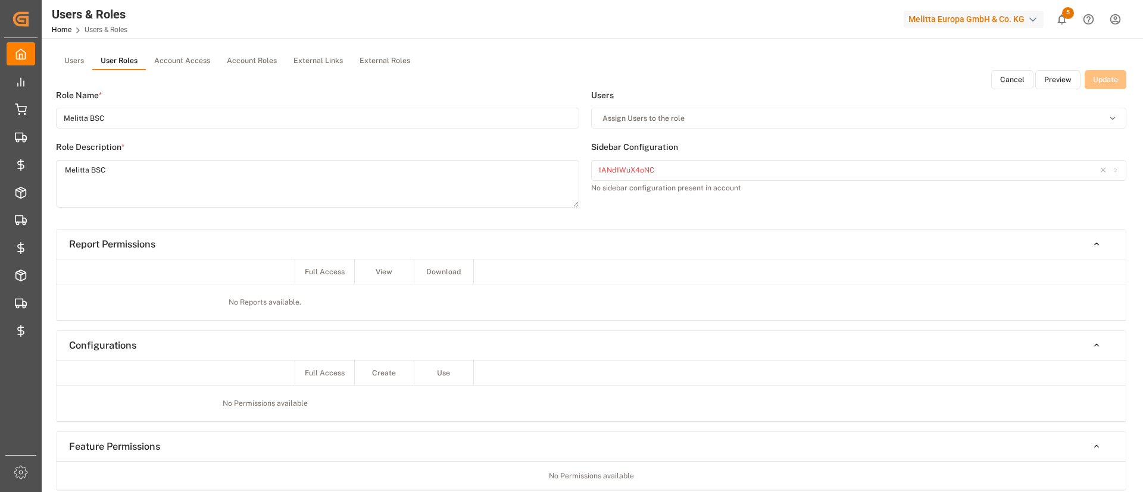
type input "Outbound Forwarder FR 2"
type textarea "Kuehne Lots"
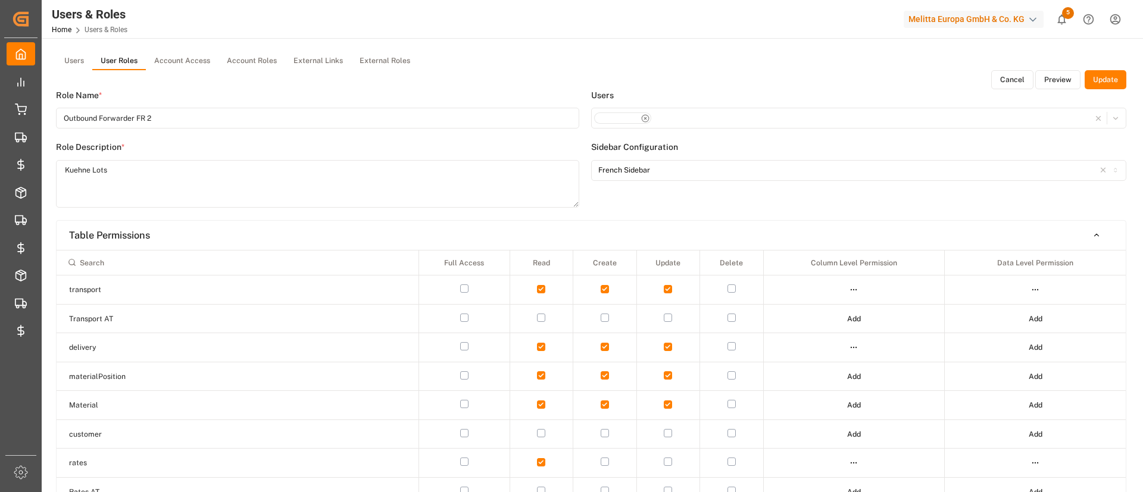
click at [711, 172] on div "French Sidebar" at bounding box center [859, 170] width 530 height 11
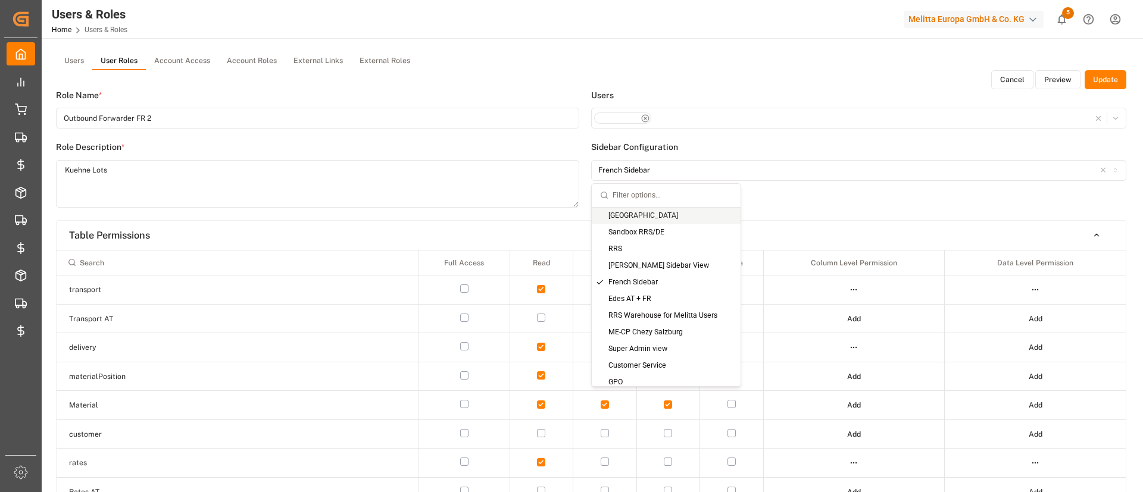
click at [855, 210] on div "Users Sidebar Configuration French Sidebar" at bounding box center [858, 154] width 535 height 131
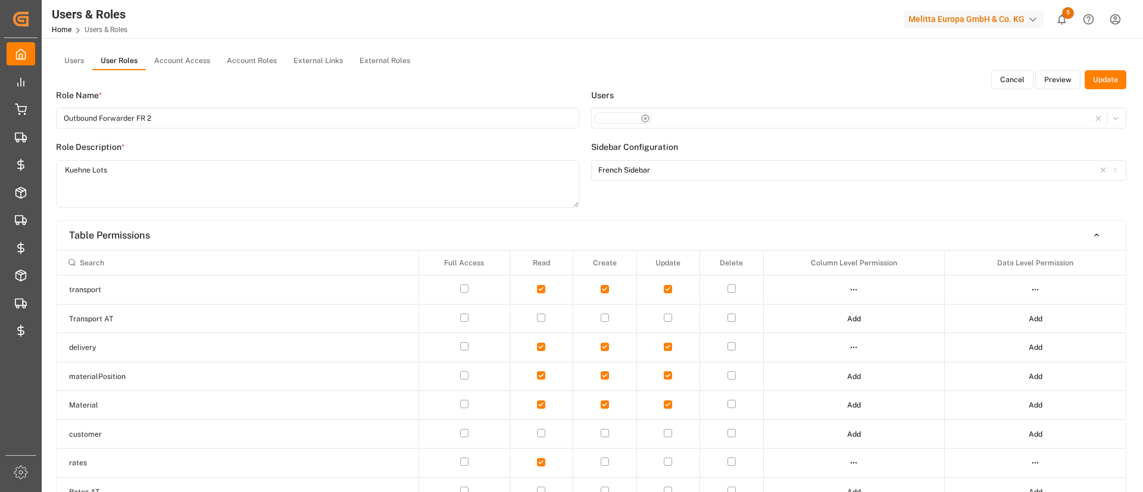
click at [677, 120] on div "button" at bounding box center [859, 118] width 530 height 12
click at [741, 92] on label "Users" at bounding box center [858, 95] width 535 height 12
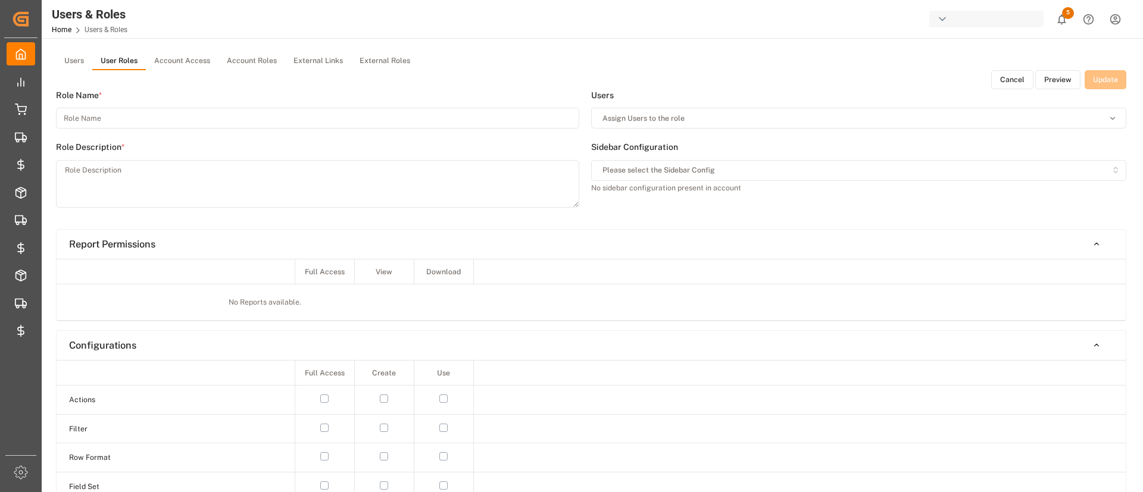
type input "Outbound Forwarder FR 2"
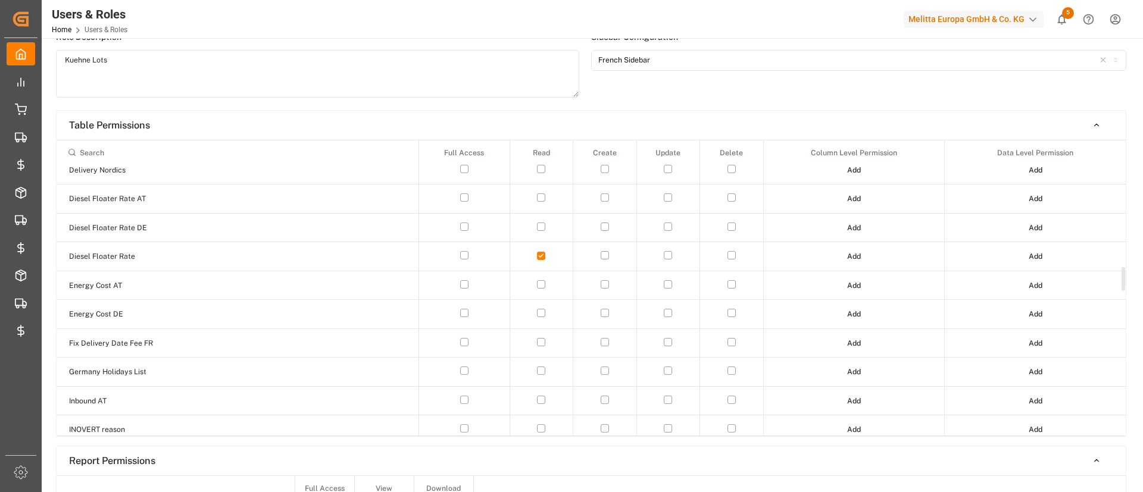
scroll to position [1552, 0]
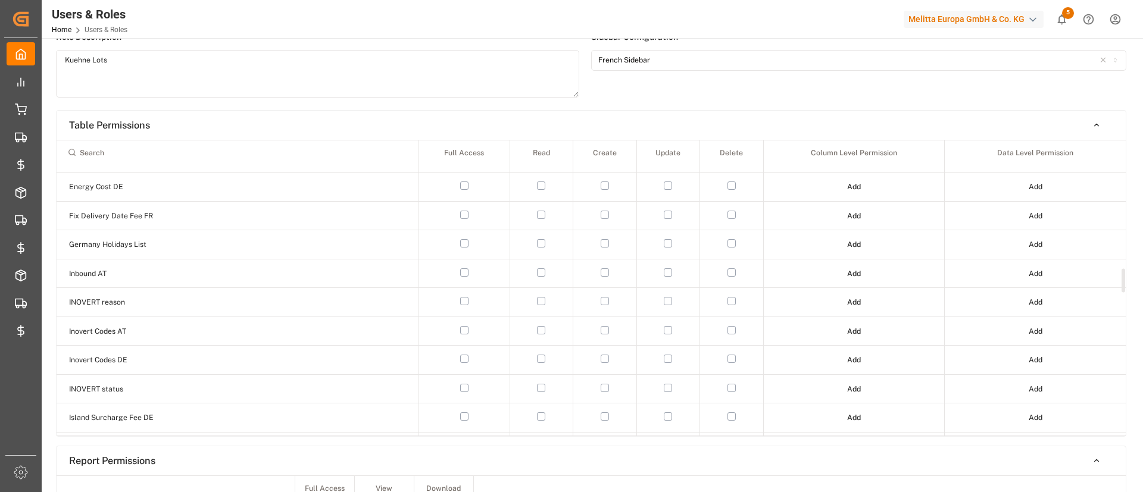
click at [286, 155] on input at bounding box center [238, 152] width 352 height 20
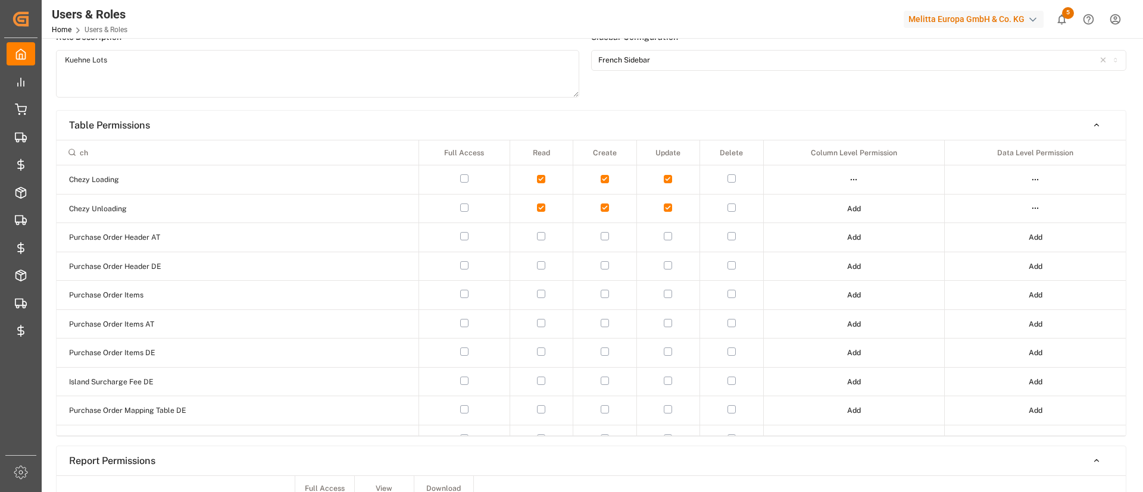
type input "c"
type input "t"
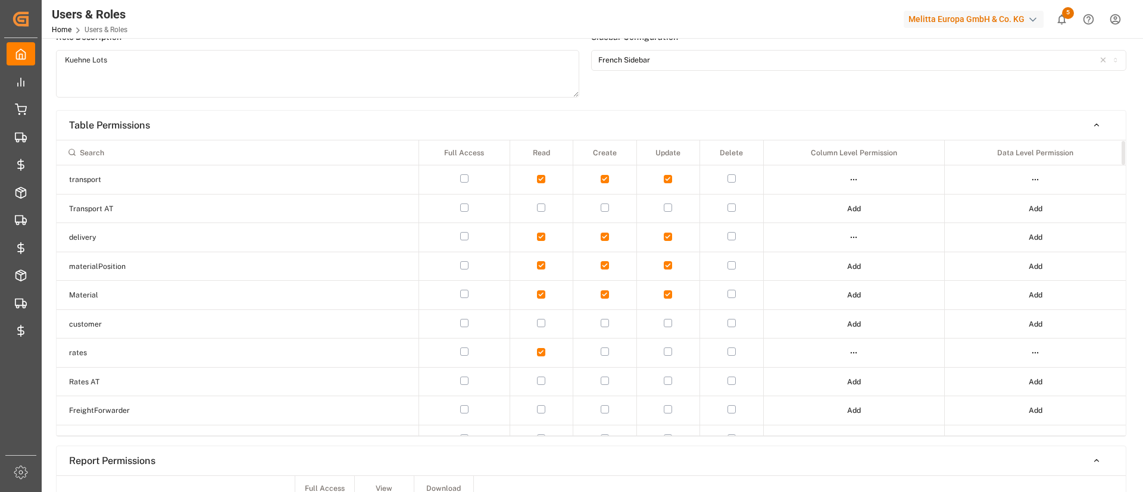
click at [416, 137] on div "Table Permissions Full Access Read Create Update Delete Column Level Permission…" at bounding box center [591, 275] width 1069 height 321
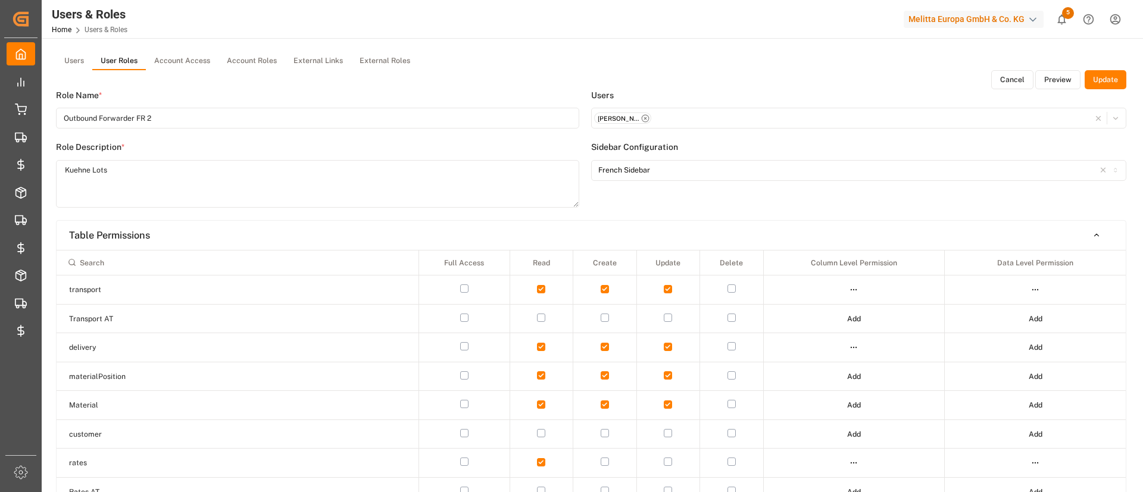
click at [590, 174] on div "Role Name * Outbound Forwarder FR 2 Role Description * [PERSON_NAME] Lots" at bounding box center [323, 154] width 535 height 131
click at [1020, 80] on button "Cancel" at bounding box center [1012, 79] width 42 height 19
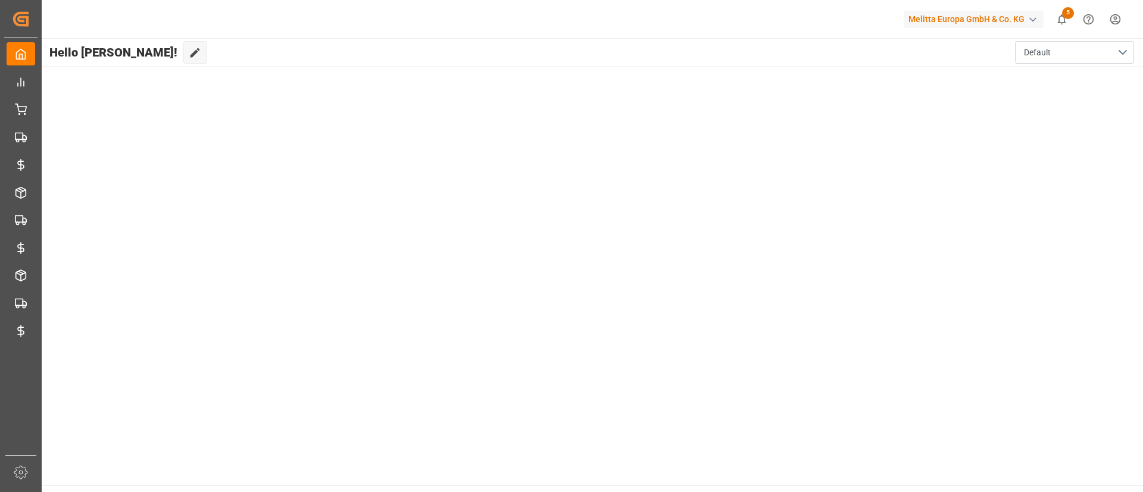
click at [972, 14] on div "Melitta Europa GmbH & Co. KG" at bounding box center [973, 19] width 140 height 17
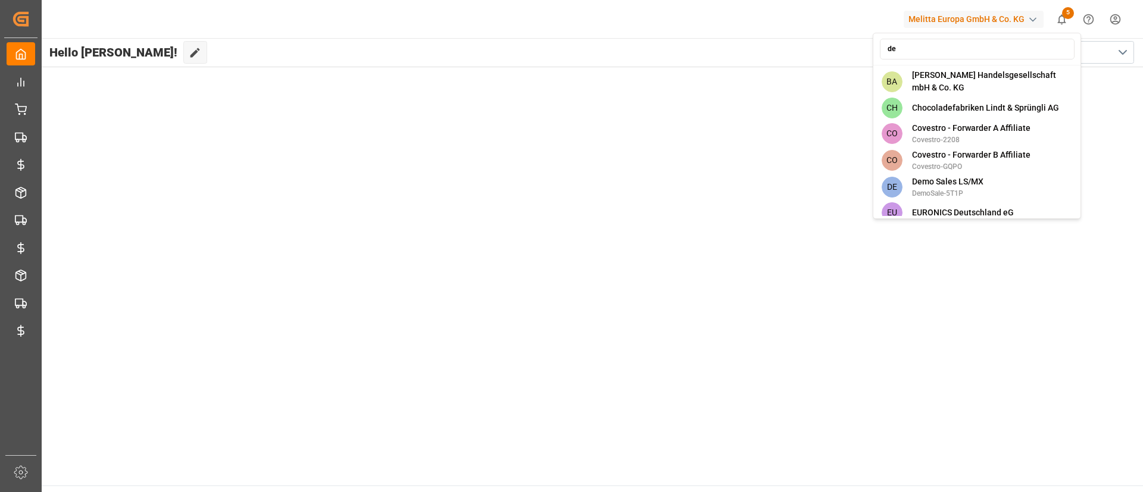
type input "d"
